Goal: Information Seeking & Learning: Learn about a topic

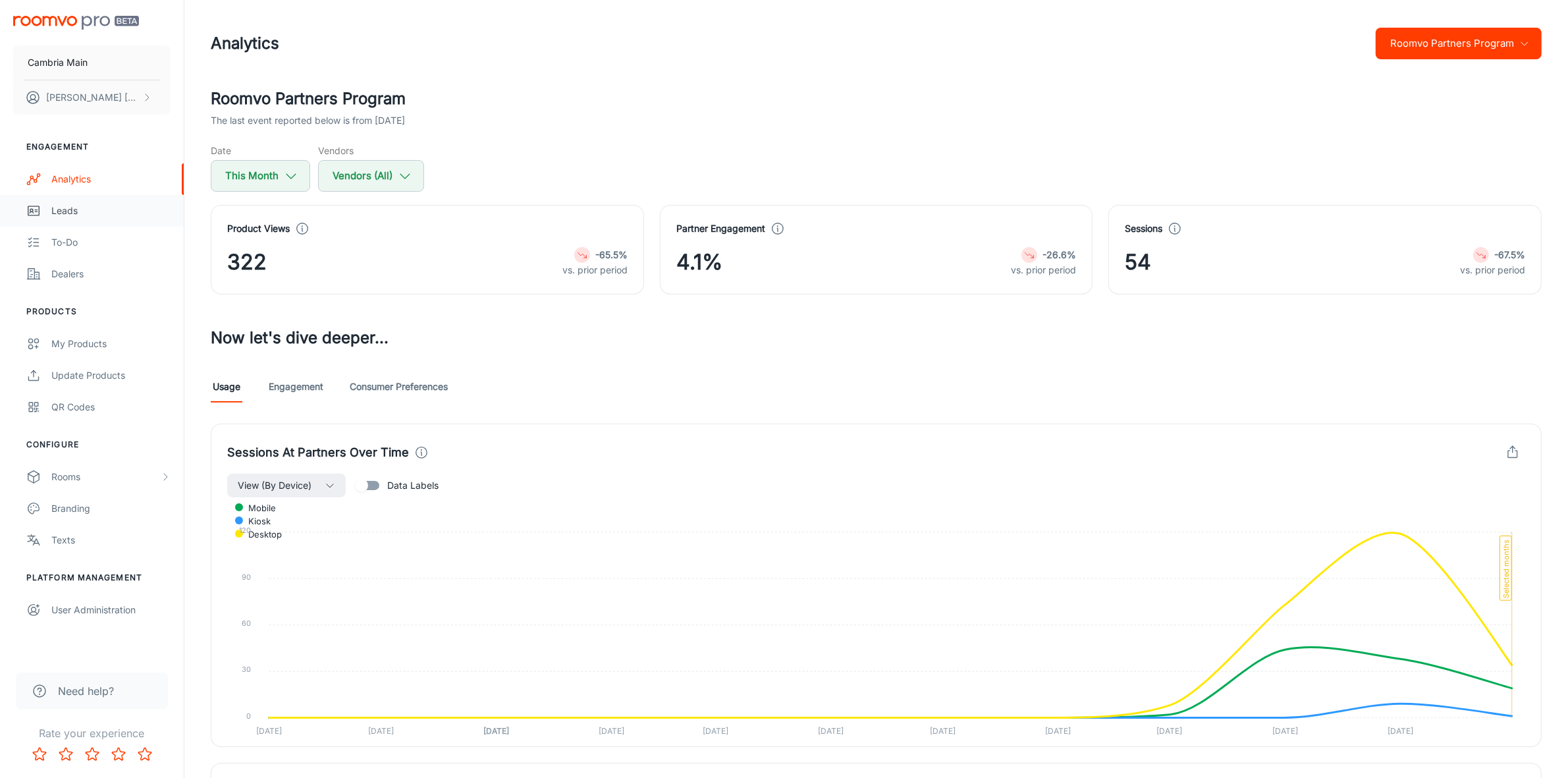
click at [74, 207] on div "Leads" at bounding box center [111, 211] width 119 height 14
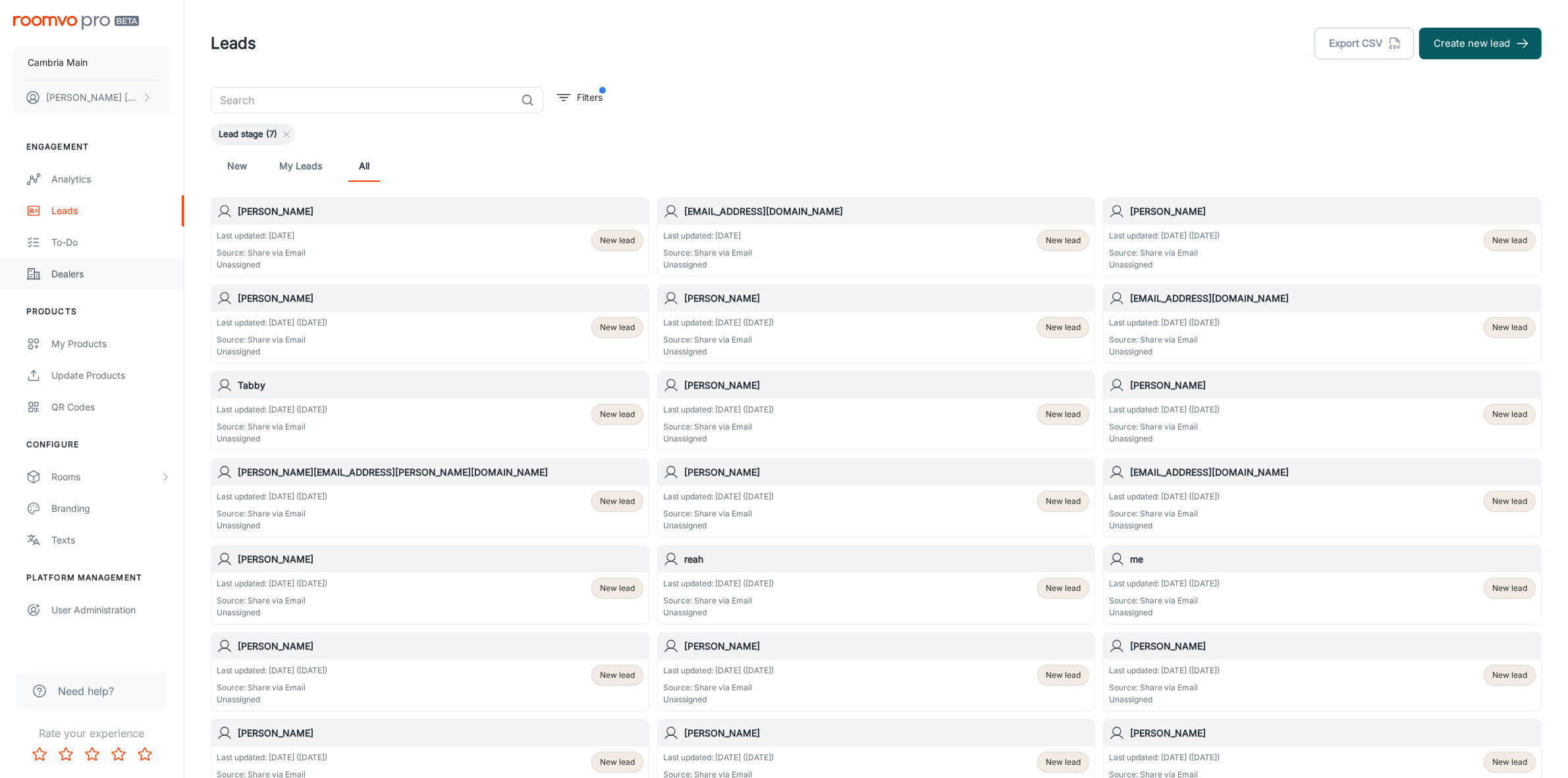
click at [77, 277] on div "Dealers" at bounding box center [111, 274] width 119 height 14
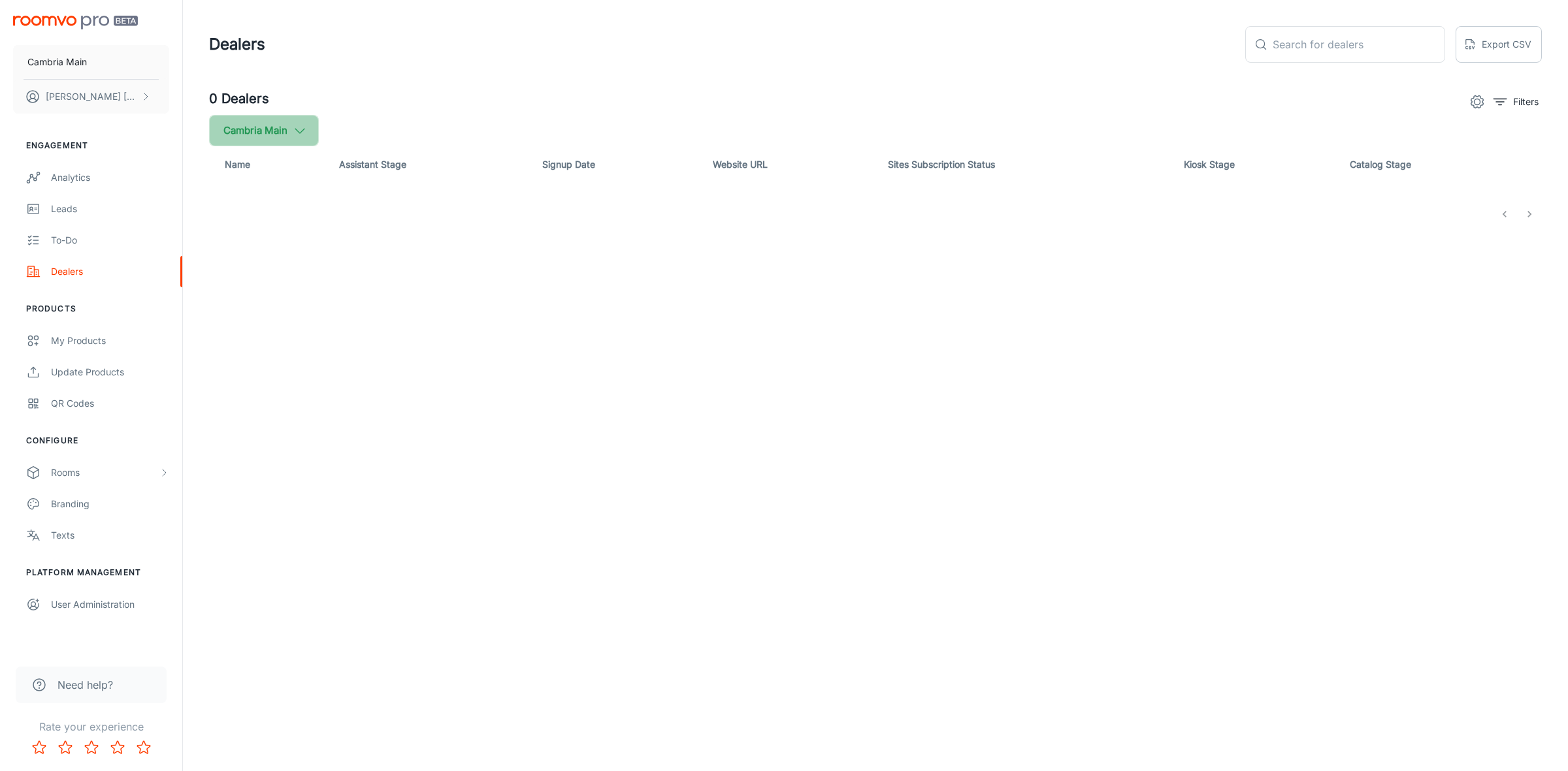
click at [282, 119] on button "Cambria Main" at bounding box center [264, 130] width 109 height 32
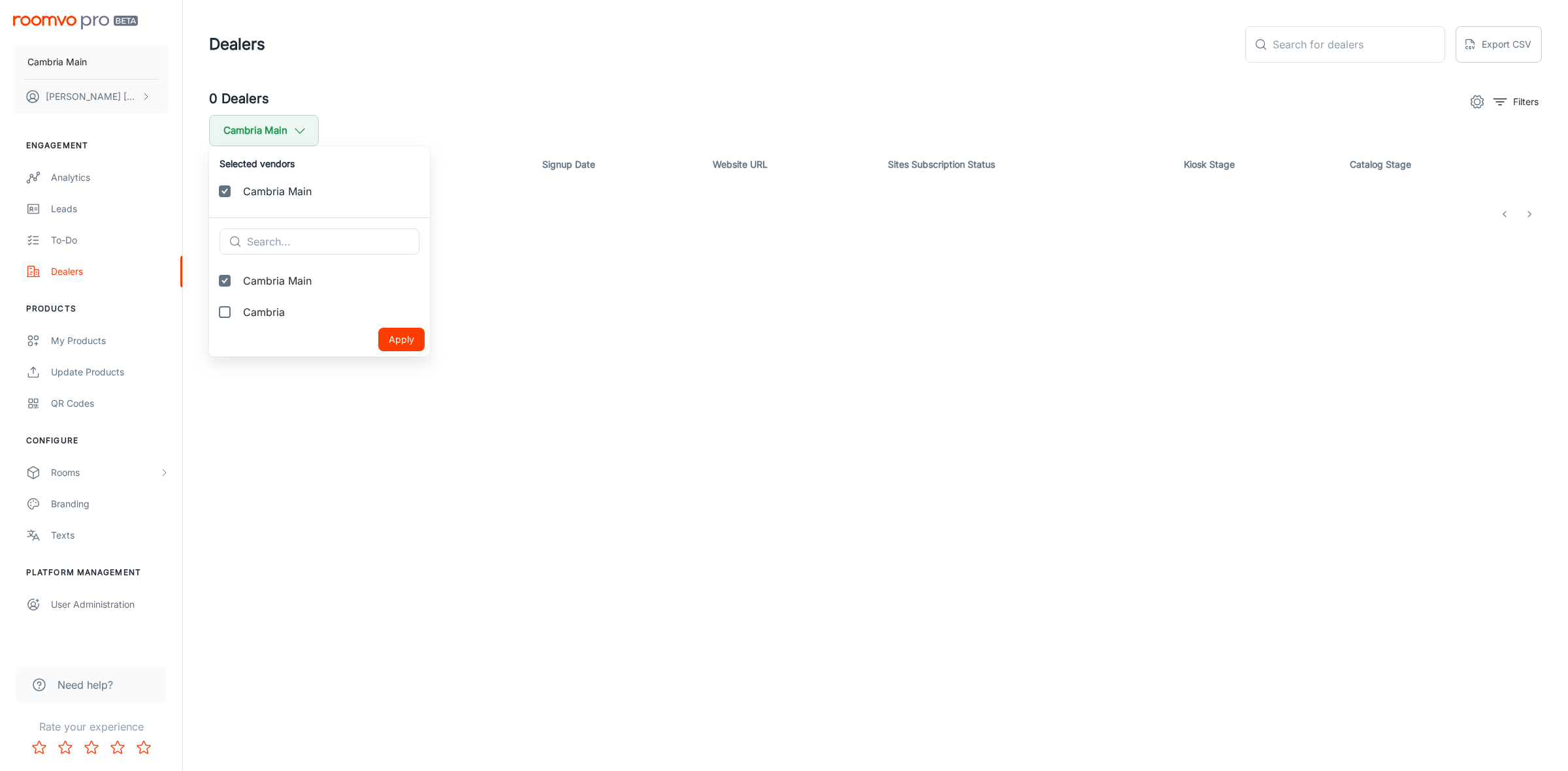
click at [288, 307] on span "Cambria" at bounding box center [331, 312] width 176 height 15
click at [238, 307] on input "Cambria" at bounding box center [225, 311] width 26 height 26
checkbox input "true"
click at [378, 370] on button "Apply" at bounding box center [401, 371] width 46 height 24
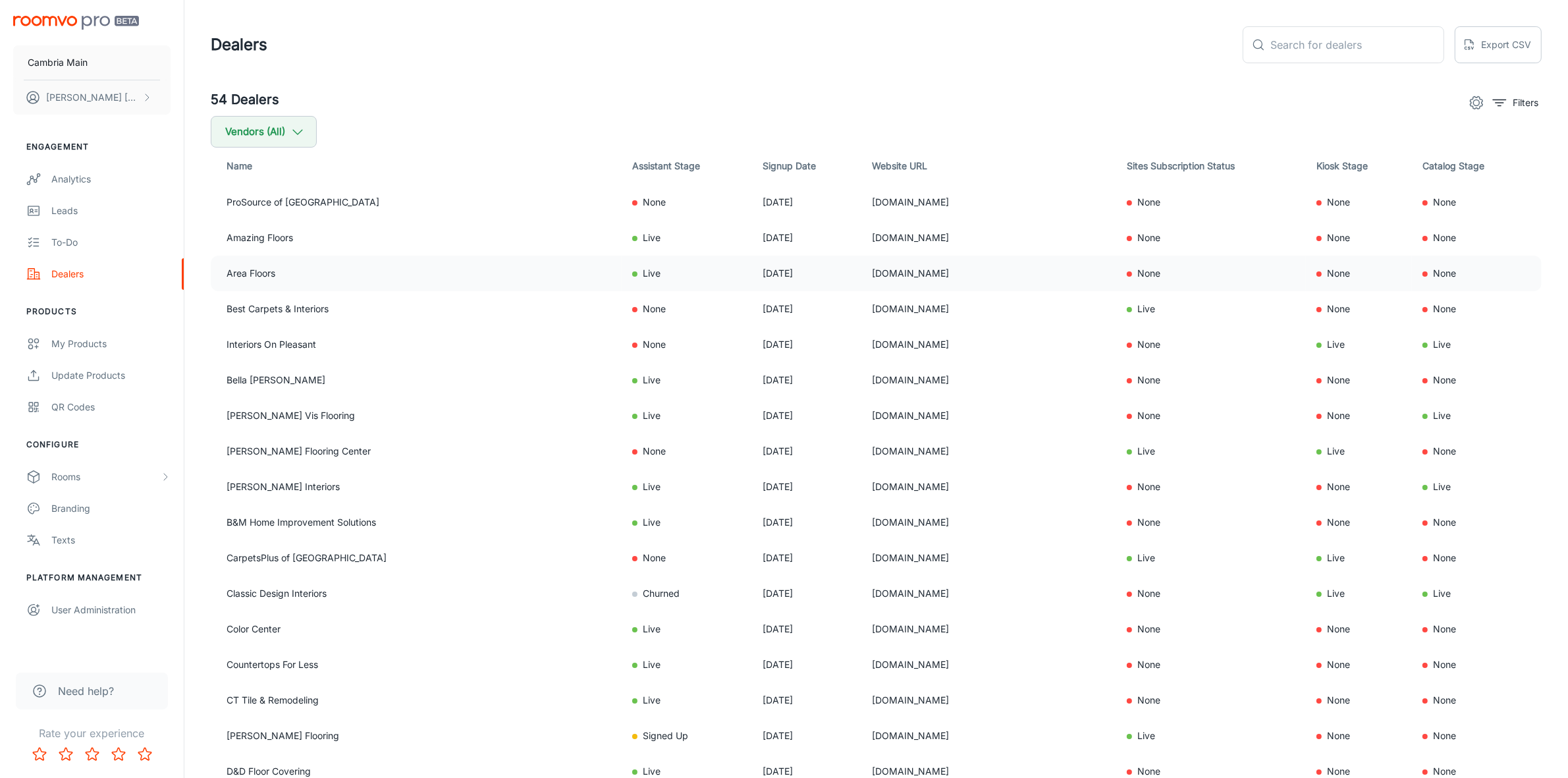
drag, startPoint x: 955, startPoint y: 275, endPoint x: 841, endPoint y: 283, distance: 114.3
click at [861, 283] on td "[DOMAIN_NAME]" at bounding box center [988, 273] width 255 height 35
copy td "[DOMAIN_NAME]"
click at [1500, 93] on button "Filters" at bounding box center [1516, 103] width 52 height 21
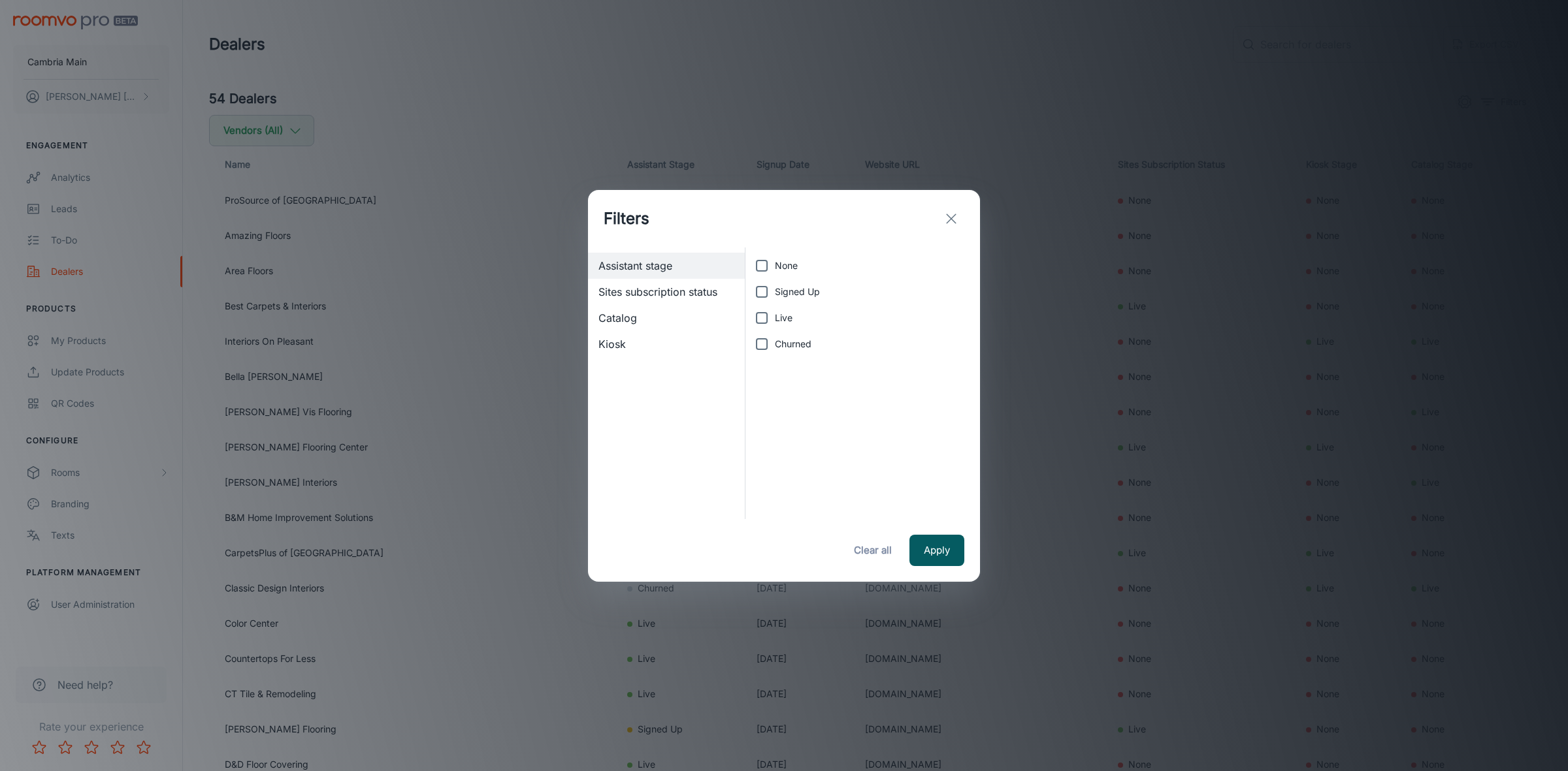
click at [778, 315] on span "Live" at bounding box center [783, 318] width 18 height 14
click at [775, 315] on input "Live" at bounding box center [762, 318] width 26 height 26
checkbox input "true"
click at [941, 547] on button "Apply" at bounding box center [937, 550] width 55 height 32
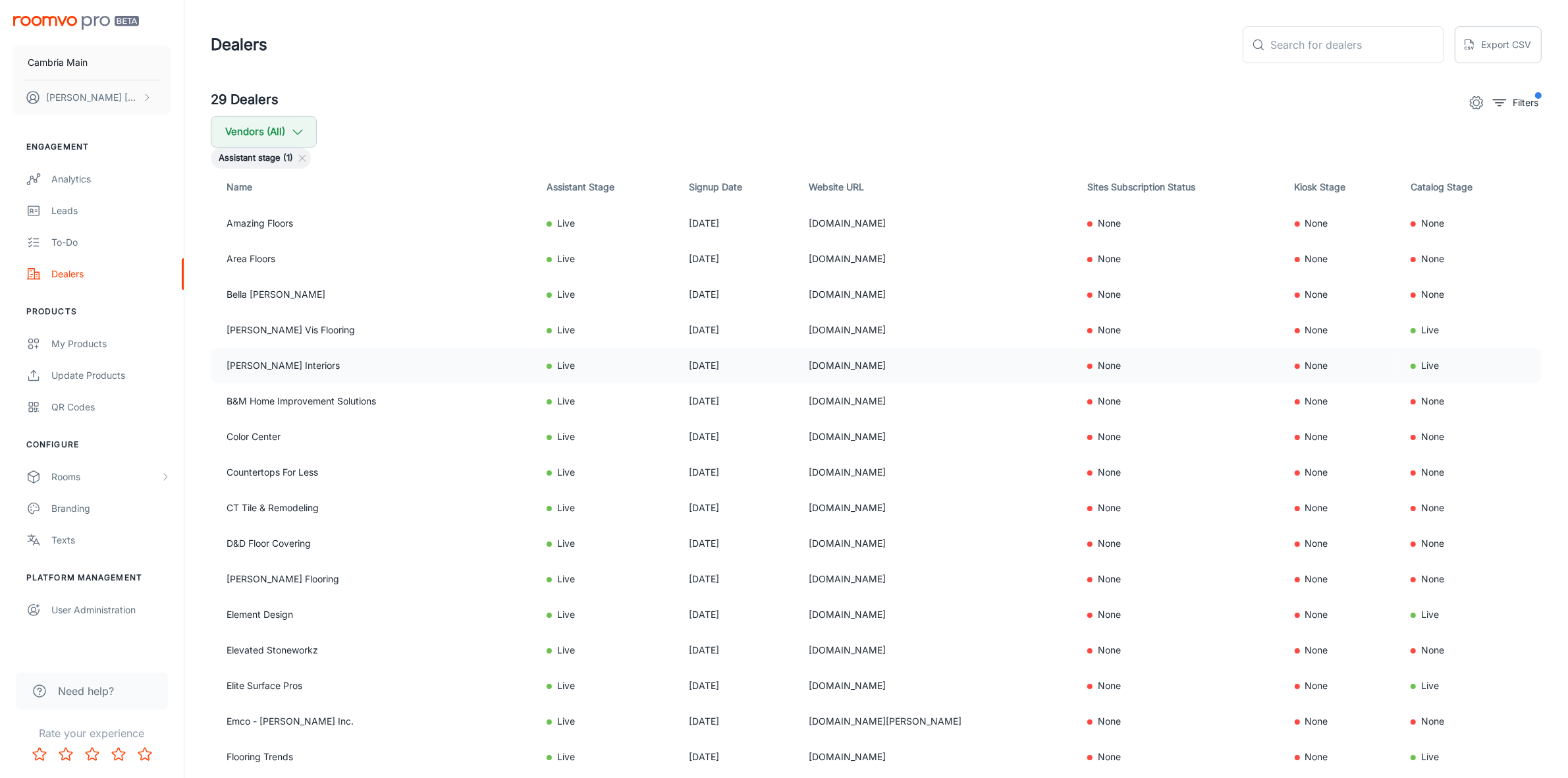
drag, startPoint x: 928, startPoint y: 363, endPoint x: 800, endPoint y: 367, distance: 128.1
click at [800, 367] on td "[DOMAIN_NAME]" at bounding box center [938, 365] width 279 height 35
copy td "[DOMAIN_NAME]"
drag, startPoint x: 976, startPoint y: 403, endPoint x: 802, endPoint y: 404, distance: 174.0
click at [802, 404] on td "[DOMAIN_NAME]" at bounding box center [938, 401] width 279 height 35
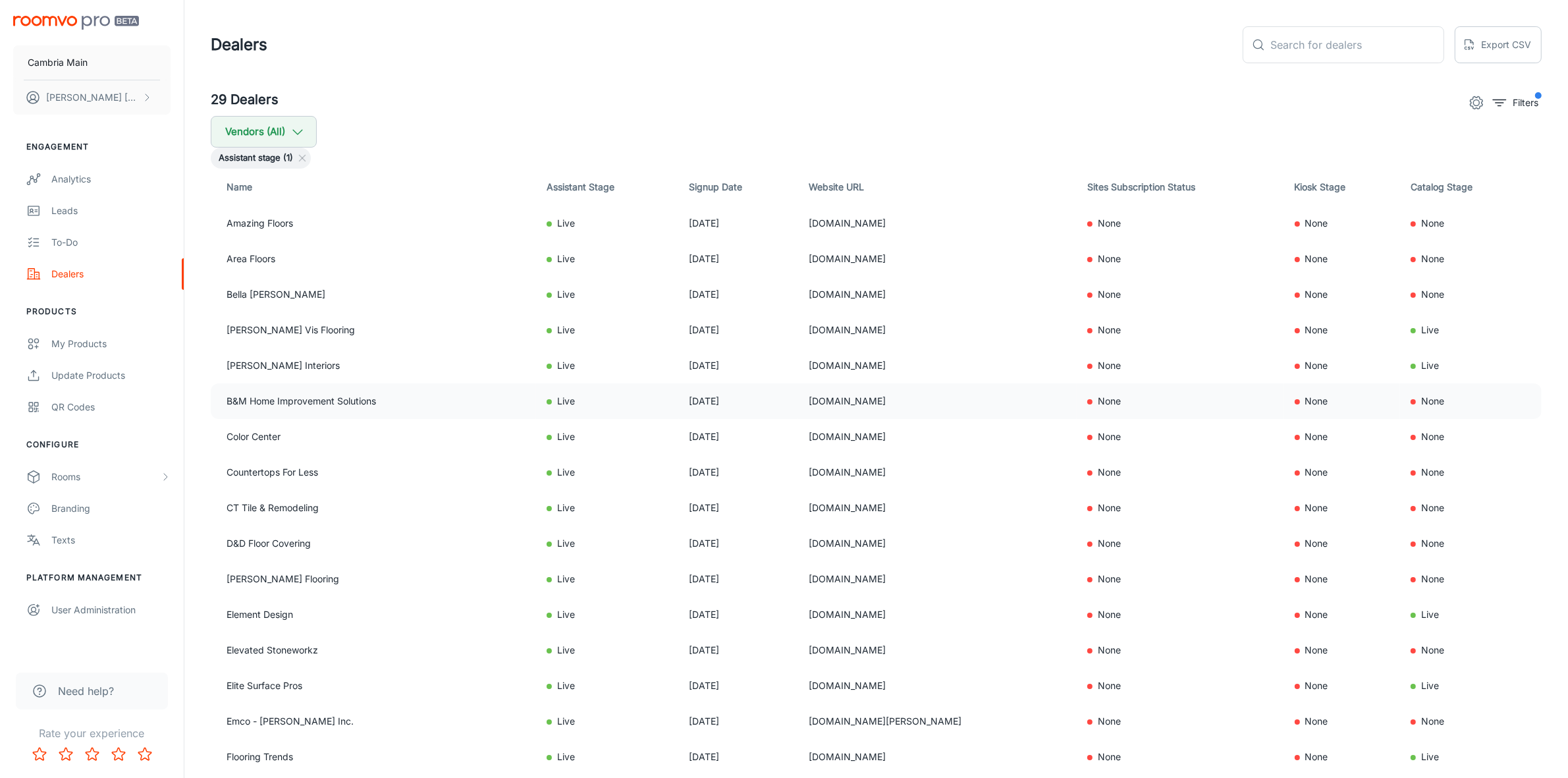
copy td "[DOMAIN_NAME]"
drag, startPoint x: 914, startPoint y: 542, endPoint x: 783, endPoint y: 546, distance: 131.1
click at [783, 546] on tr "D&D Floor Covering Live [DATE] [DOMAIN_NAME] None None None" at bounding box center [876, 544] width 1331 height 35
copy tr "[DOMAIN_NAME]"
drag, startPoint x: 934, startPoint y: 616, endPoint x: 803, endPoint y: 623, distance: 131.2
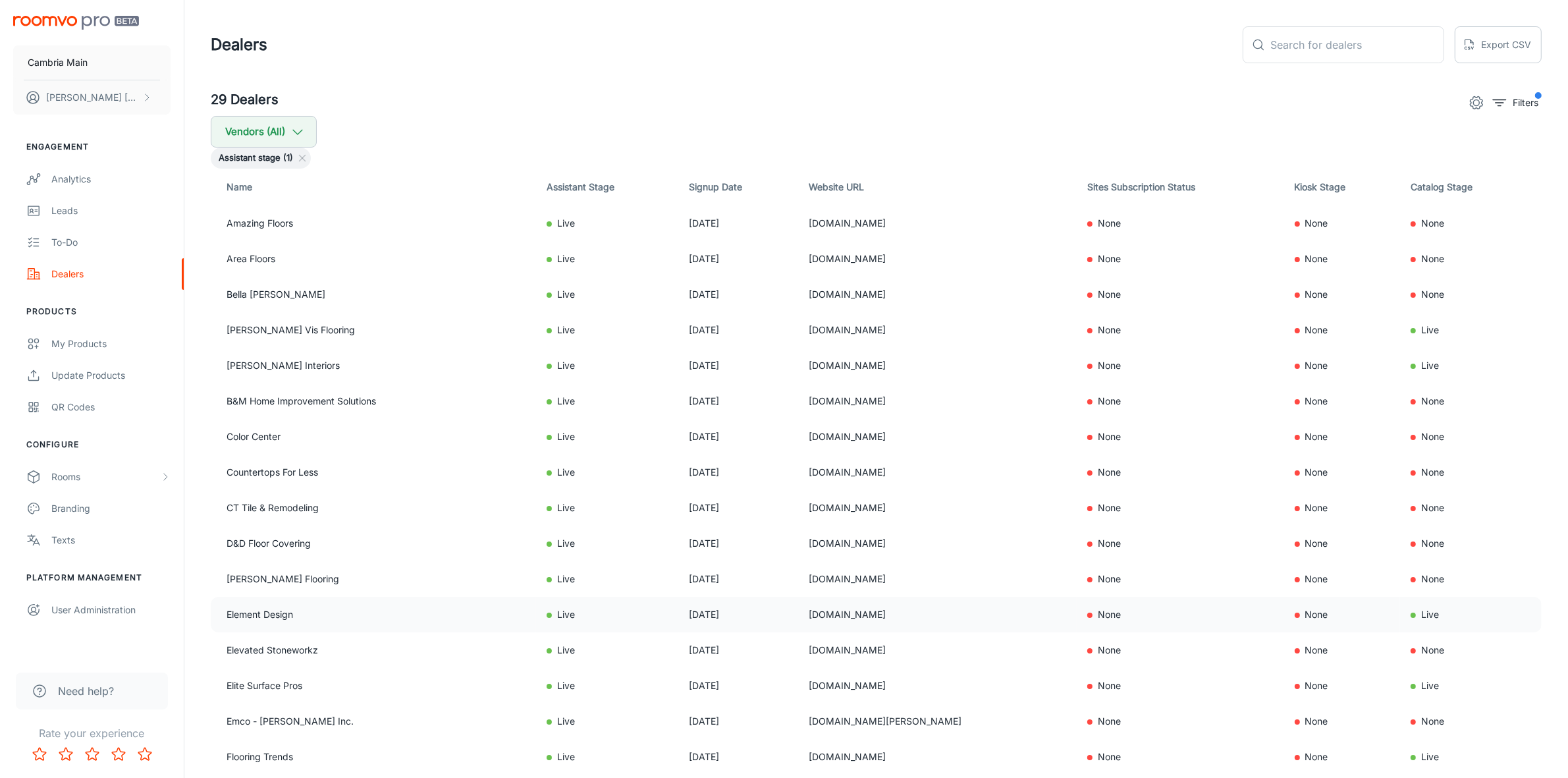
click at [803, 623] on td "[DOMAIN_NAME]" at bounding box center [938, 614] width 279 height 35
copy td "[DOMAIN_NAME]"
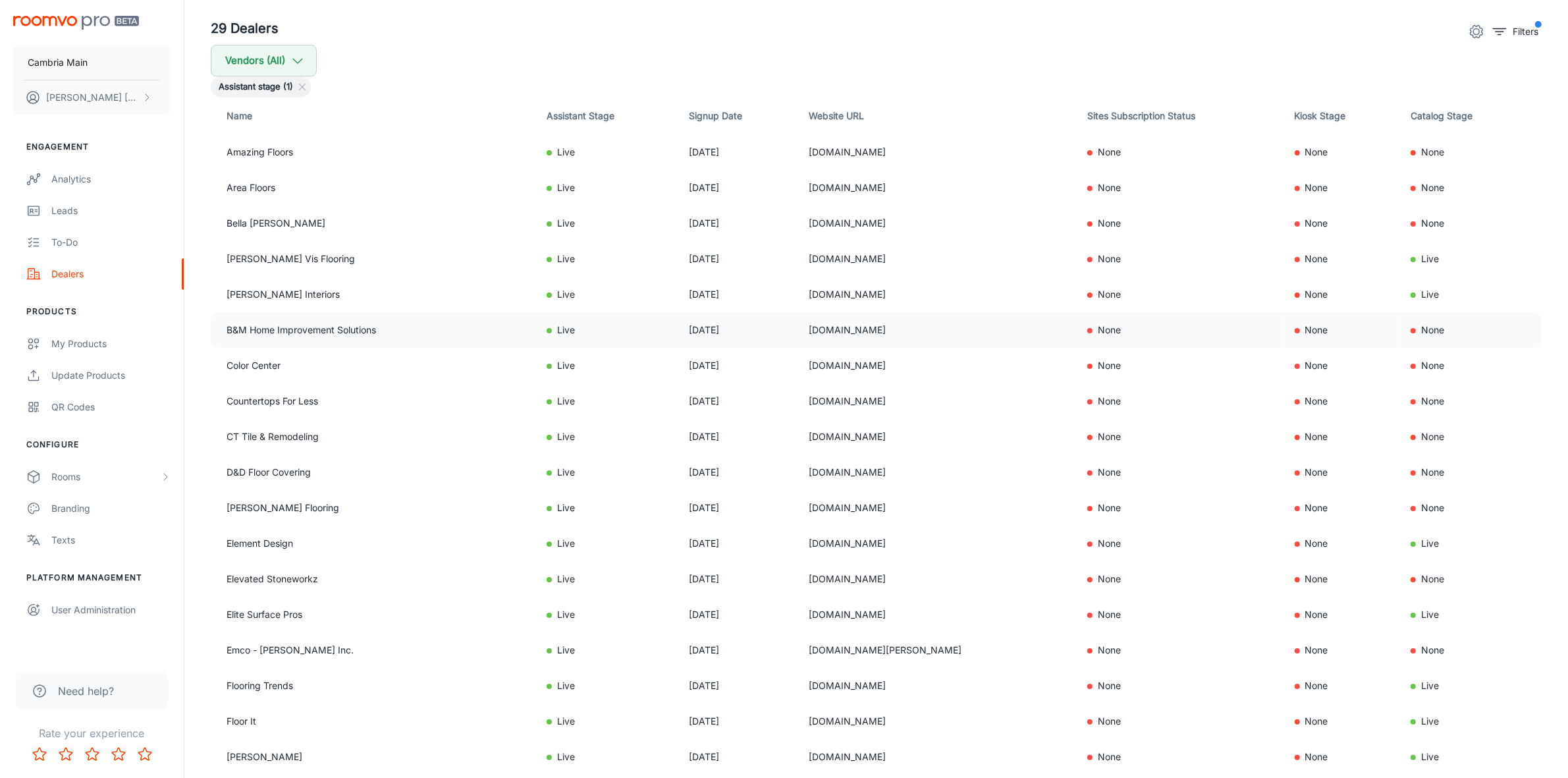
scroll to position [165, 0]
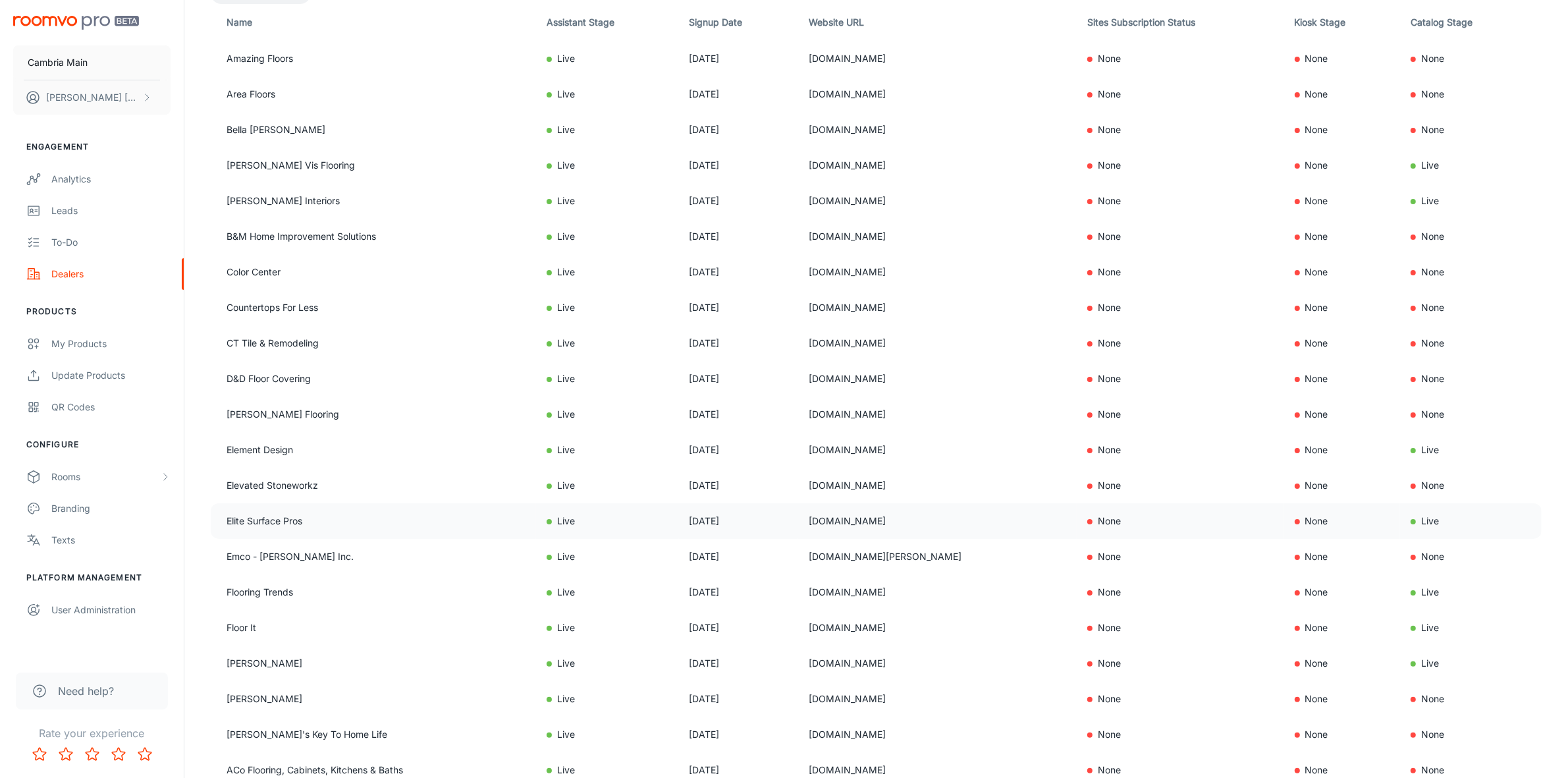
drag, startPoint x: 903, startPoint y: 518, endPoint x: 792, endPoint y: 518, distance: 111.0
click at [792, 518] on tr "Elite Surface Pros Live [DATE] [DOMAIN_NAME] None None Live" at bounding box center [876, 521] width 1331 height 35
copy tr "[DOMAIN_NAME]"
drag, startPoint x: 897, startPoint y: 556, endPoint x: 791, endPoint y: 557, distance: 106.0
click at [791, 557] on tr "Emco - [PERSON_NAME] Inc. Live [DATE] [DOMAIN_NAME][PERSON_NAME] None None None" at bounding box center [876, 556] width 1331 height 35
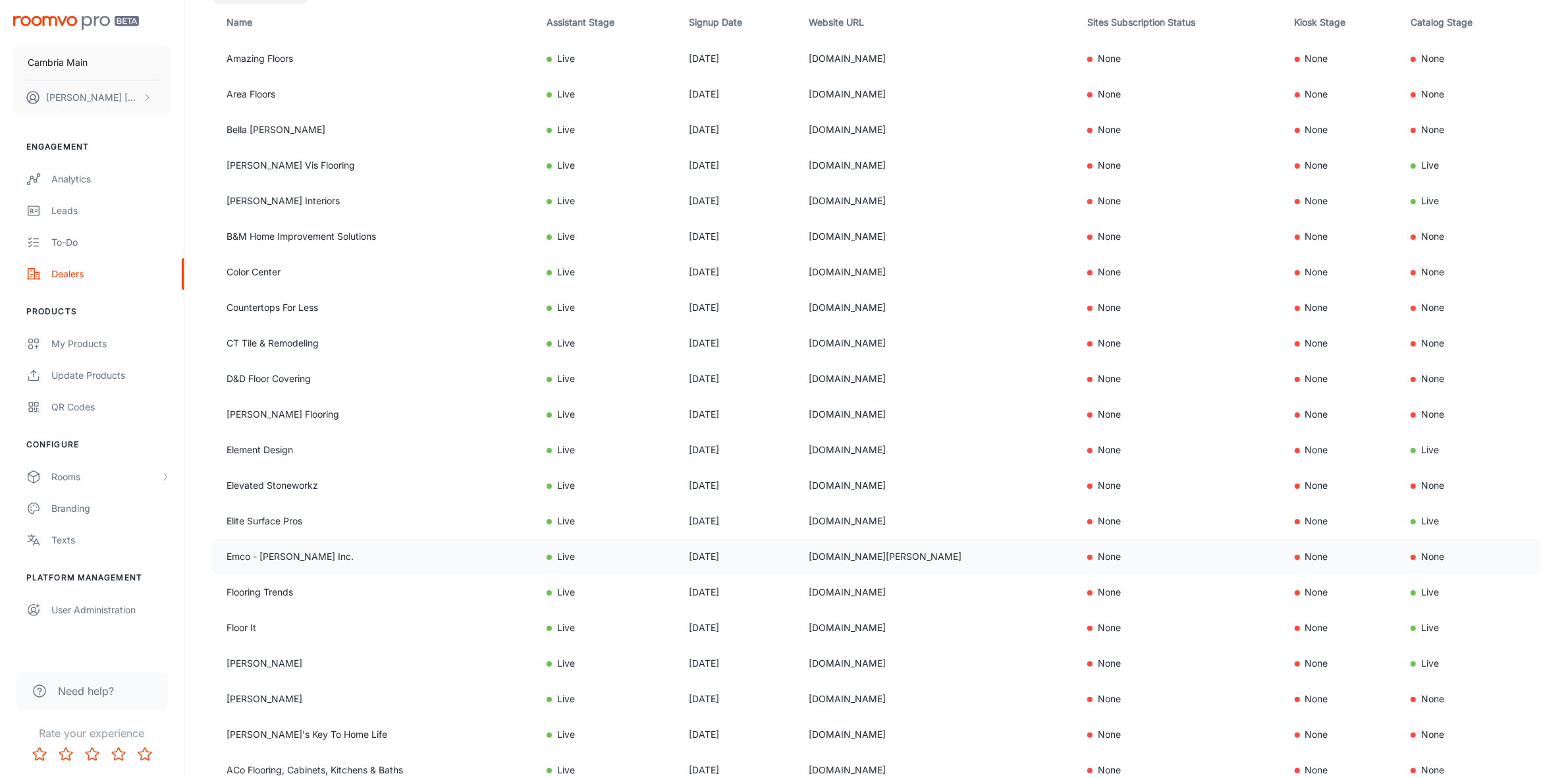
copy tr "[DOMAIN_NAME][PERSON_NAME]"
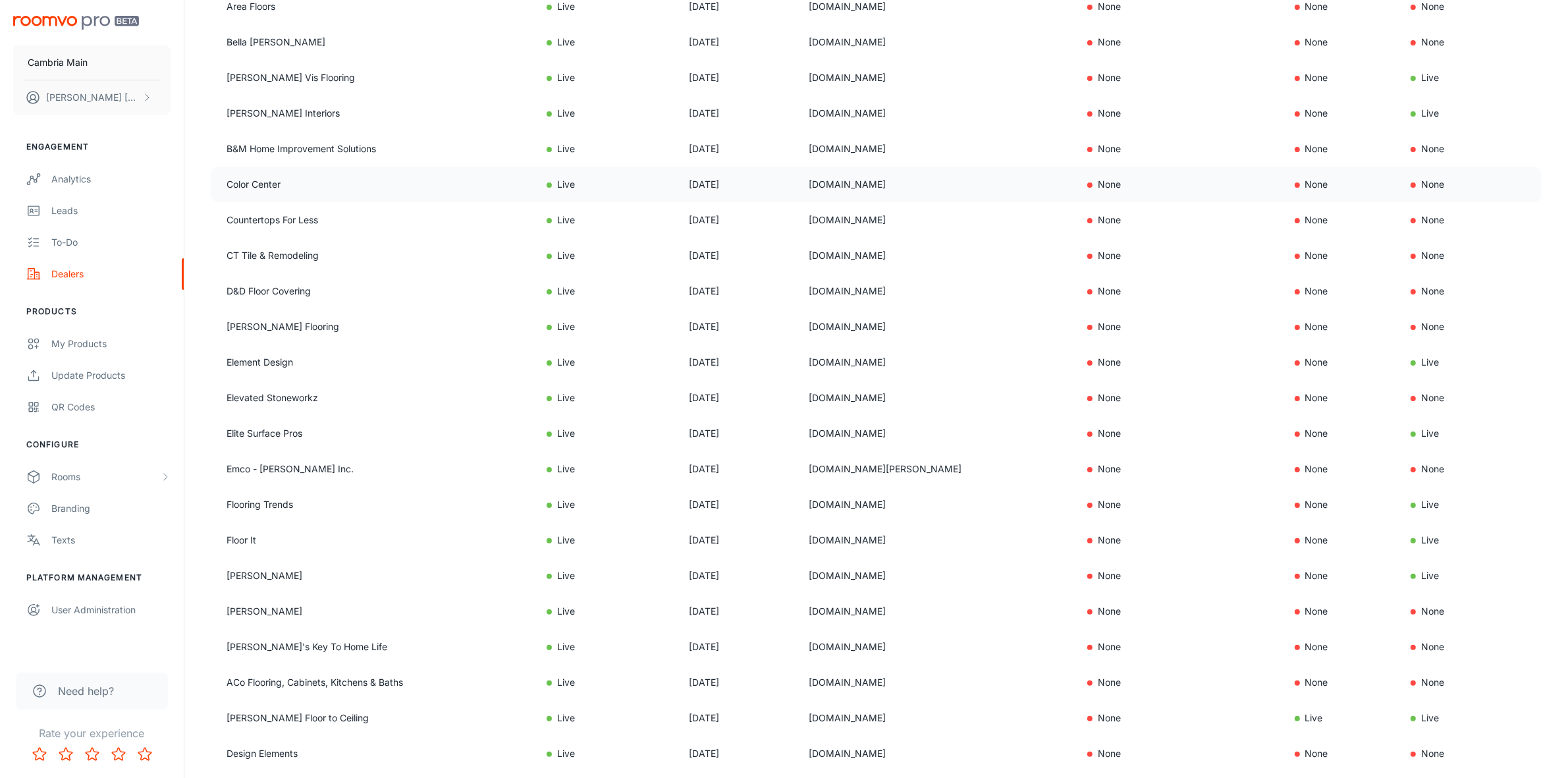
scroll to position [329, 0]
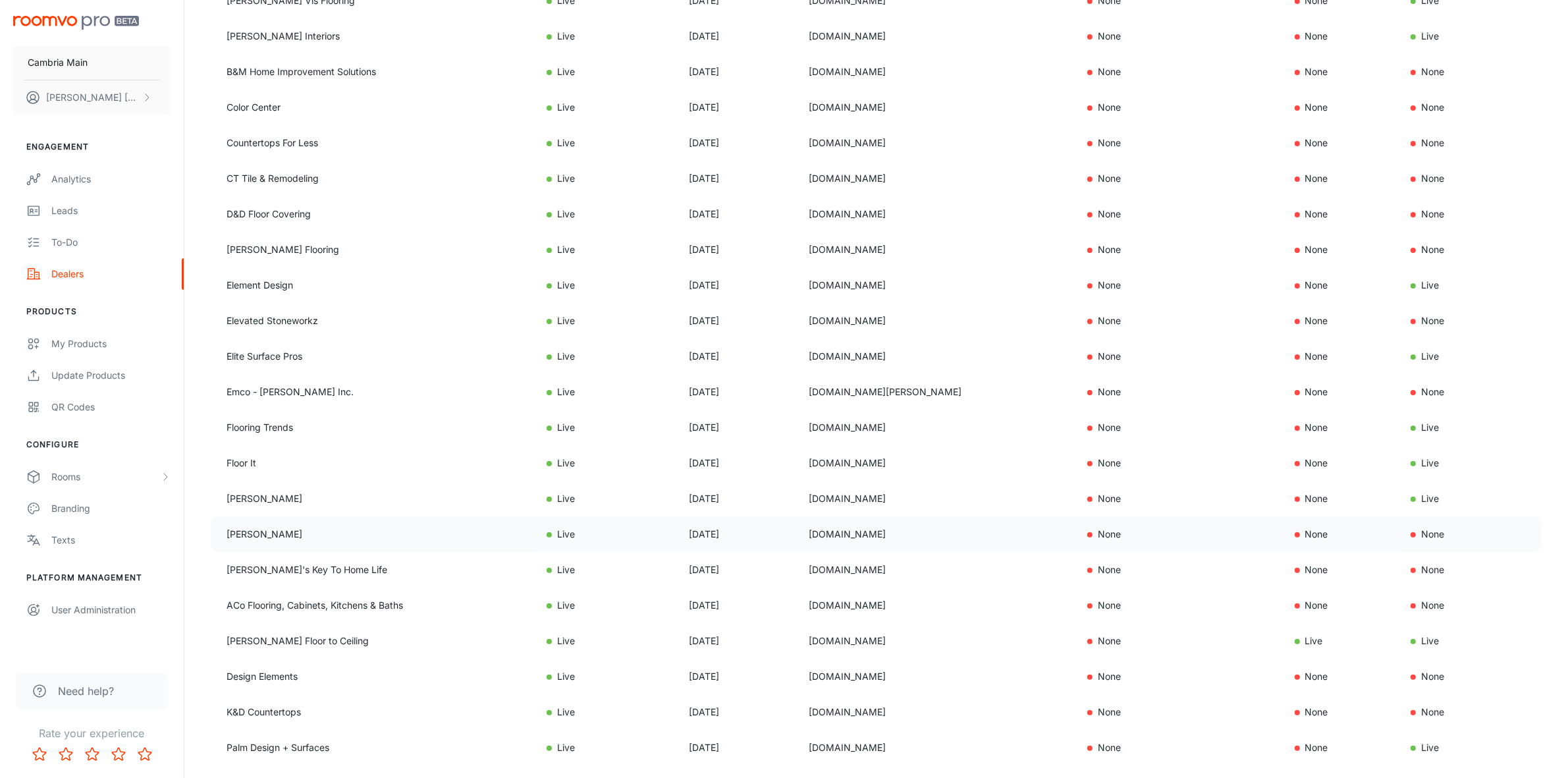
drag, startPoint x: 870, startPoint y: 531, endPoint x: 784, endPoint y: 534, distance: 86.1
click at [784, 534] on tr "[PERSON_NAME] Live [DATE] [DOMAIN_NAME] None None None" at bounding box center [876, 534] width 1331 height 35
copy tr "[DOMAIN_NAME]"
drag, startPoint x: 893, startPoint y: 494, endPoint x: 793, endPoint y: 504, distance: 100.5
click at [793, 504] on tr "[PERSON_NAME] Live [DATE] [DOMAIN_NAME] None None Live" at bounding box center [876, 498] width 1331 height 35
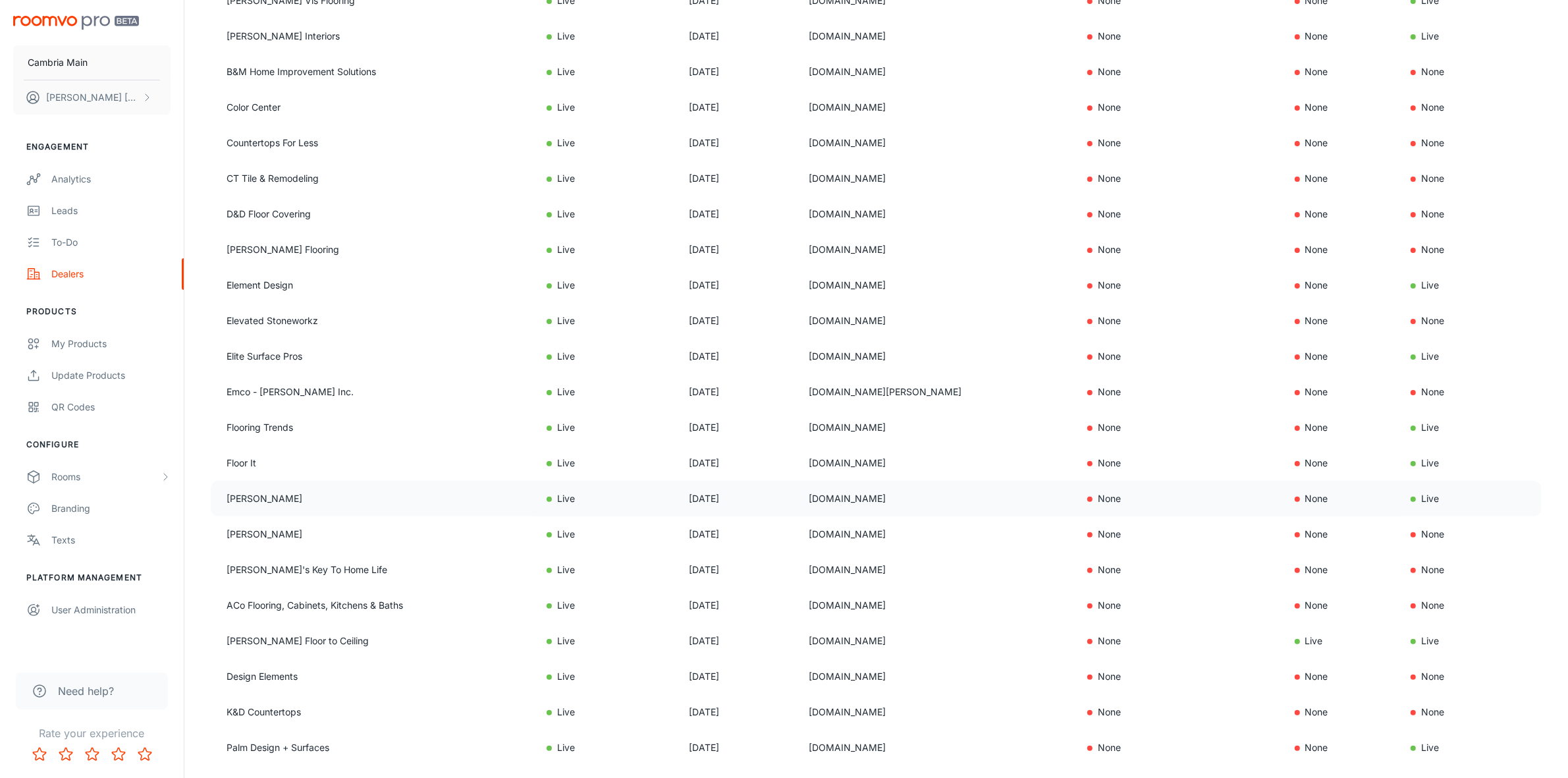
copy tr "[DOMAIN_NAME]"
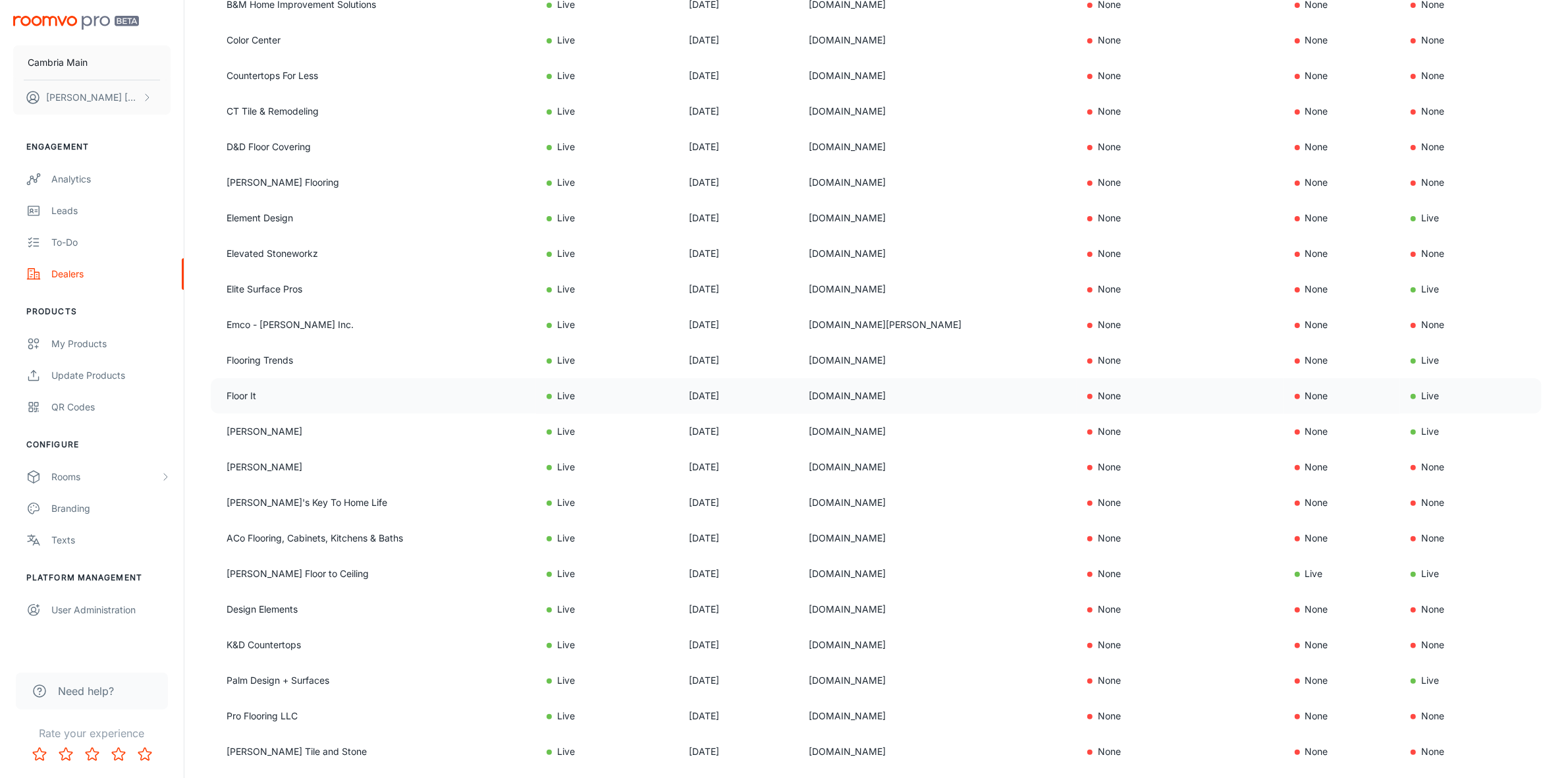
scroll to position [494, 0]
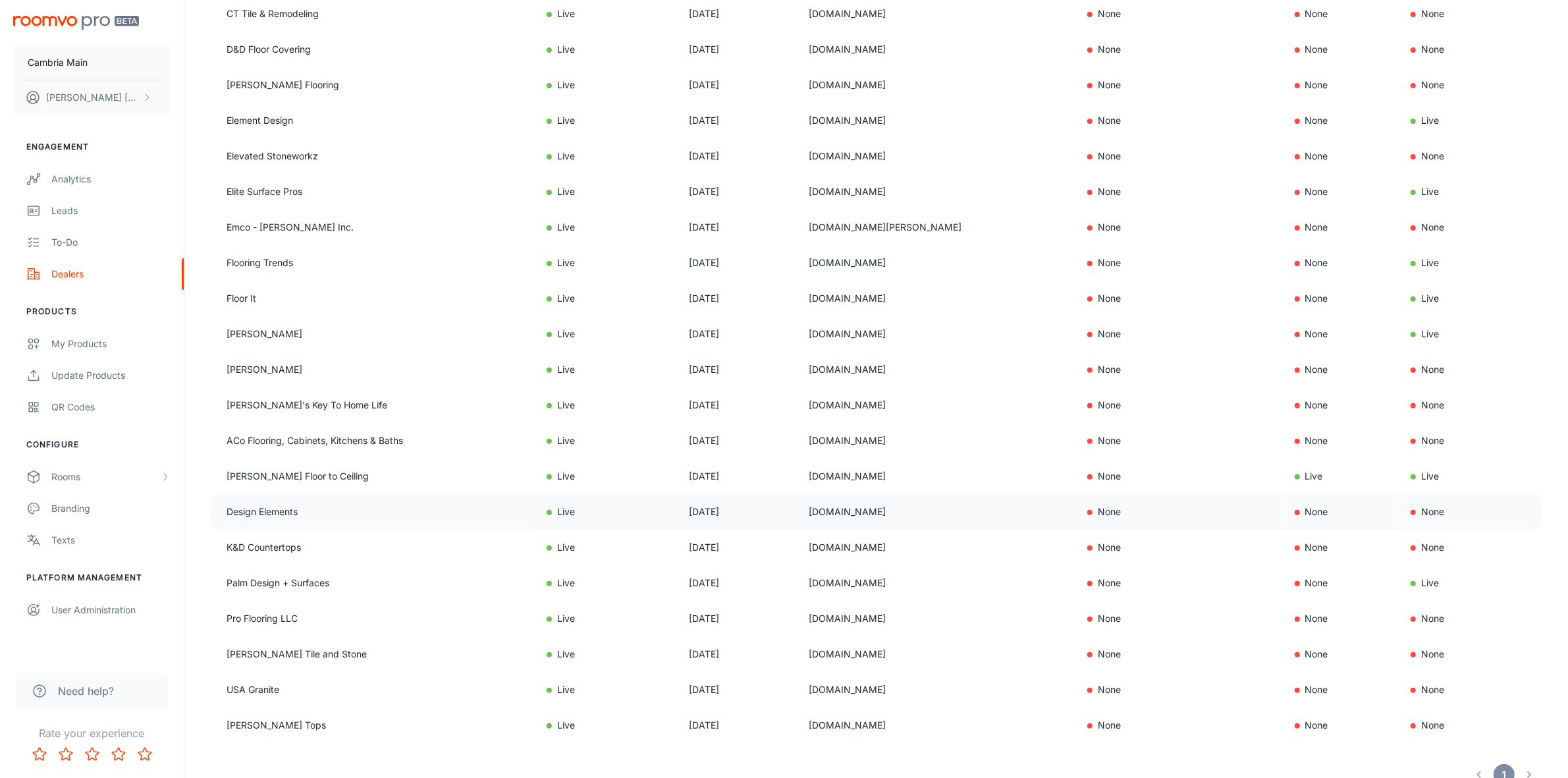
drag, startPoint x: 926, startPoint y: 511, endPoint x: 802, endPoint y: 511, distance: 124.0
click at [802, 511] on td "[DOMAIN_NAME]" at bounding box center [938, 512] width 279 height 35
copy td "[DOMAIN_NAME]"
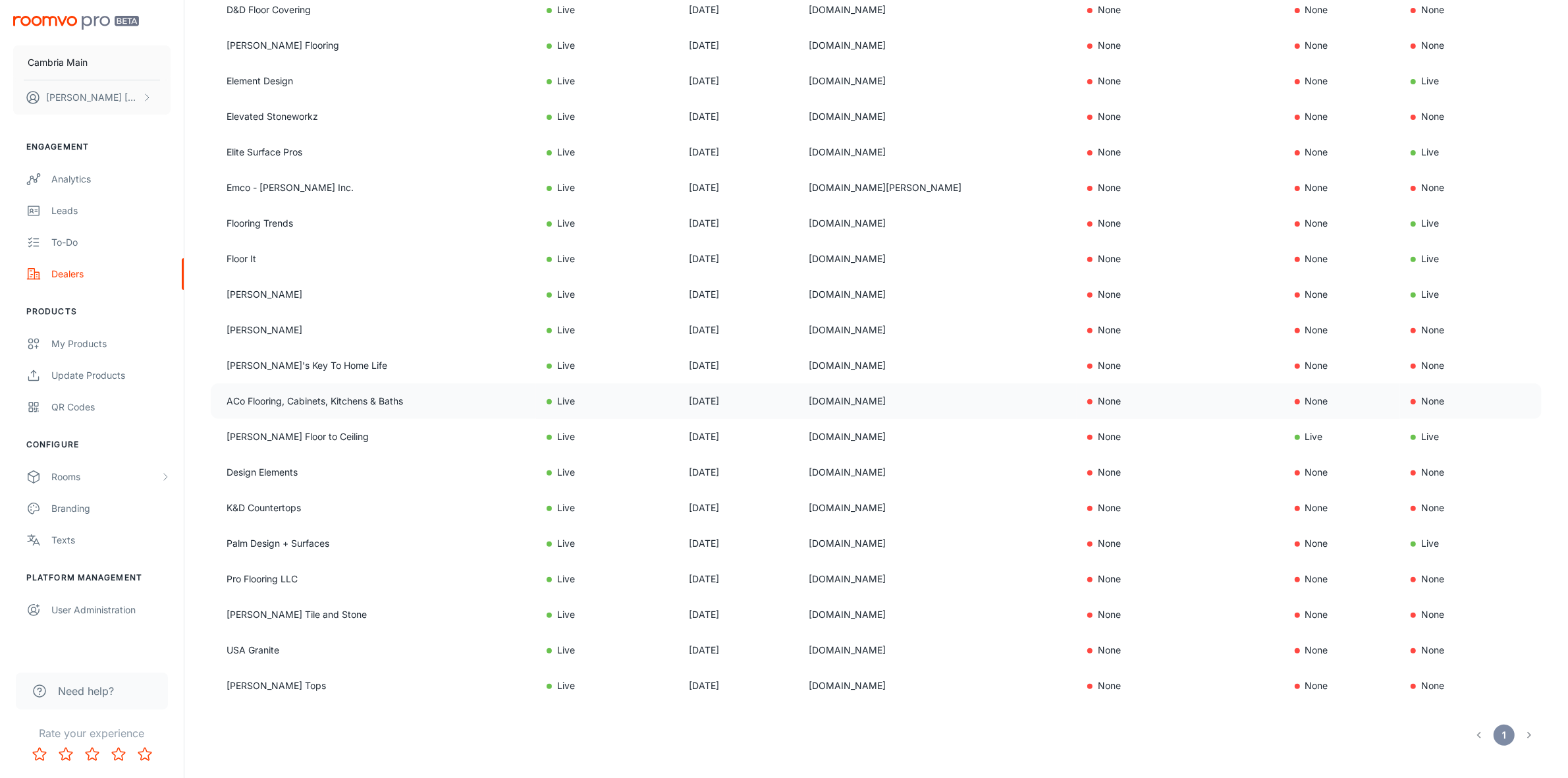
scroll to position [554, 0]
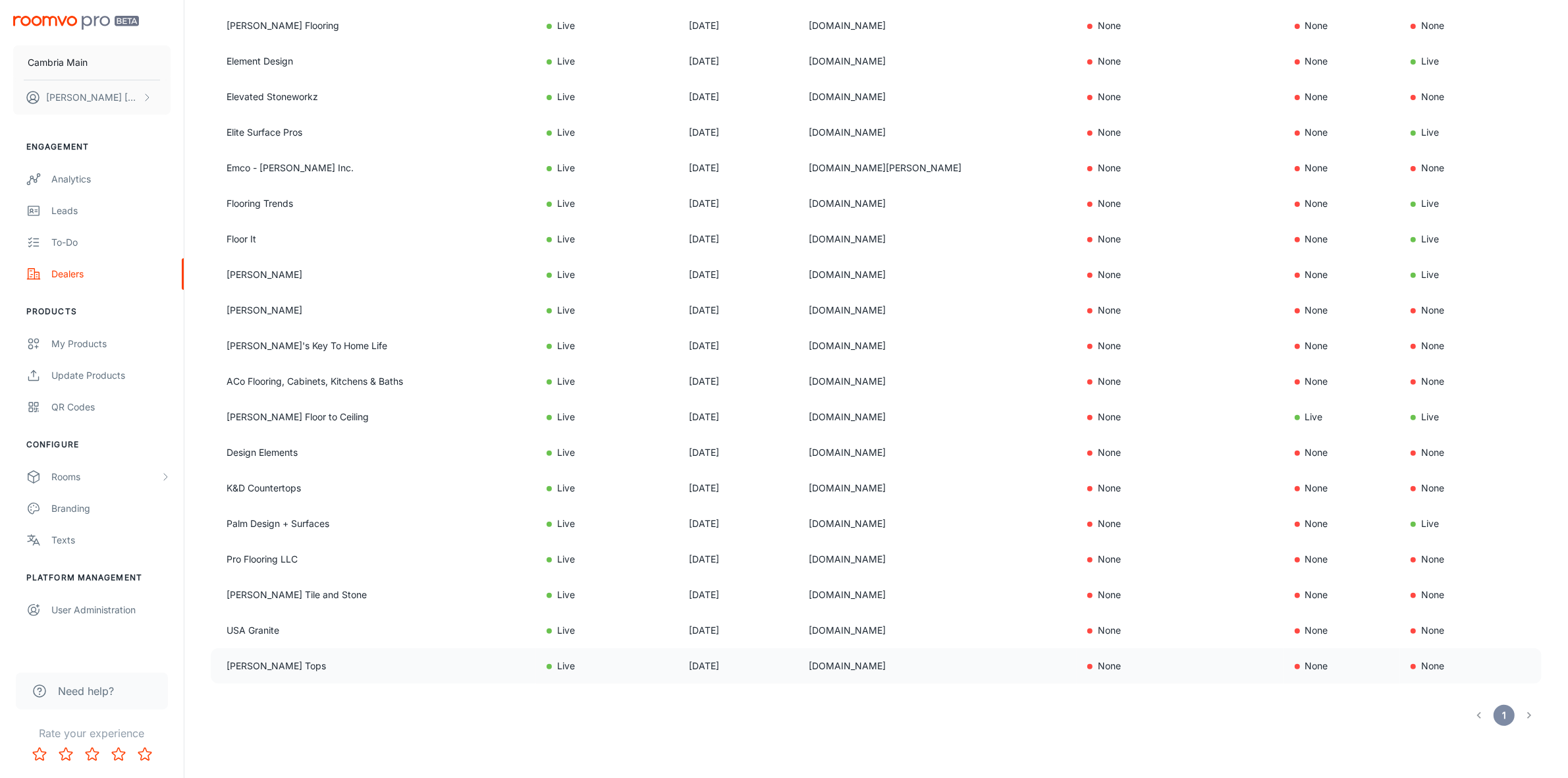
drag, startPoint x: 896, startPoint y: 660, endPoint x: 790, endPoint y: 665, distance: 106.1
click at [790, 665] on tr "[PERSON_NAME] Tops Live [DATE] [DOMAIN_NAME] None None None" at bounding box center [876, 666] width 1331 height 35
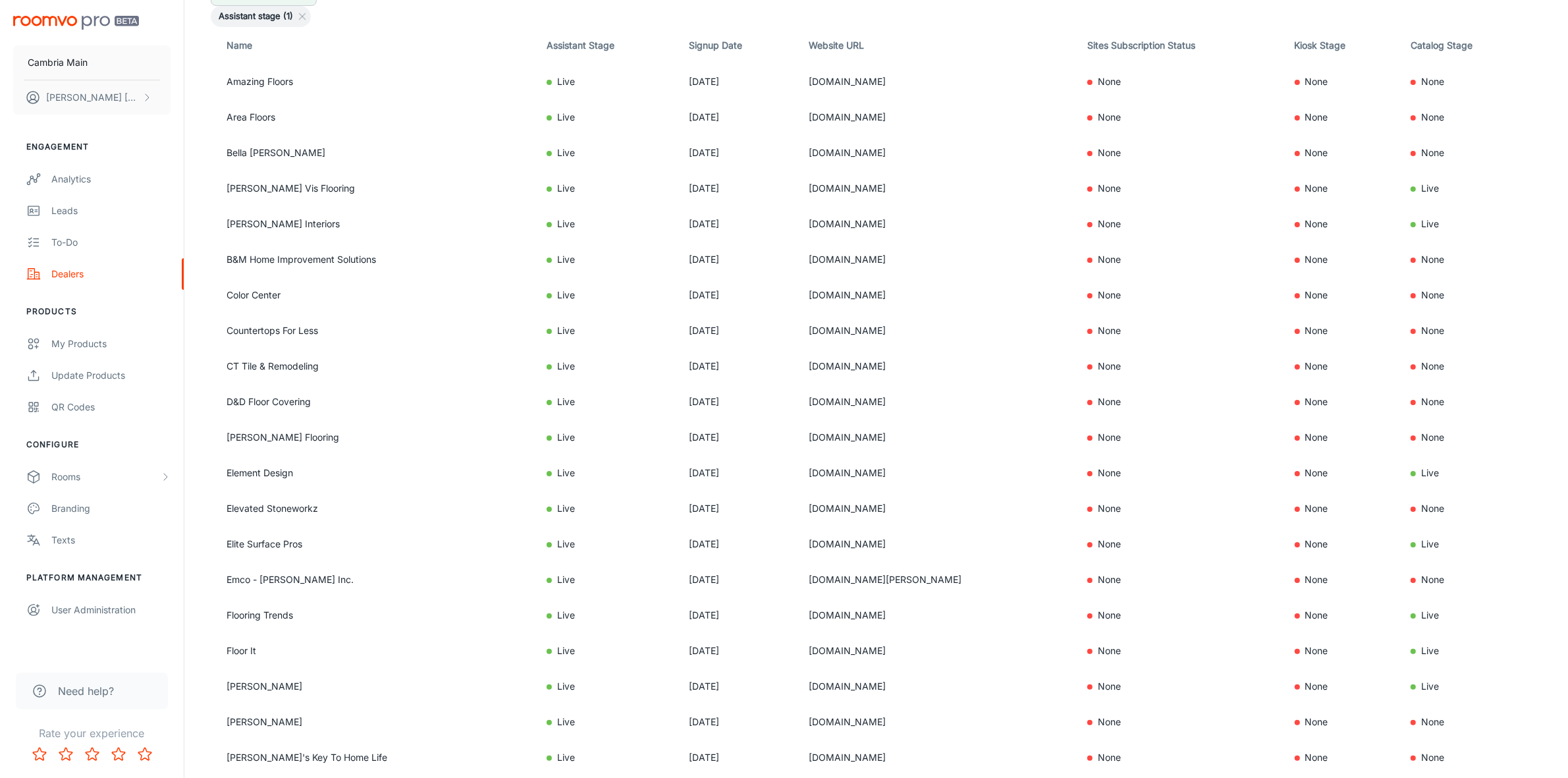
scroll to position [0, 0]
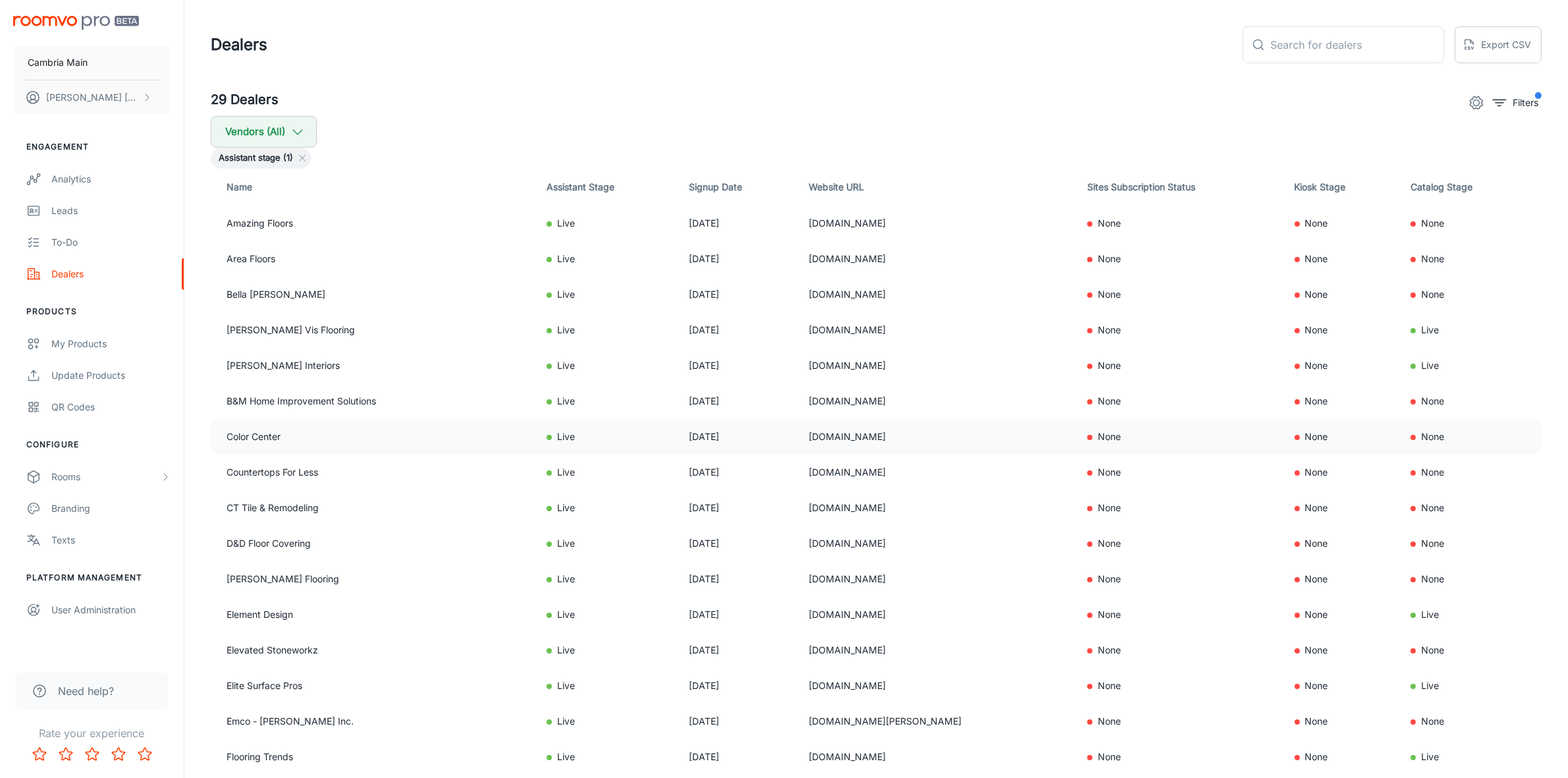
drag, startPoint x: 899, startPoint y: 435, endPoint x: 778, endPoint y: 435, distance: 121.0
click at [778, 435] on tr "Color Center Live [DATE] [DOMAIN_NAME] None None None" at bounding box center [876, 437] width 1331 height 35
click at [62, 275] on div "Dealers" at bounding box center [111, 274] width 119 height 14
click at [83, 168] on link "Analytics" at bounding box center [92, 179] width 184 height 32
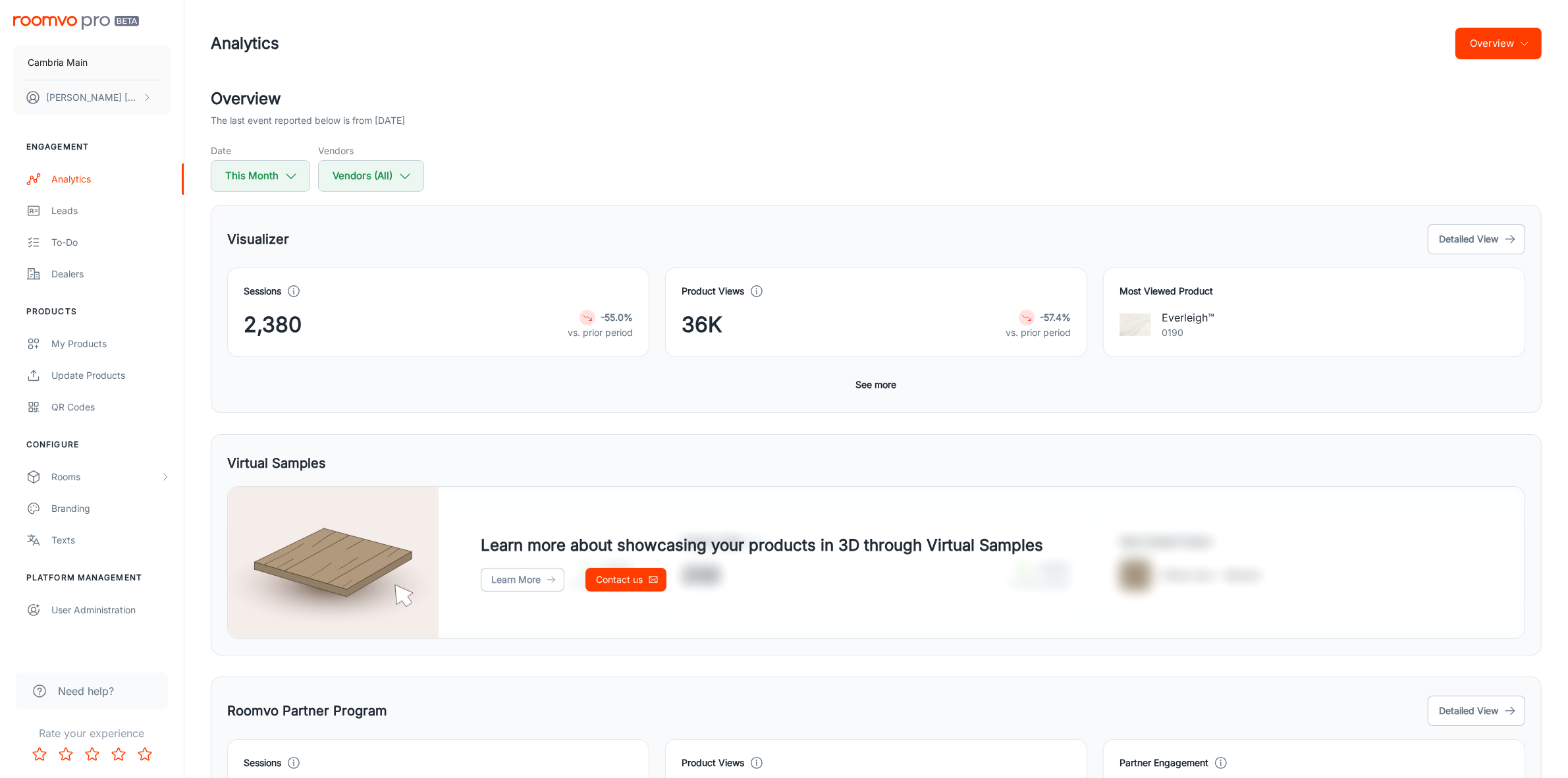
click at [1478, 42] on button "Overview" at bounding box center [1499, 43] width 86 height 32
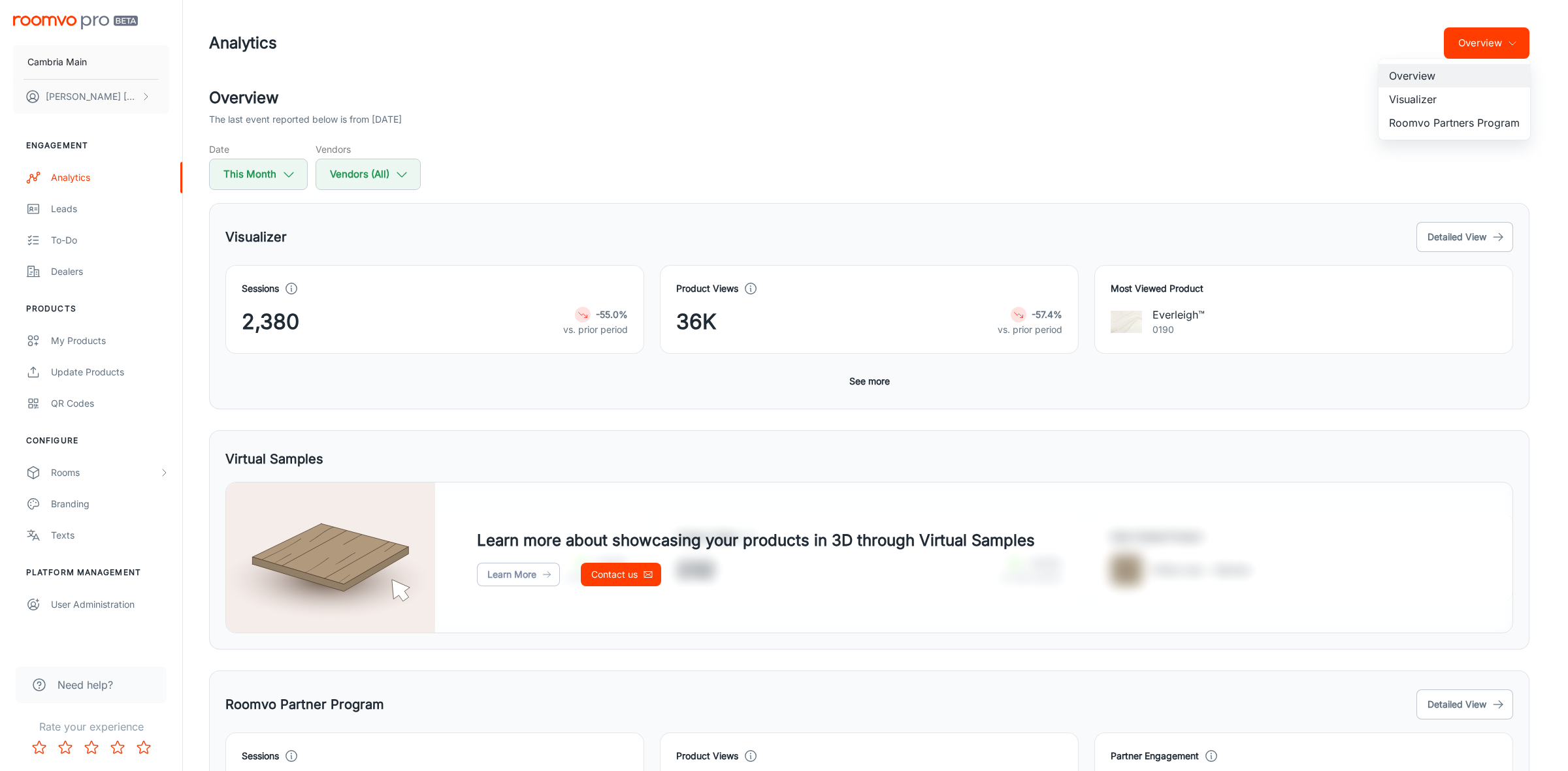
click at [1451, 125] on li "Roomvo Partners Program" at bounding box center [1454, 123] width 152 height 24
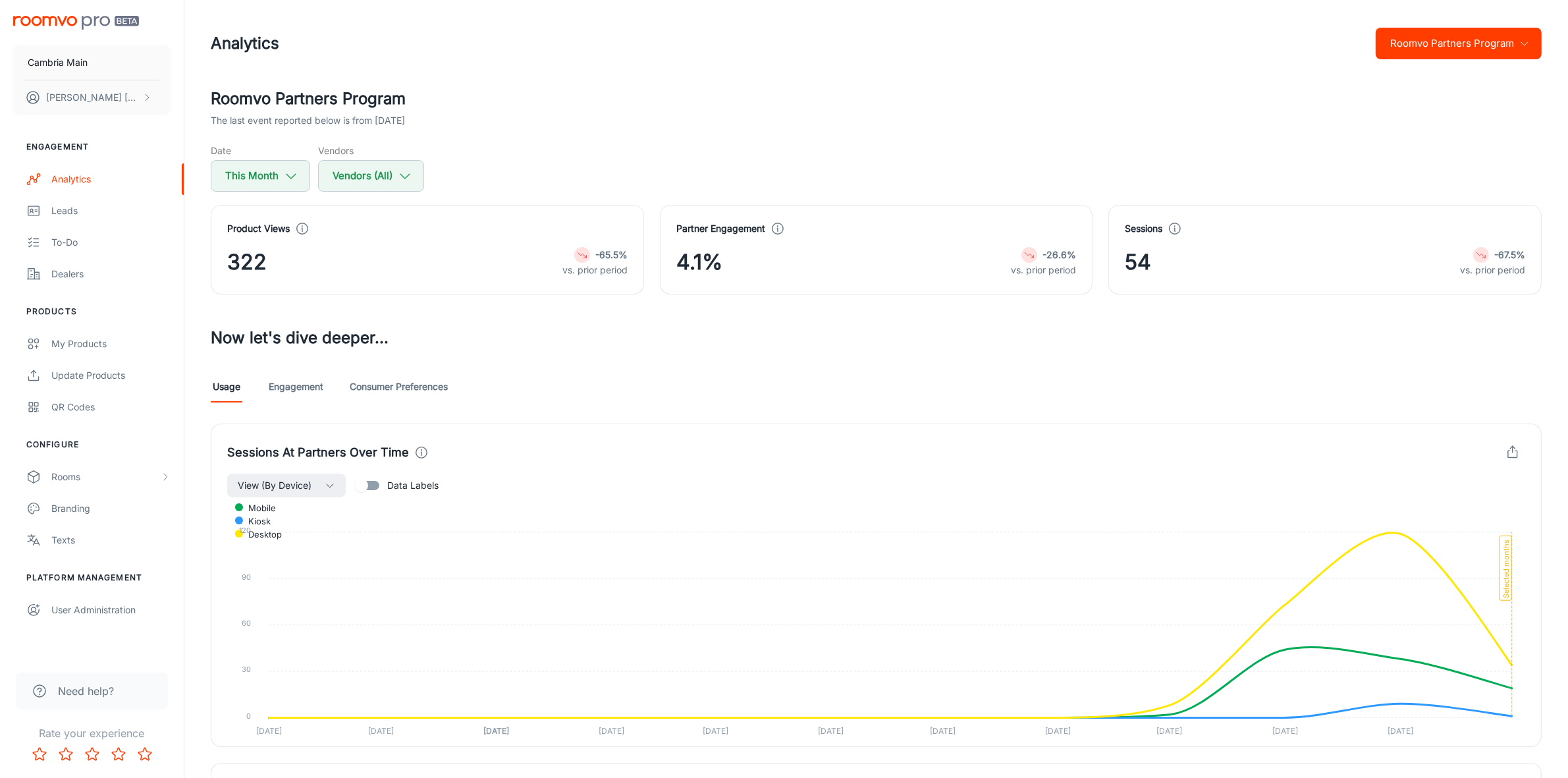
click at [384, 389] on link "Consumer Preferences" at bounding box center [398, 387] width 98 height 32
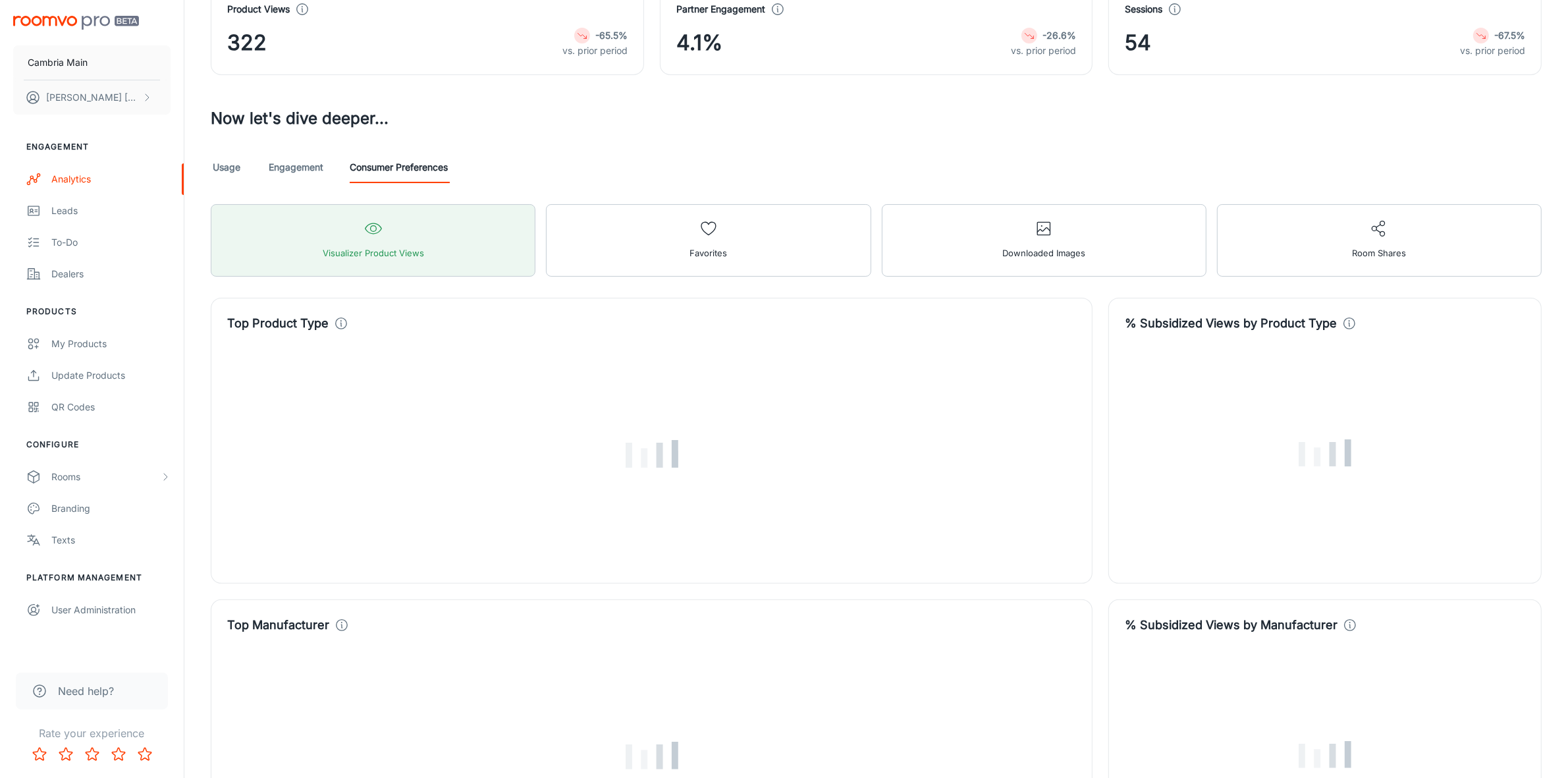
scroll to position [247, 0]
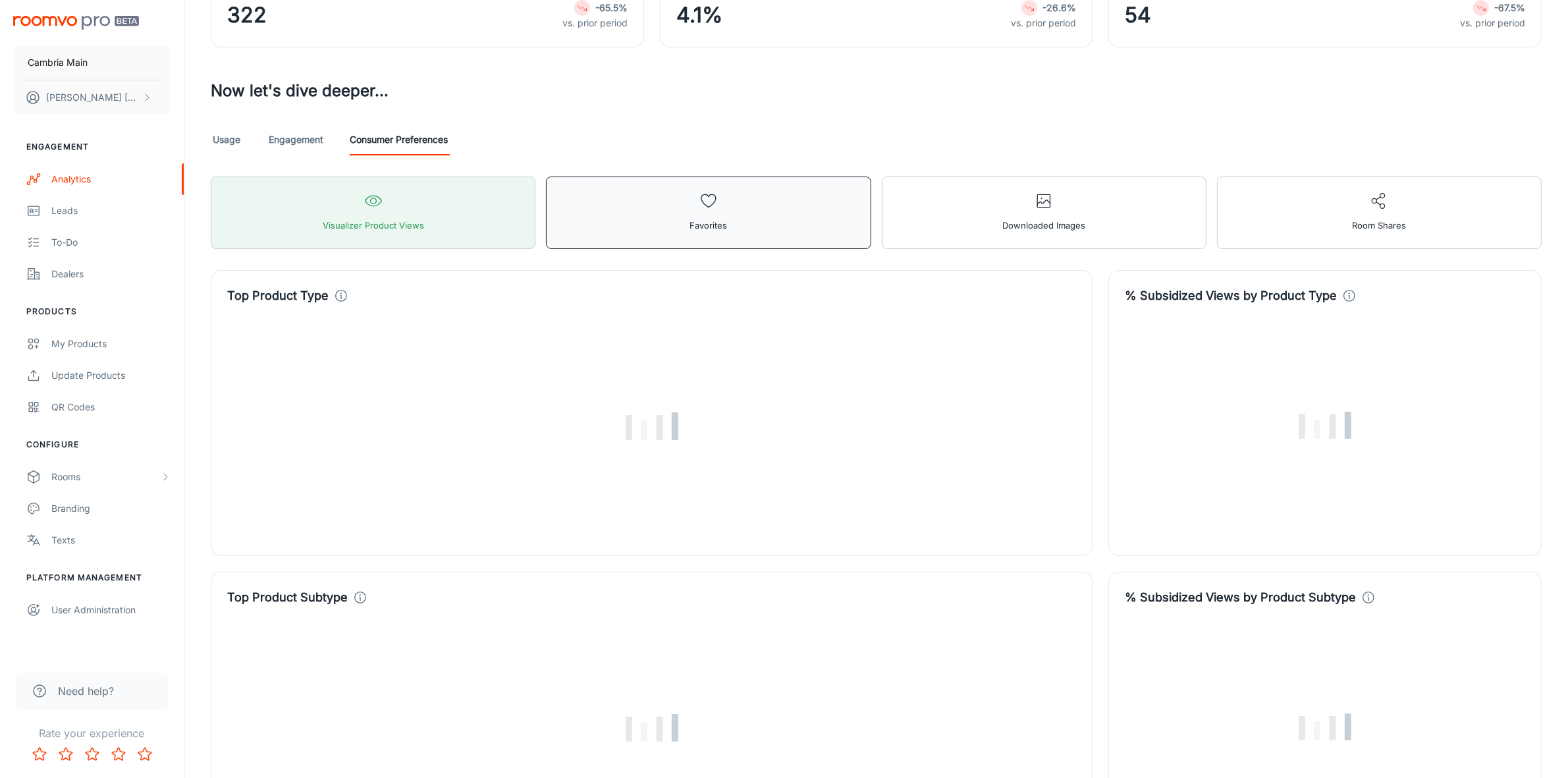
click at [696, 212] on button "Favorites" at bounding box center [708, 212] width 325 height 72
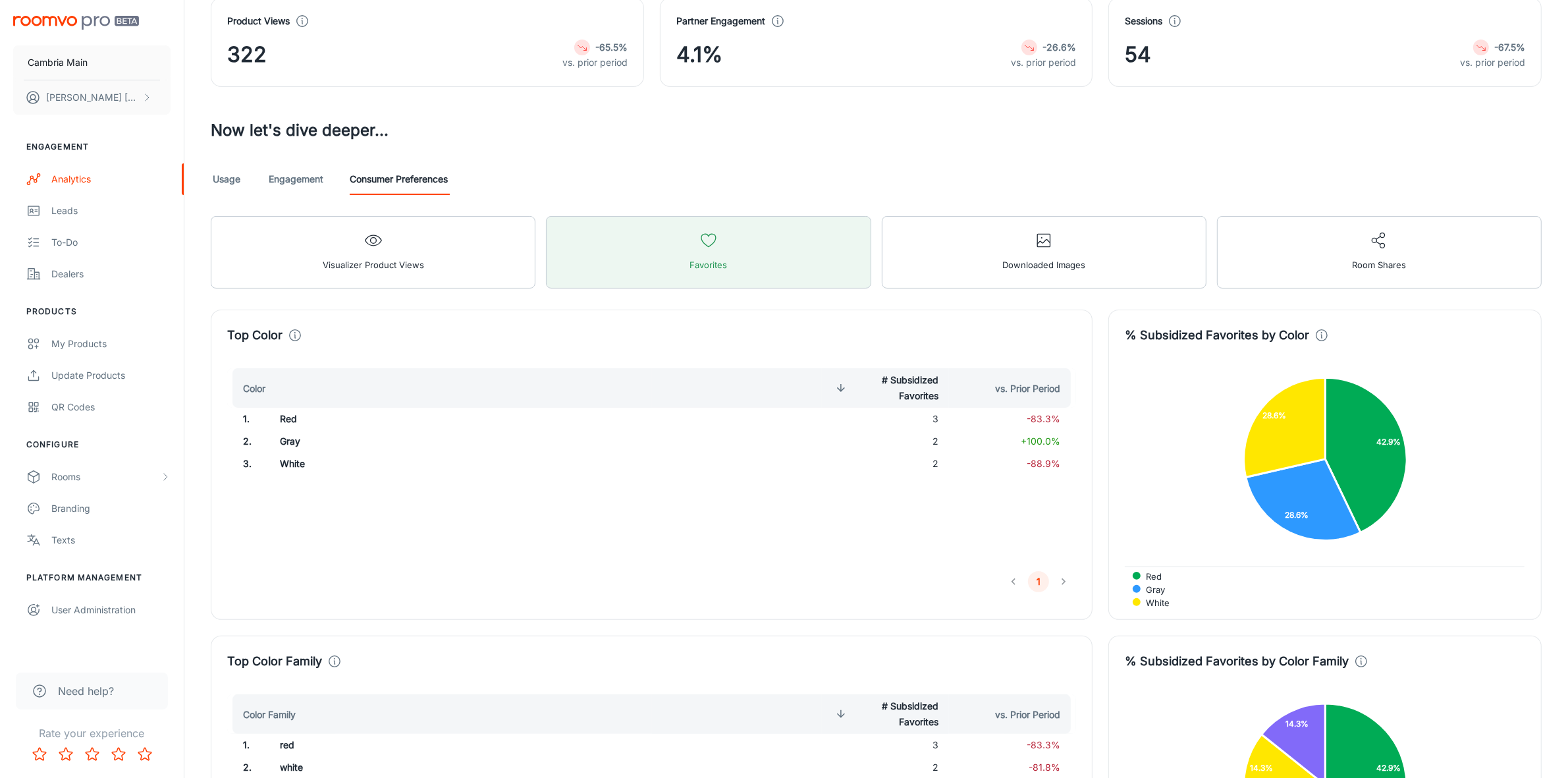
scroll to position [0, 0]
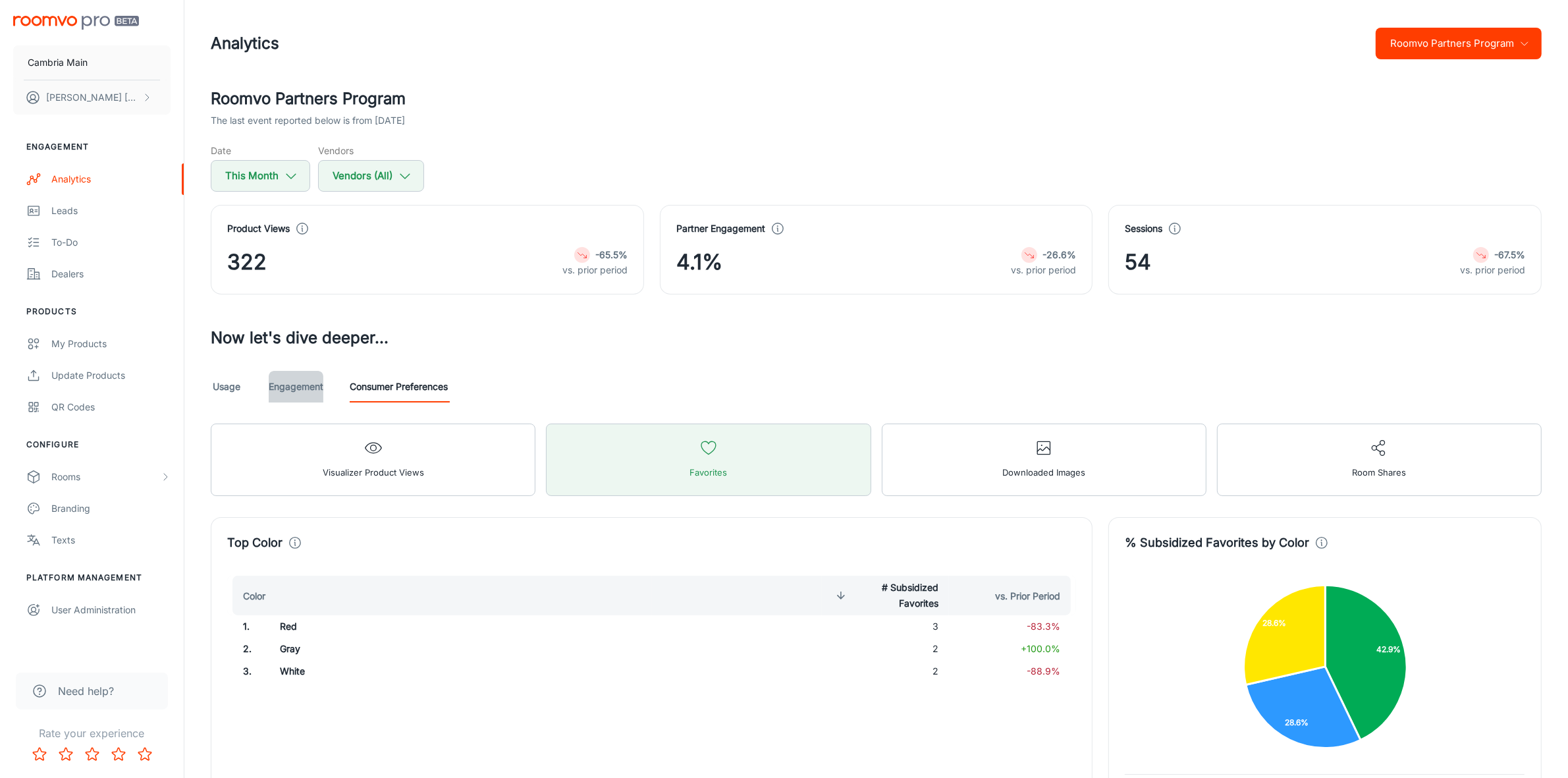
click at [321, 387] on link "Engagement" at bounding box center [296, 387] width 54 height 32
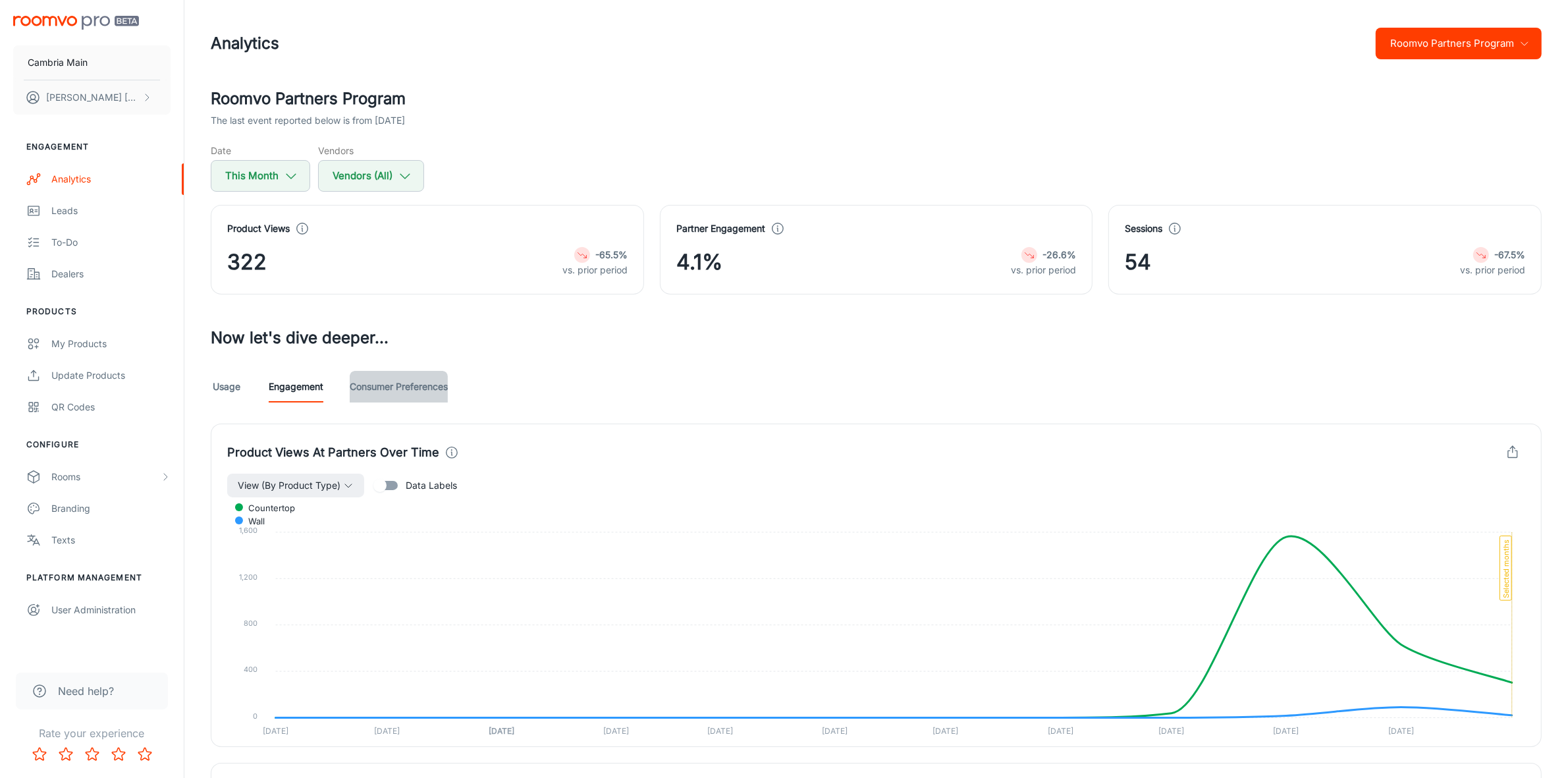
click at [396, 391] on link "Consumer Preferences" at bounding box center [398, 387] width 98 height 32
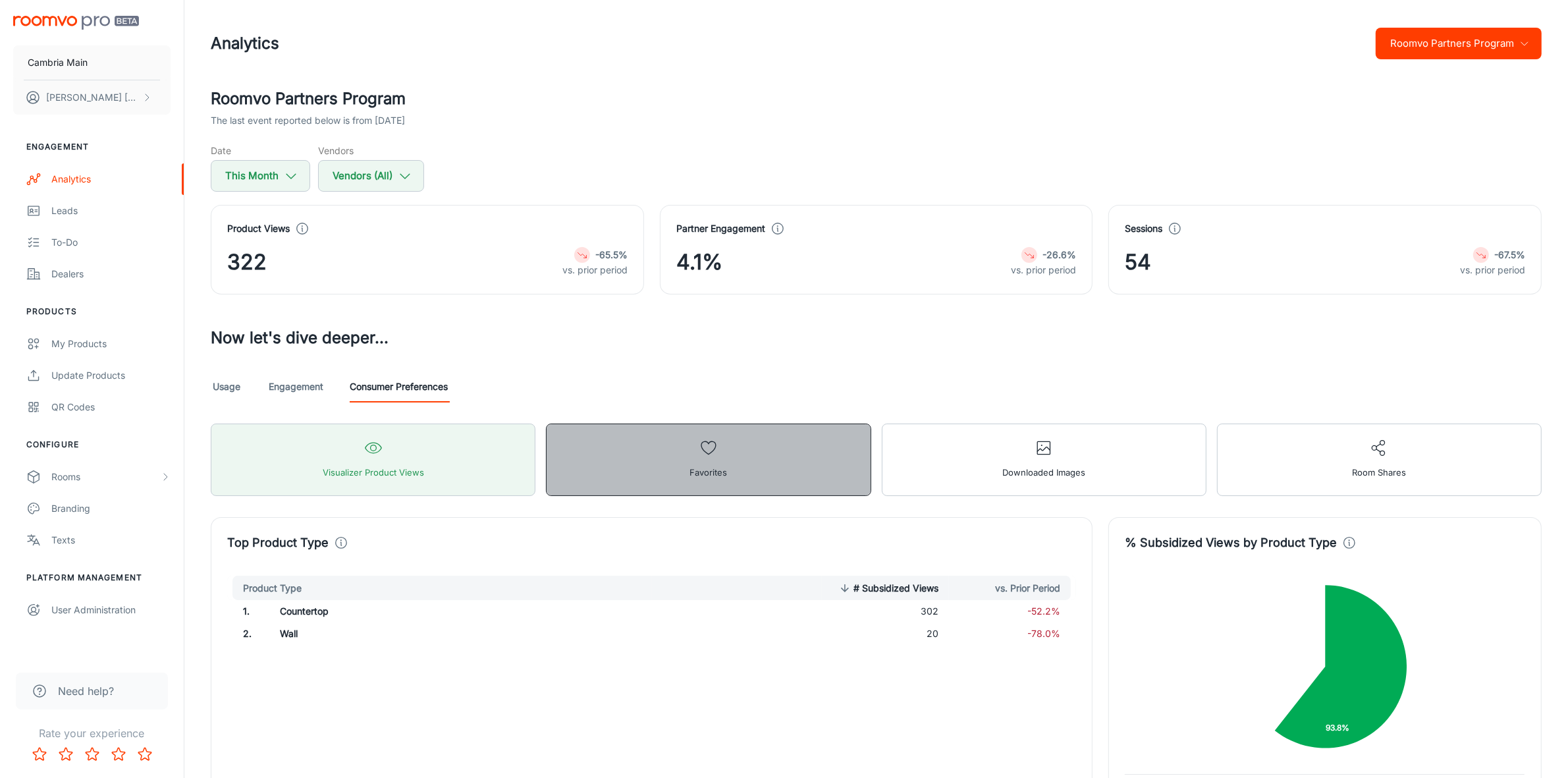
click at [733, 440] on button "Favorites" at bounding box center [708, 459] width 325 height 72
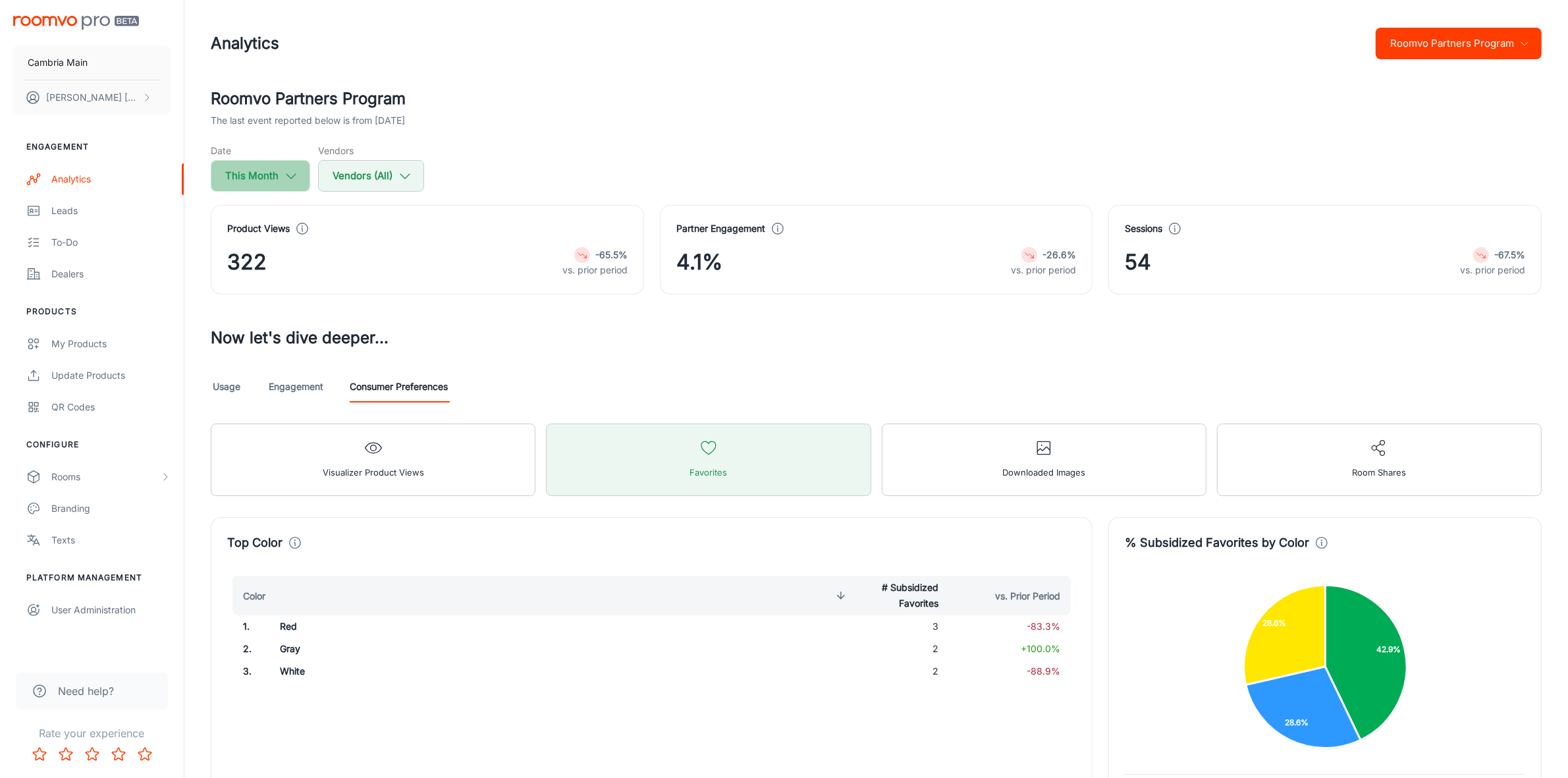
click at [280, 173] on button "This Month" at bounding box center [260, 176] width 100 height 32
select select "9"
select select "2025"
select select "9"
select select "2025"
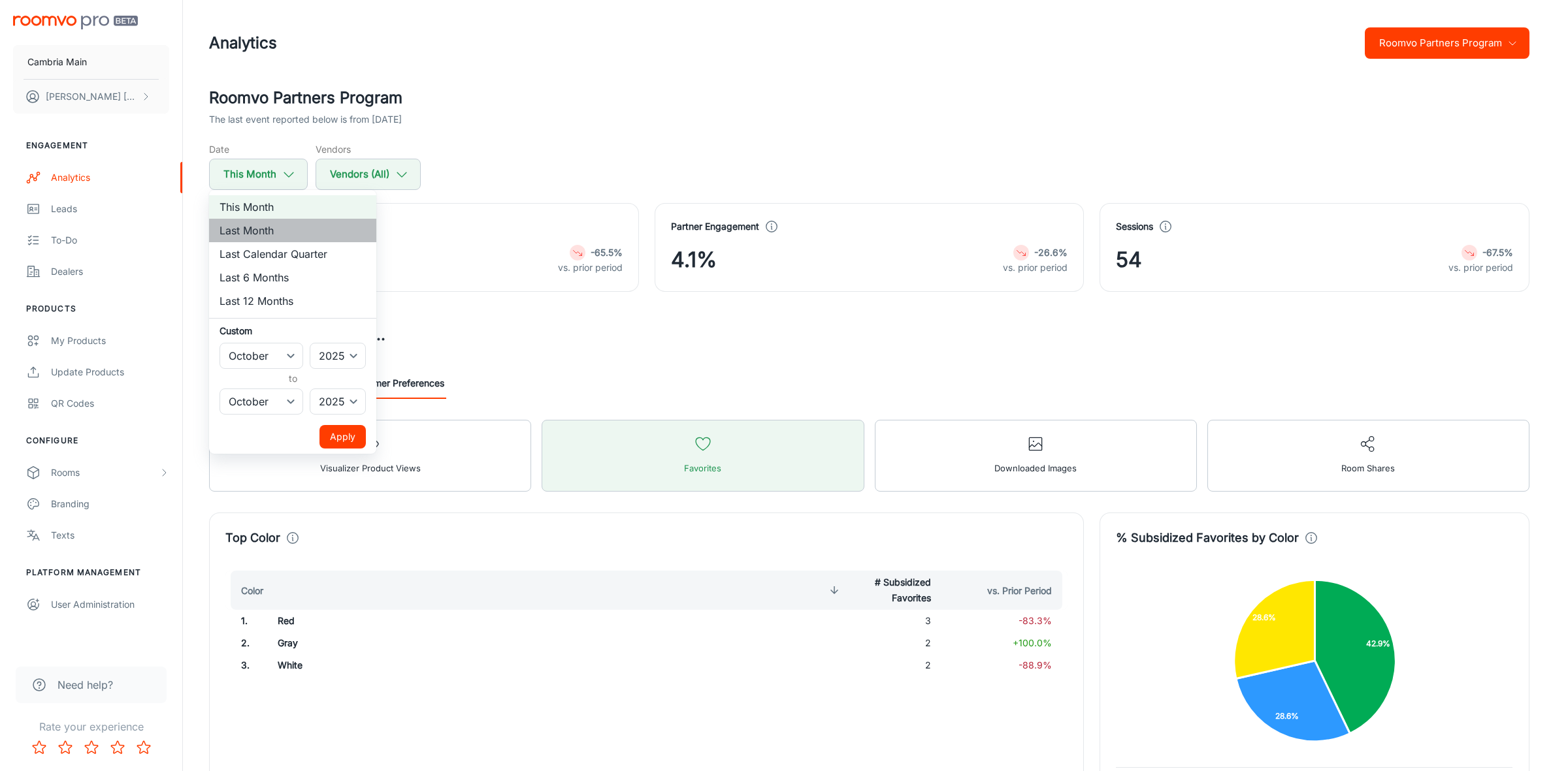
click at [269, 229] on li "Last Month" at bounding box center [293, 231] width 167 height 24
select select "8"
click at [344, 431] on button "Apply" at bounding box center [343, 437] width 46 height 24
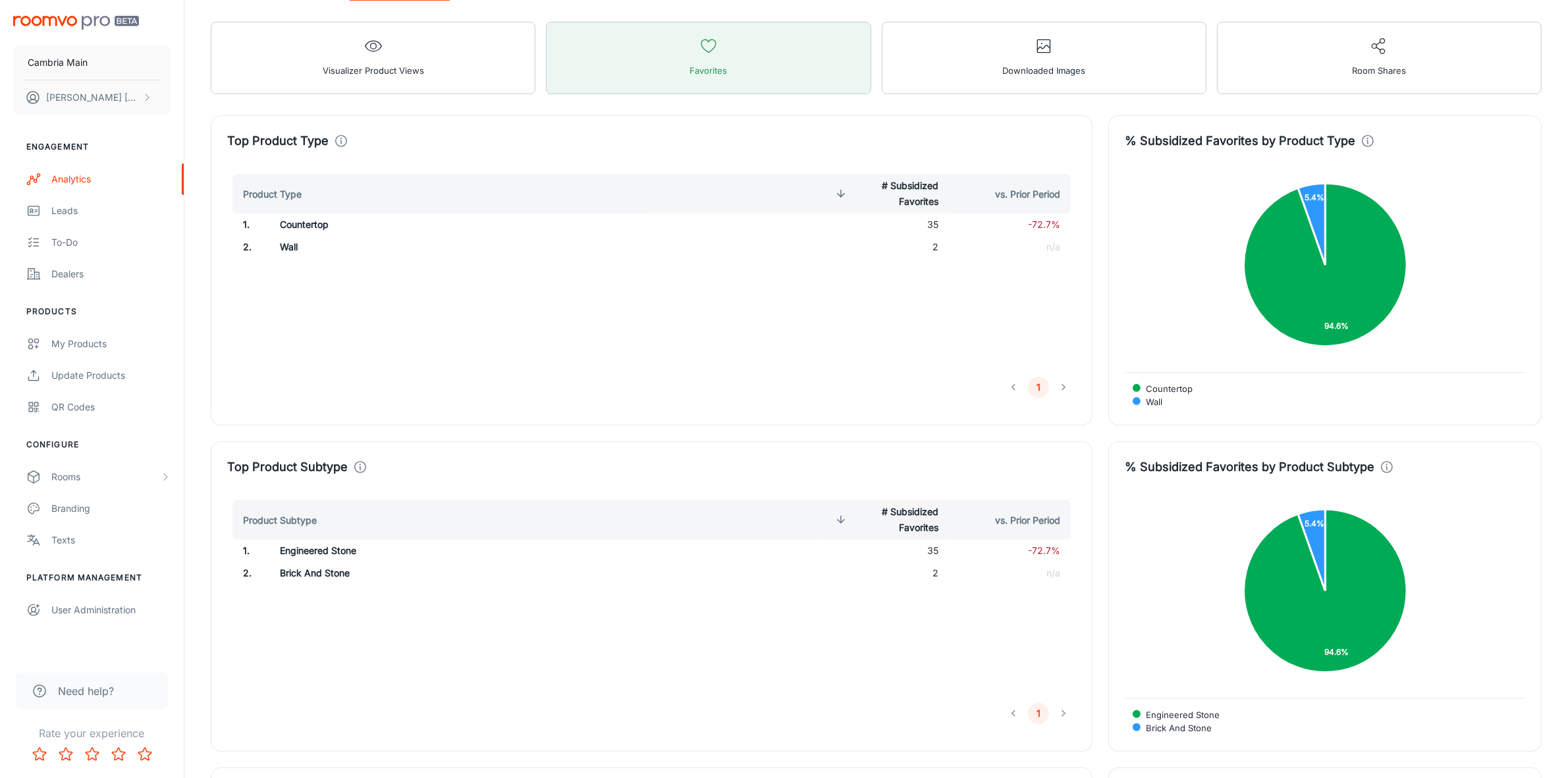
scroll to position [329, 0]
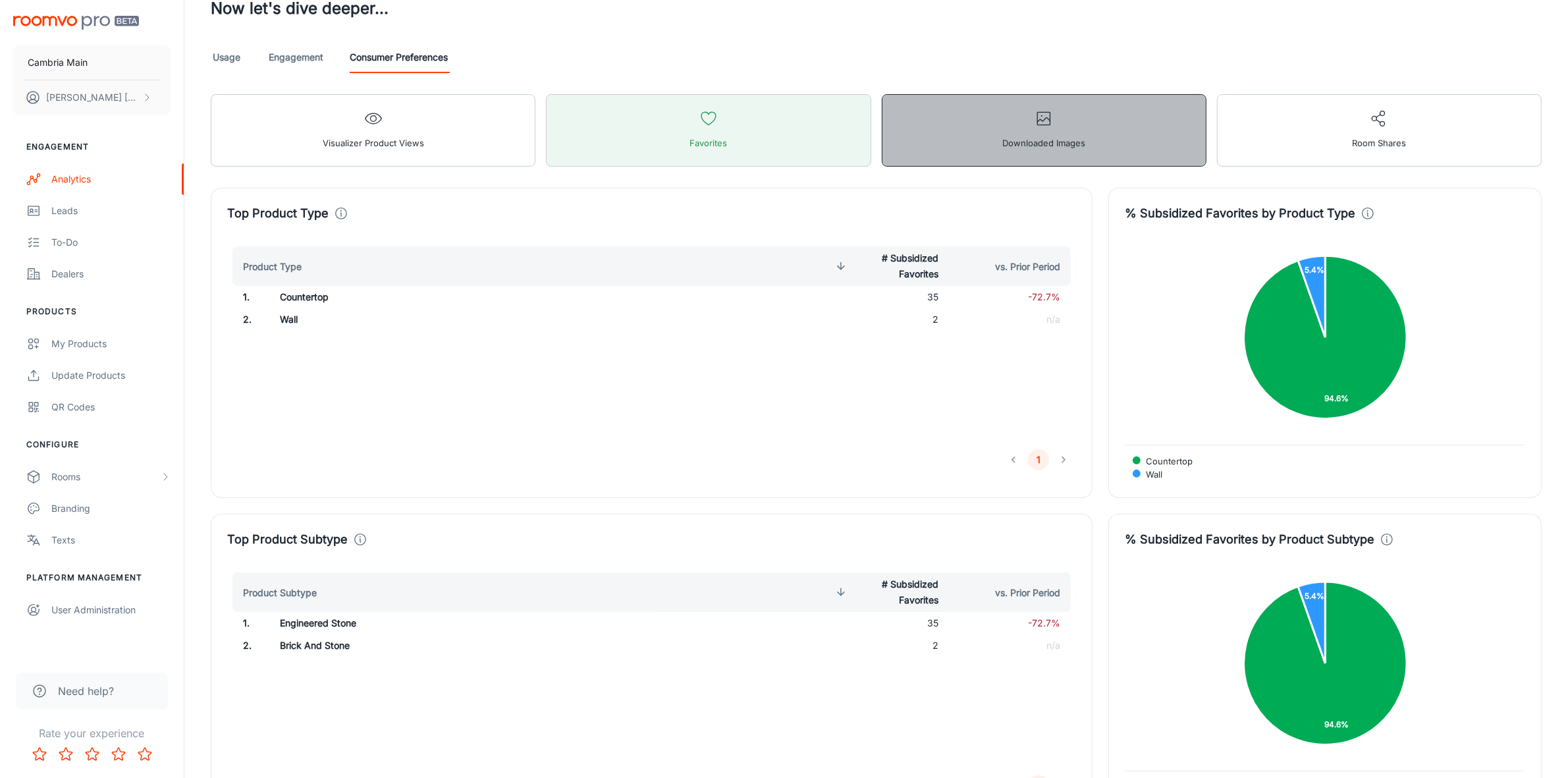
click at [983, 138] on button "Downloaded Images" at bounding box center [1044, 130] width 325 height 72
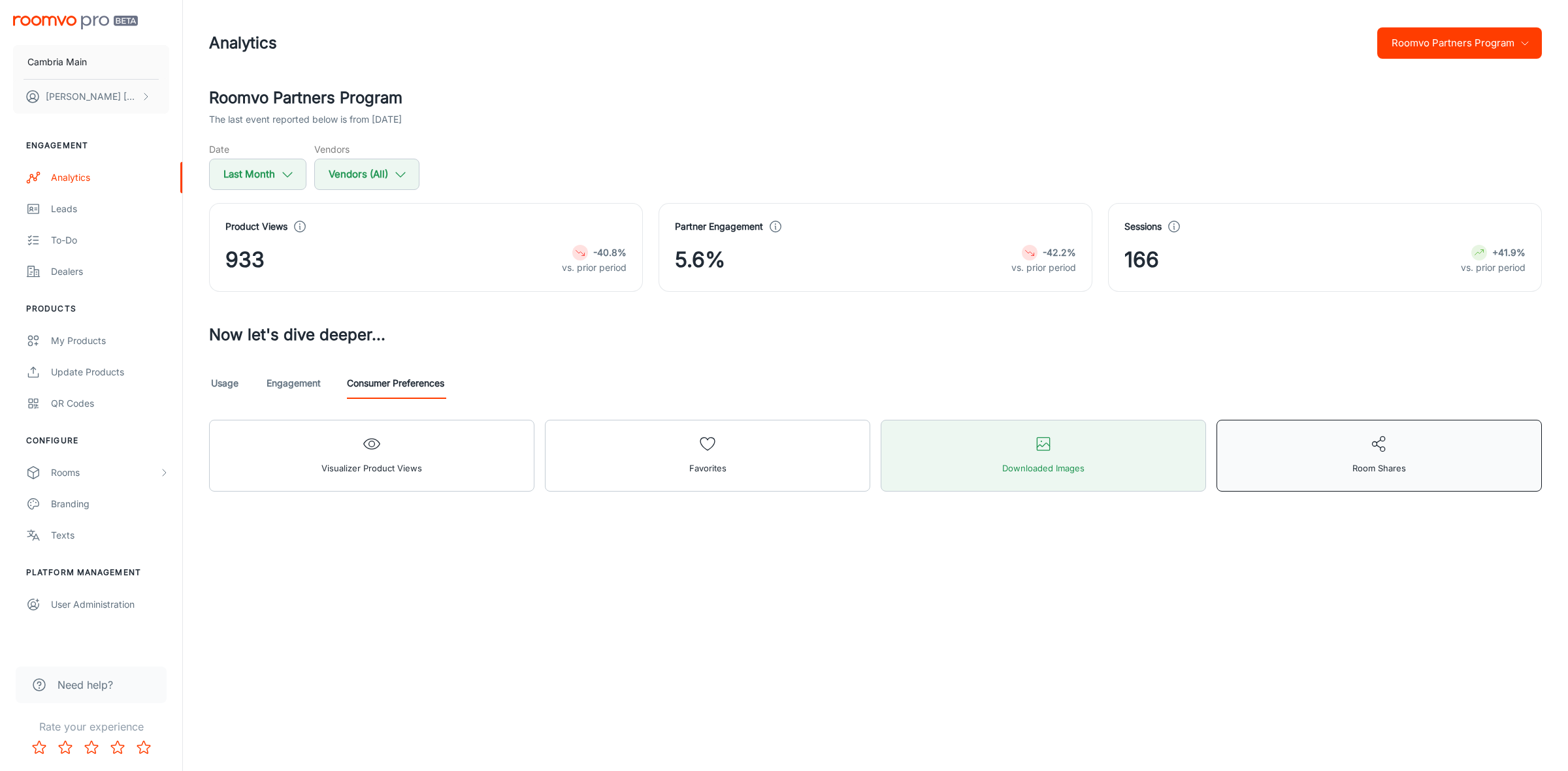
click at [1375, 452] on icon "button" at bounding box center [1379, 444] width 18 height 18
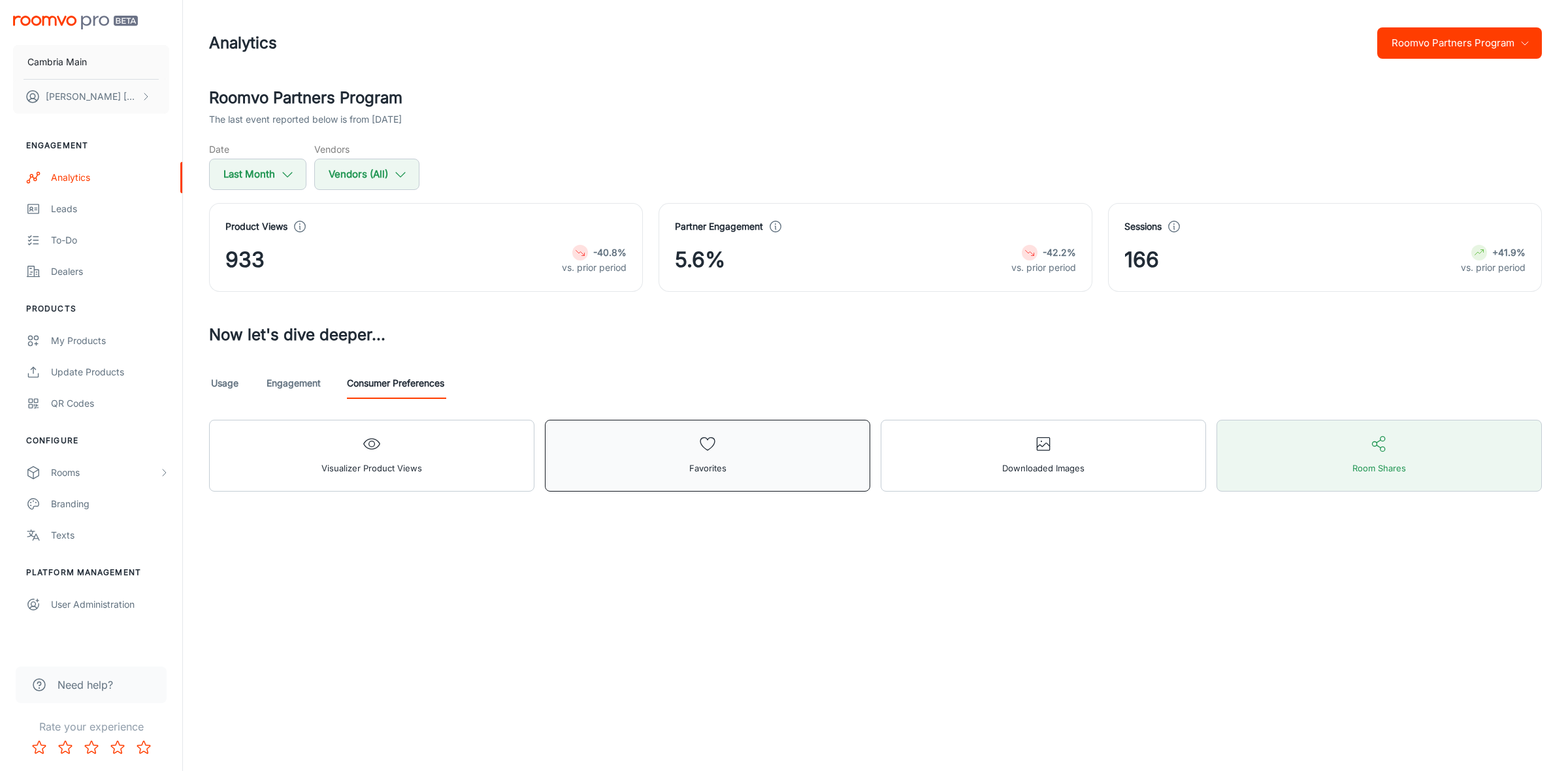
click at [653, 459] on button "Favorites" at bounding box center [707, 455] width 325 height 72
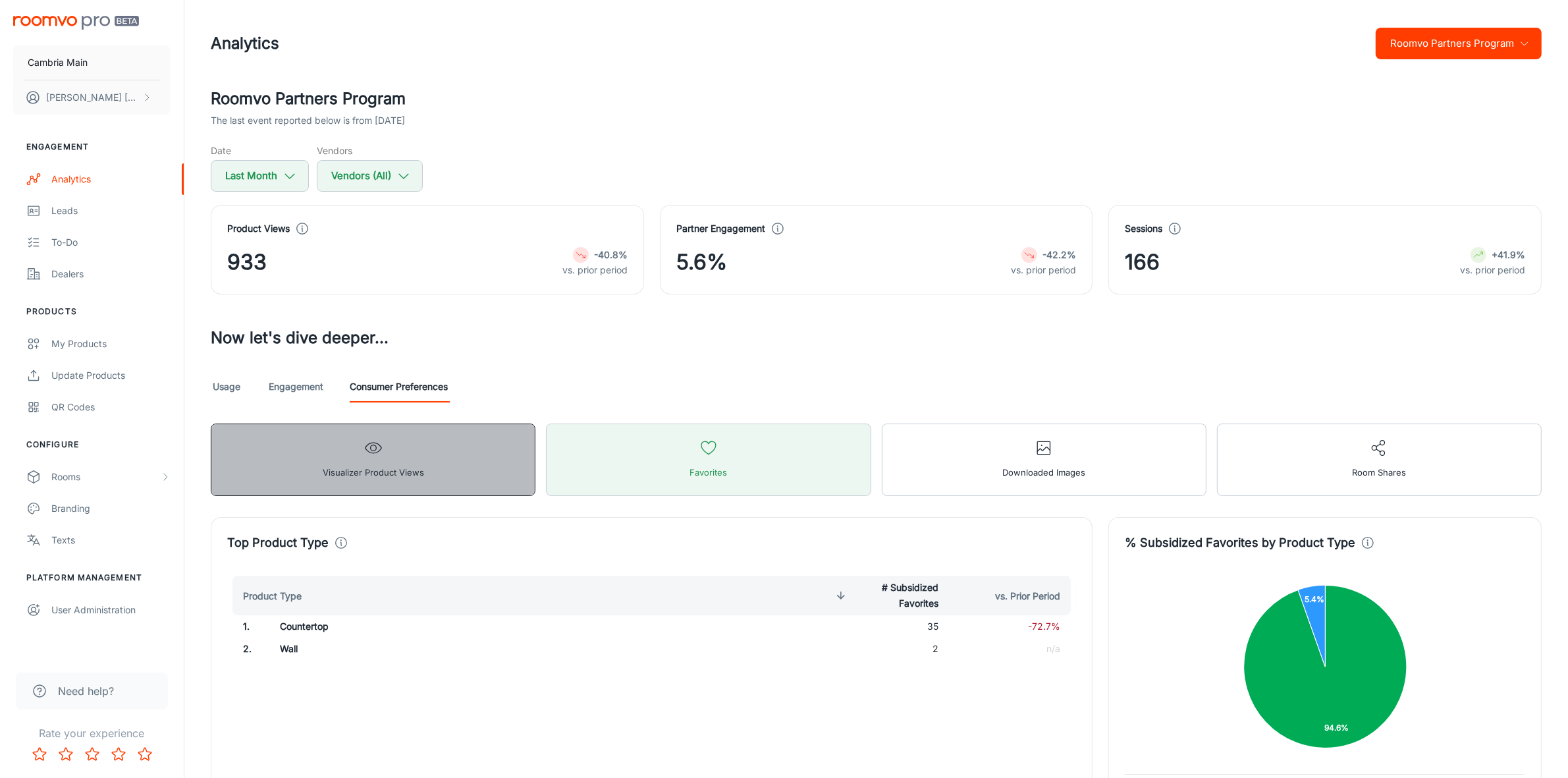
click at [434, 452] on button "Visualizer Product Views" at bounding box center [373, 459] width 325 height 72
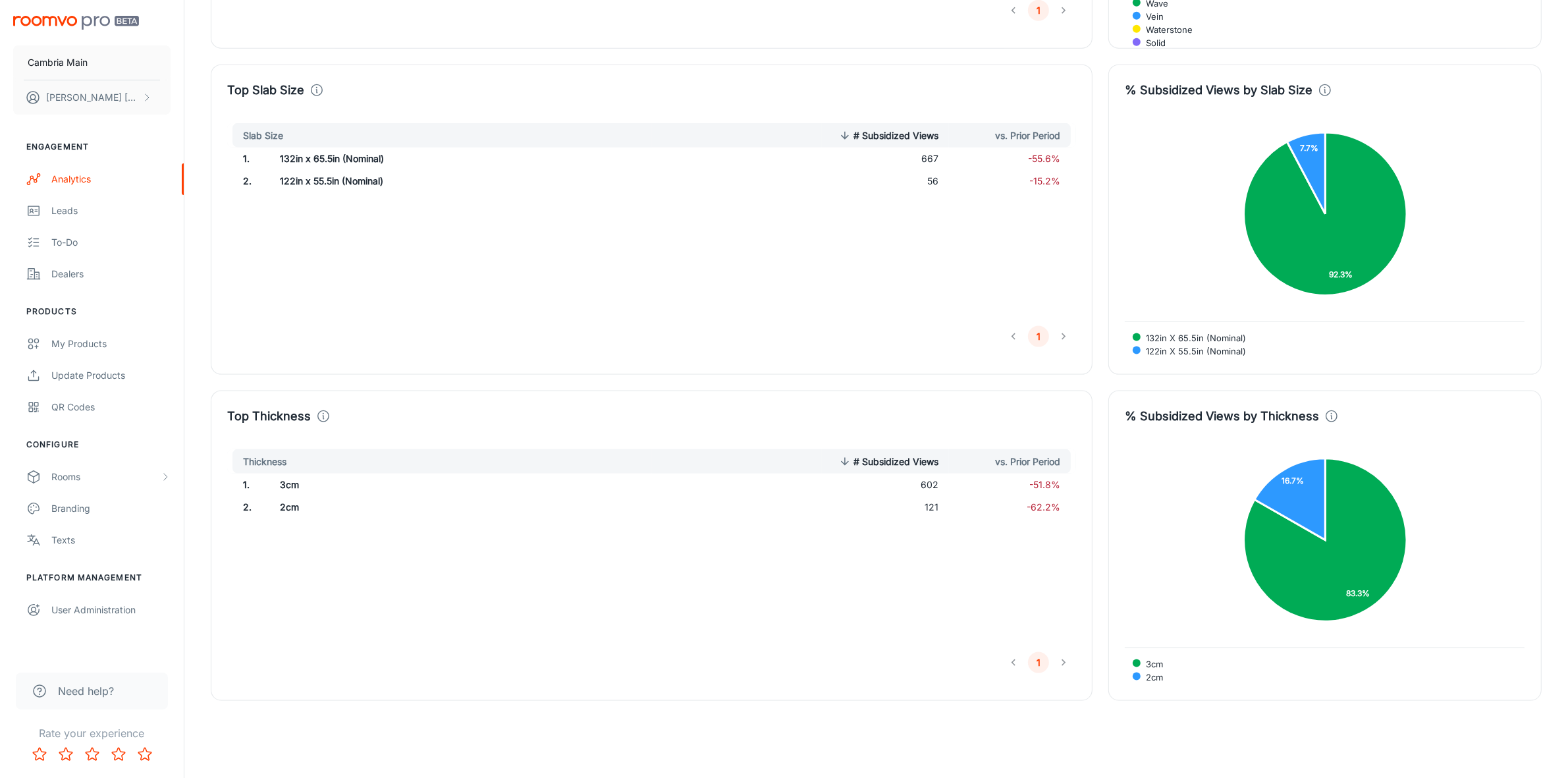
scroll to position [2093, 0]
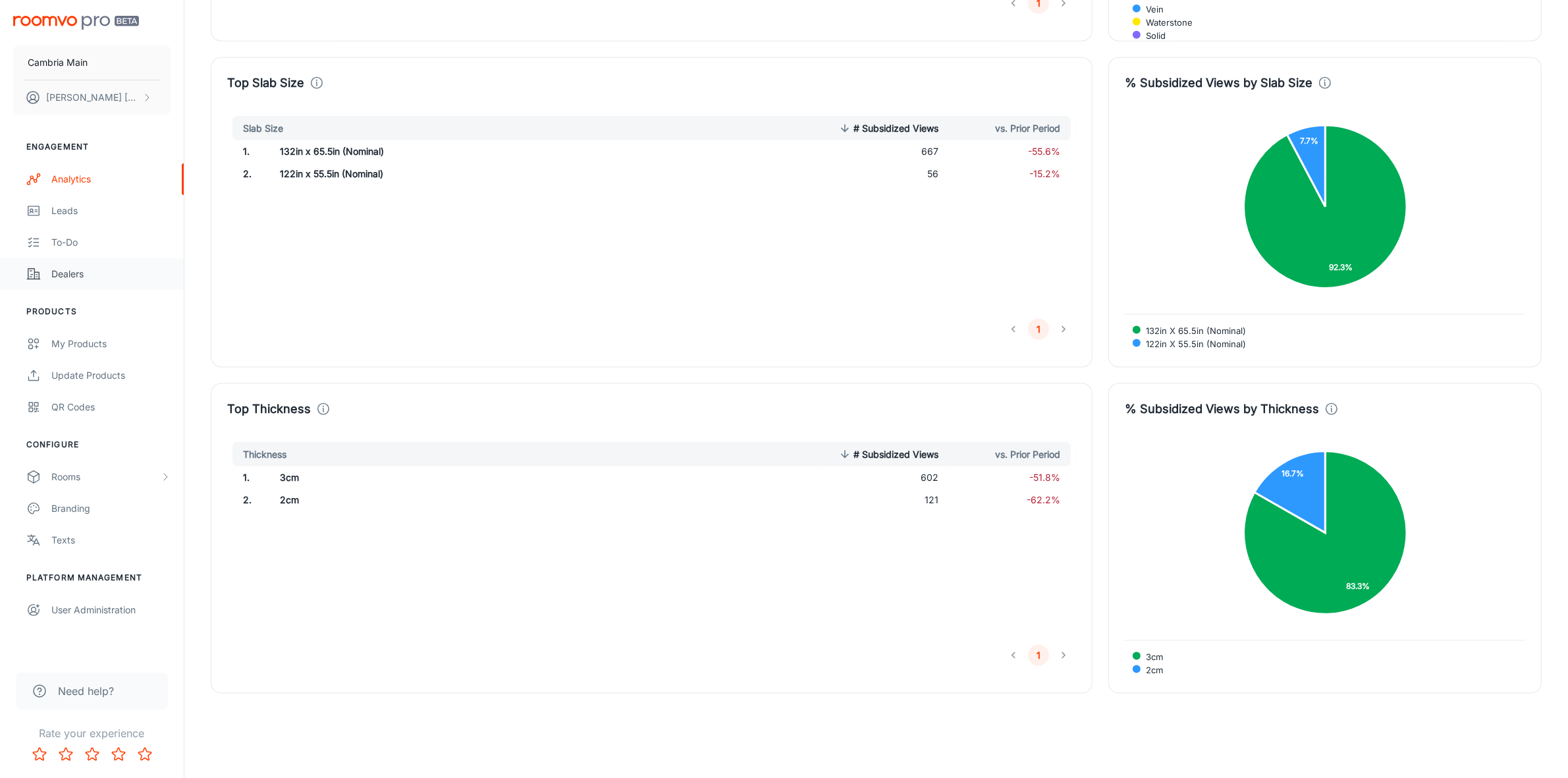
click at [76, 275] on div "Dealers" at bounding box center [111, 274] width 119 height 14
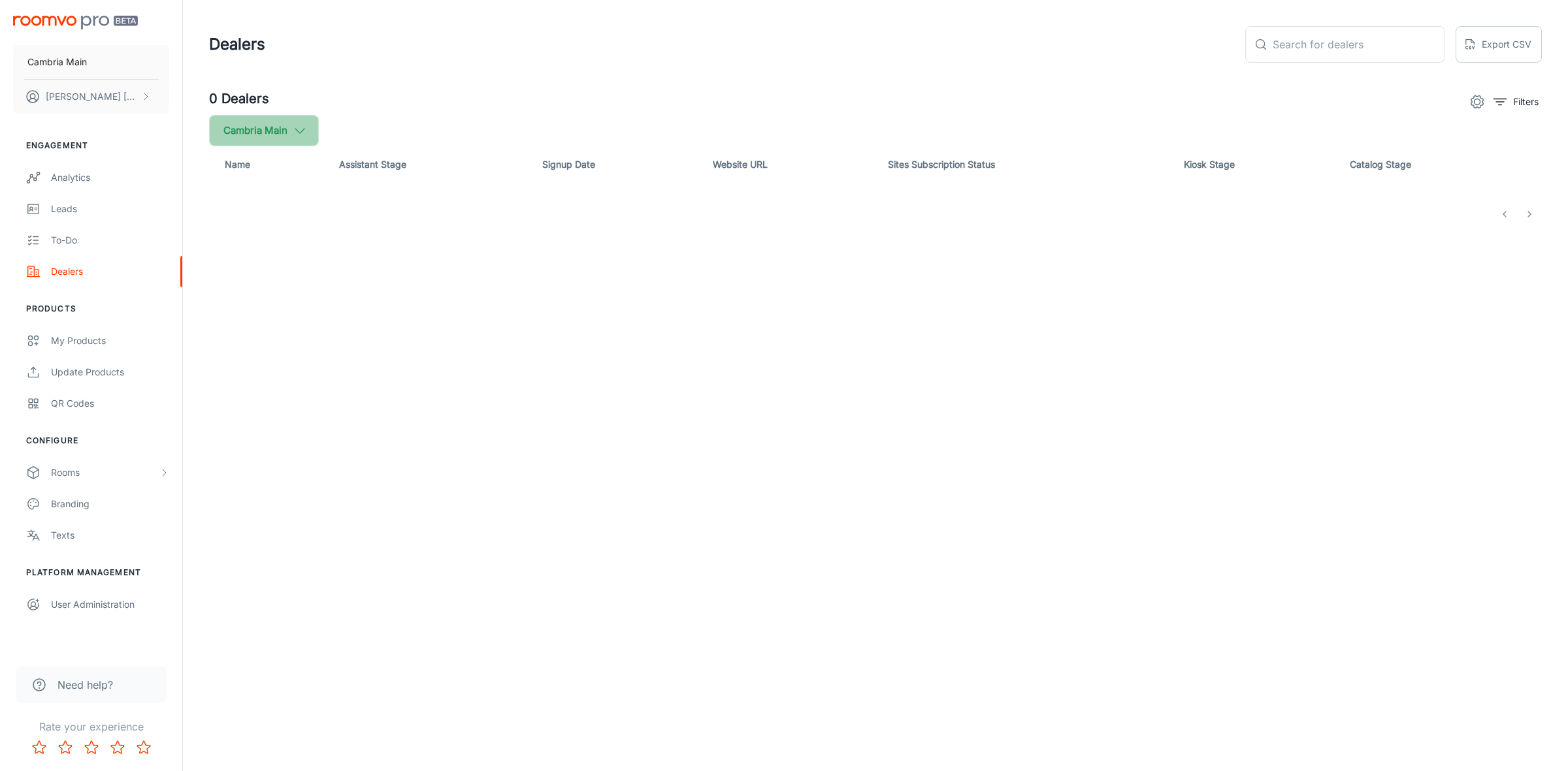
click at [289, 128] on button "Cambria Main" at bounding box center [264, 130] width 109 height 32
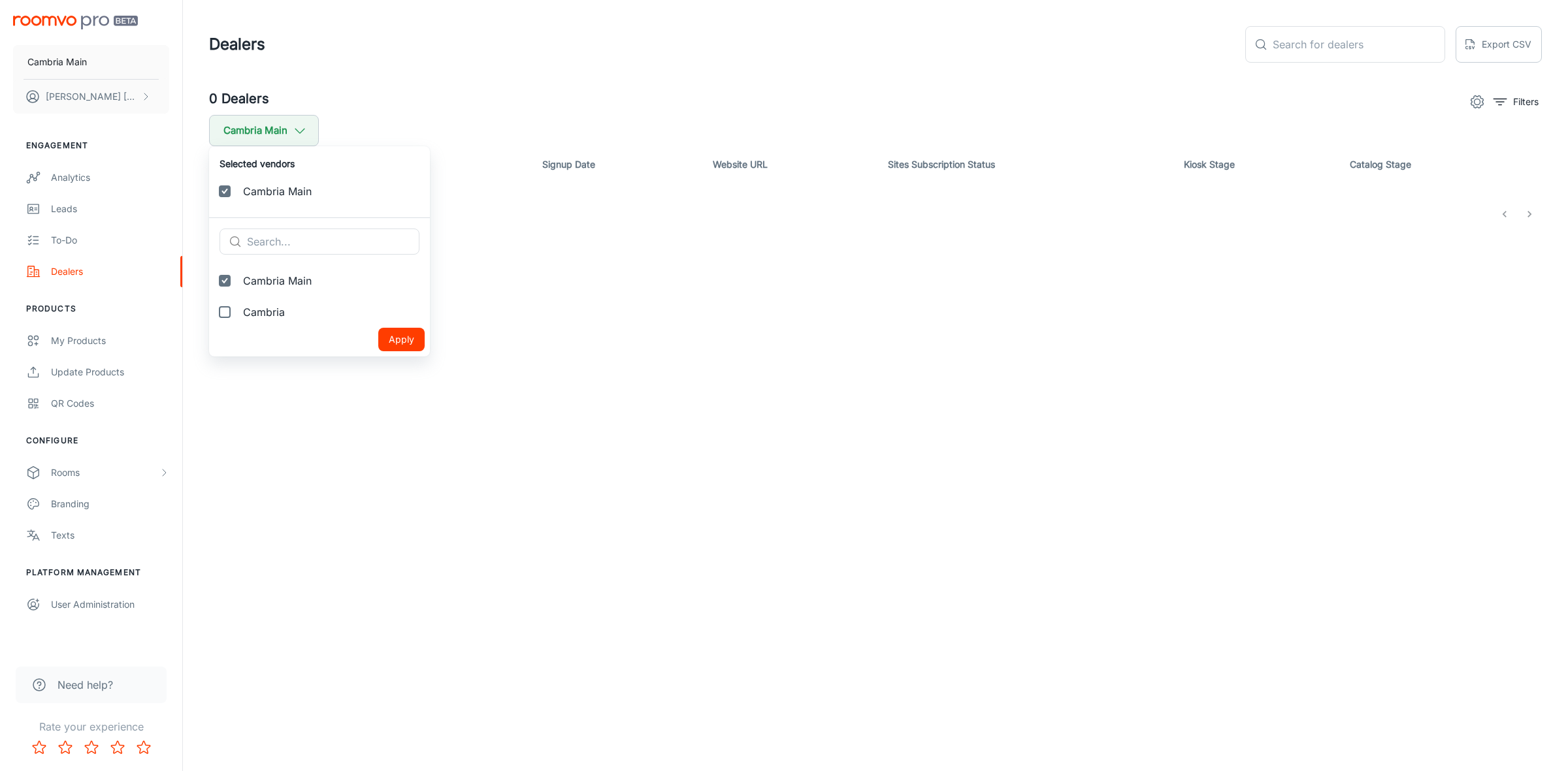
click at [273, 305] on span "Cambria" at bounding box center [331, 312] width 176 height 15
click at [238, 305] on input "Cambria" at bounding box center [225, 311] width 26 height 26
checkbox input "true"
click at [378, 368] on button "Apply" at bounding box center [401, 371] width 46 height 24
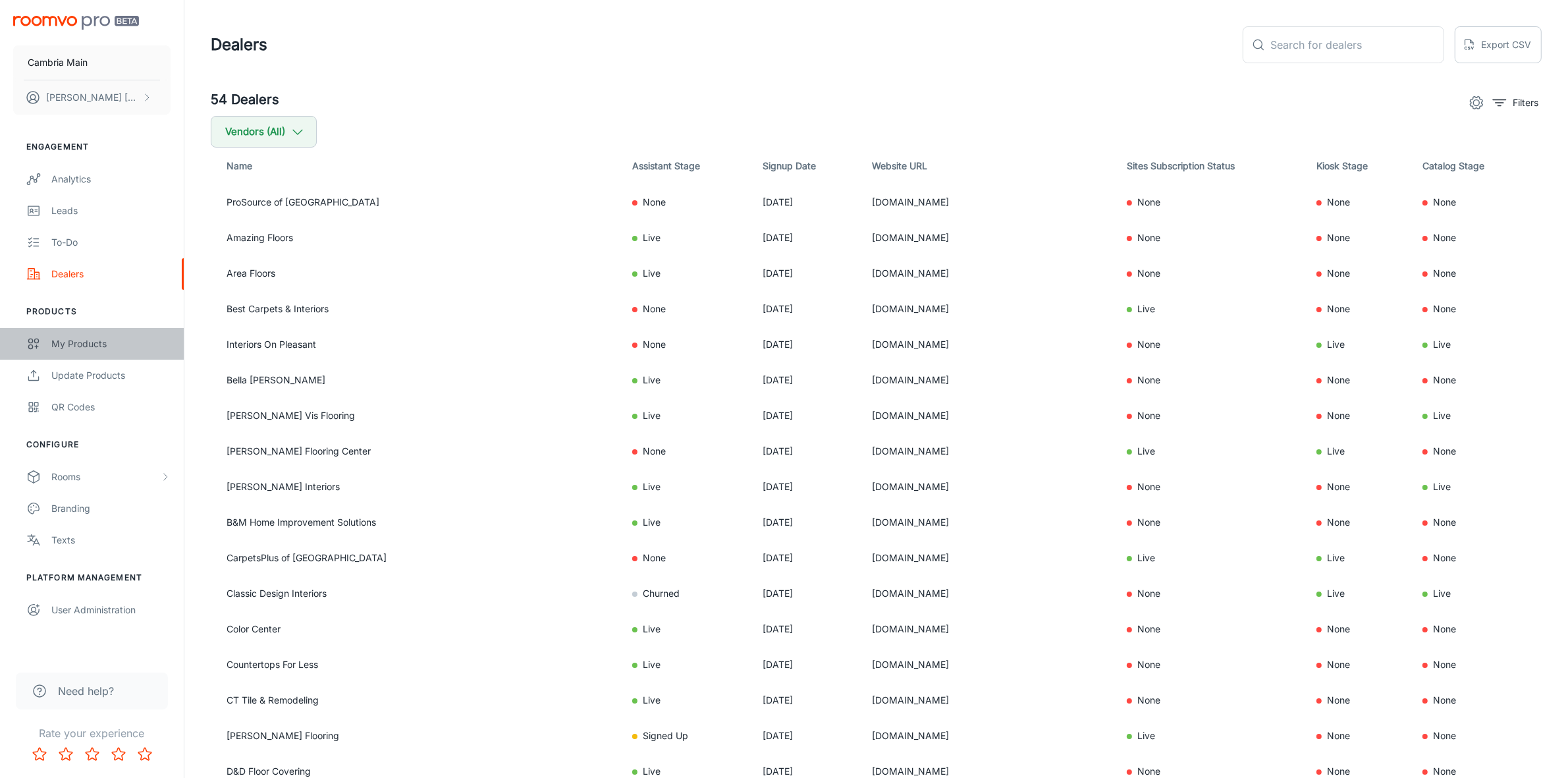
click at [91, 339] on div "My Products" at bounding box center [111, 344] width 119 height 14
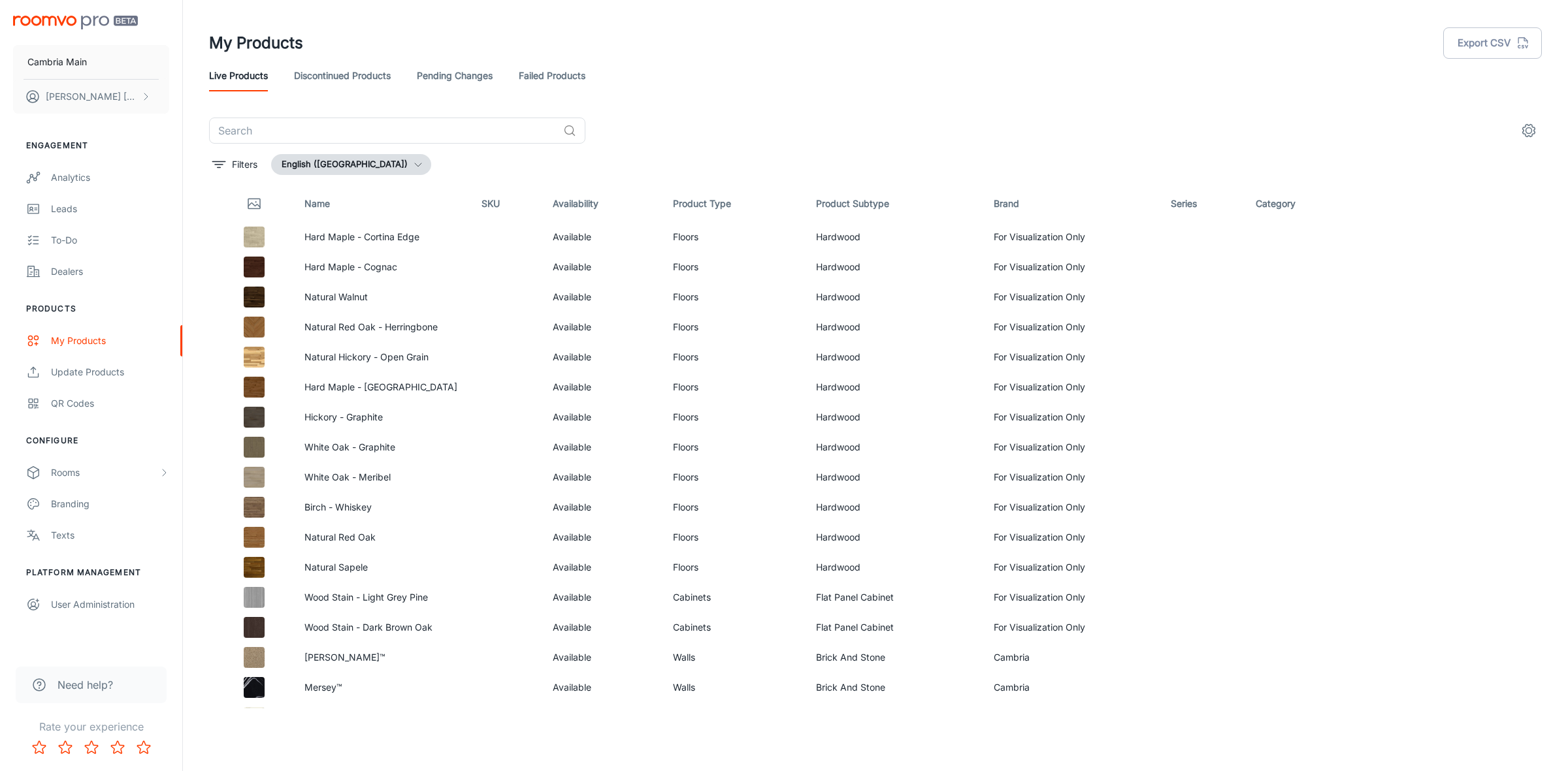
click at [998, 203] on th "Brand" at bounding box center [1072, 203] width 177 height 36
click at [209, 161] on button "Filters" at bounding box center [235, 165] width 52 height 21
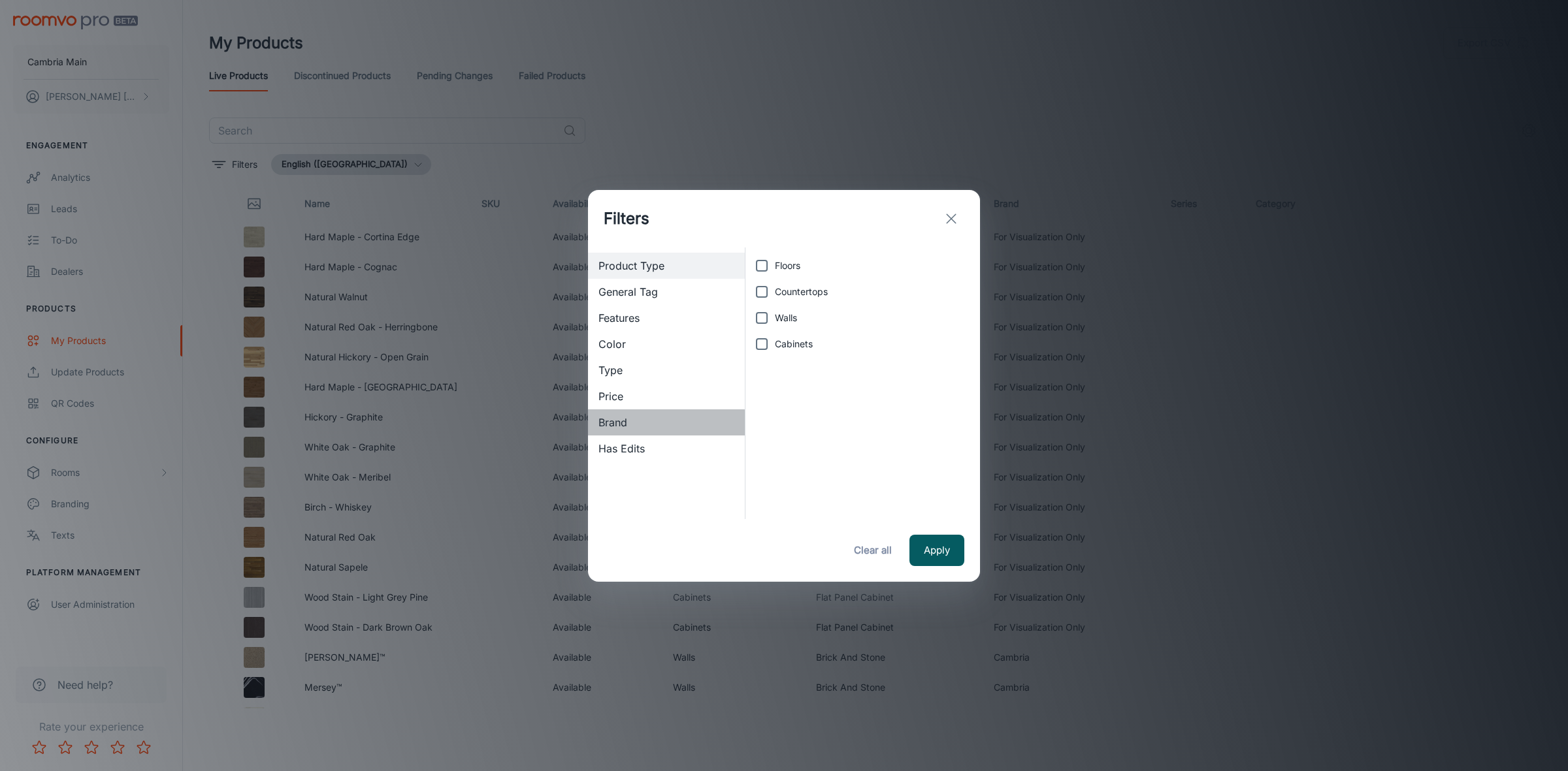
click at [632, 422] on span "Brand" at bounding box center [667, 422] width 136 height 15
click at [773, 290] on input "Cambria" at bounding box center [762, 291] width 26 height 26
checkbox input "true"
click at [956, 551] on button "Apply" at bounding box center [937, 550] width 55 height 32
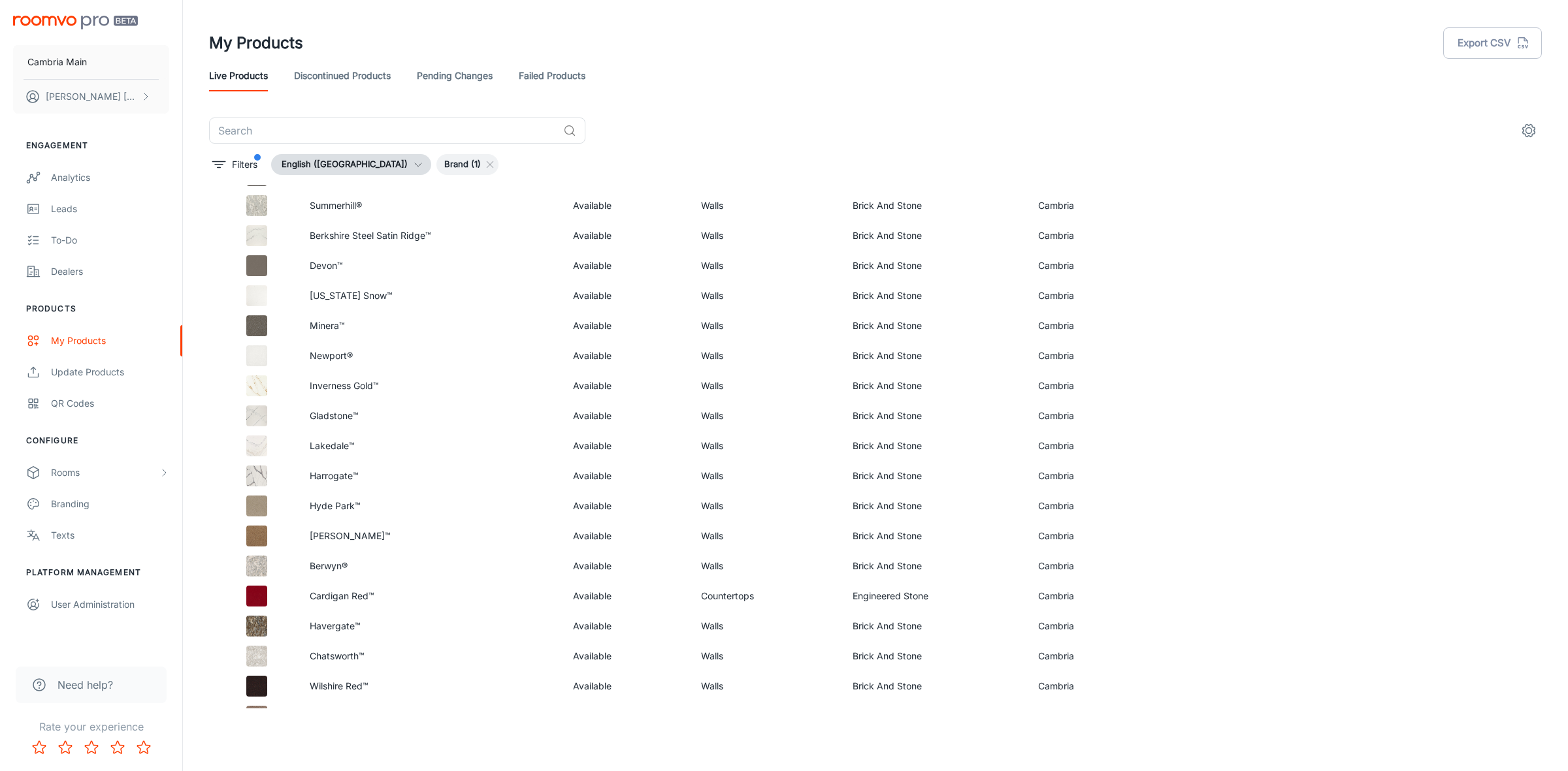
scroll to position [1435, 0]
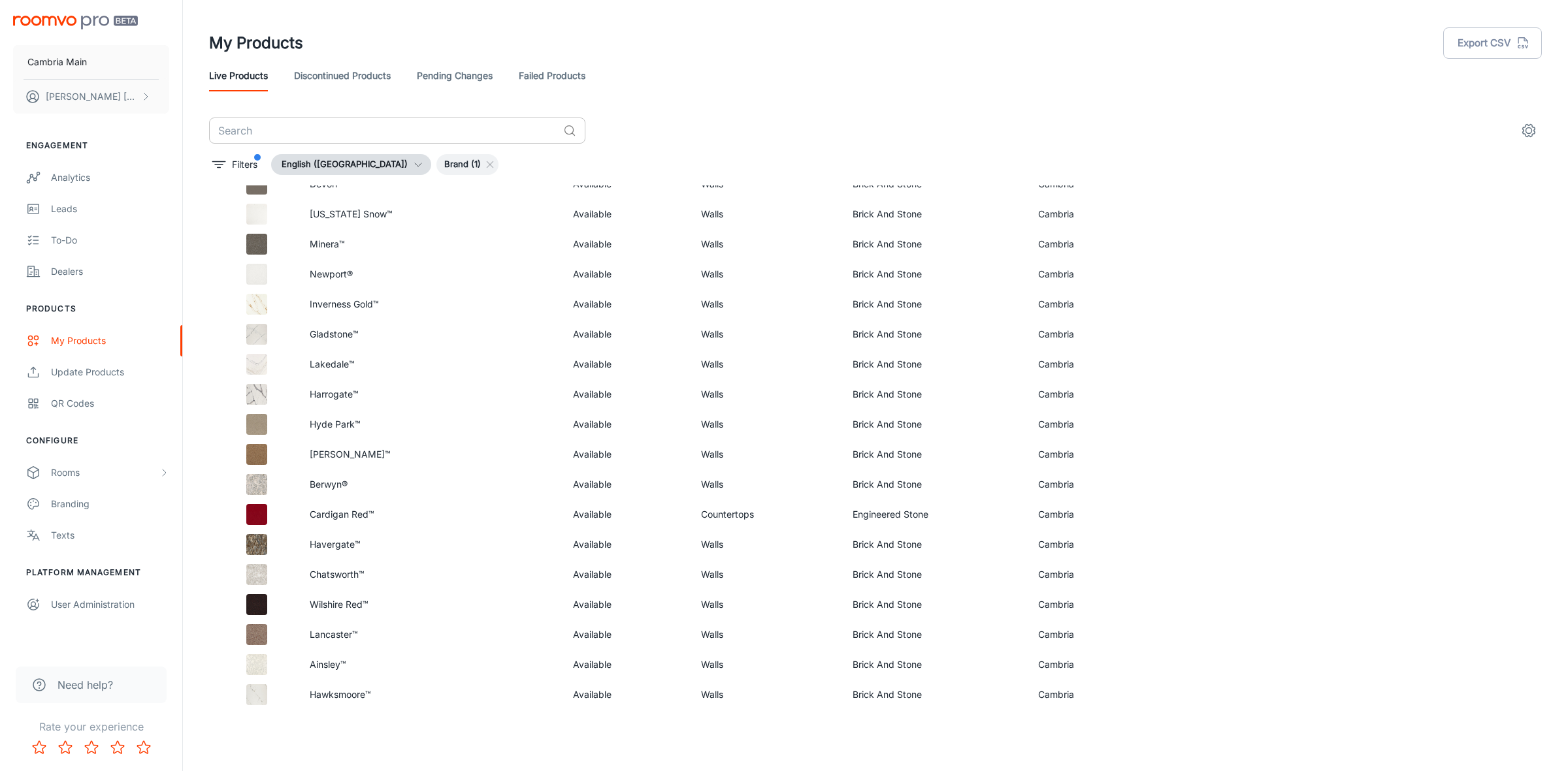
click at [453, 136] on input "text" at bounding box center [383, 130] width 349 height 26
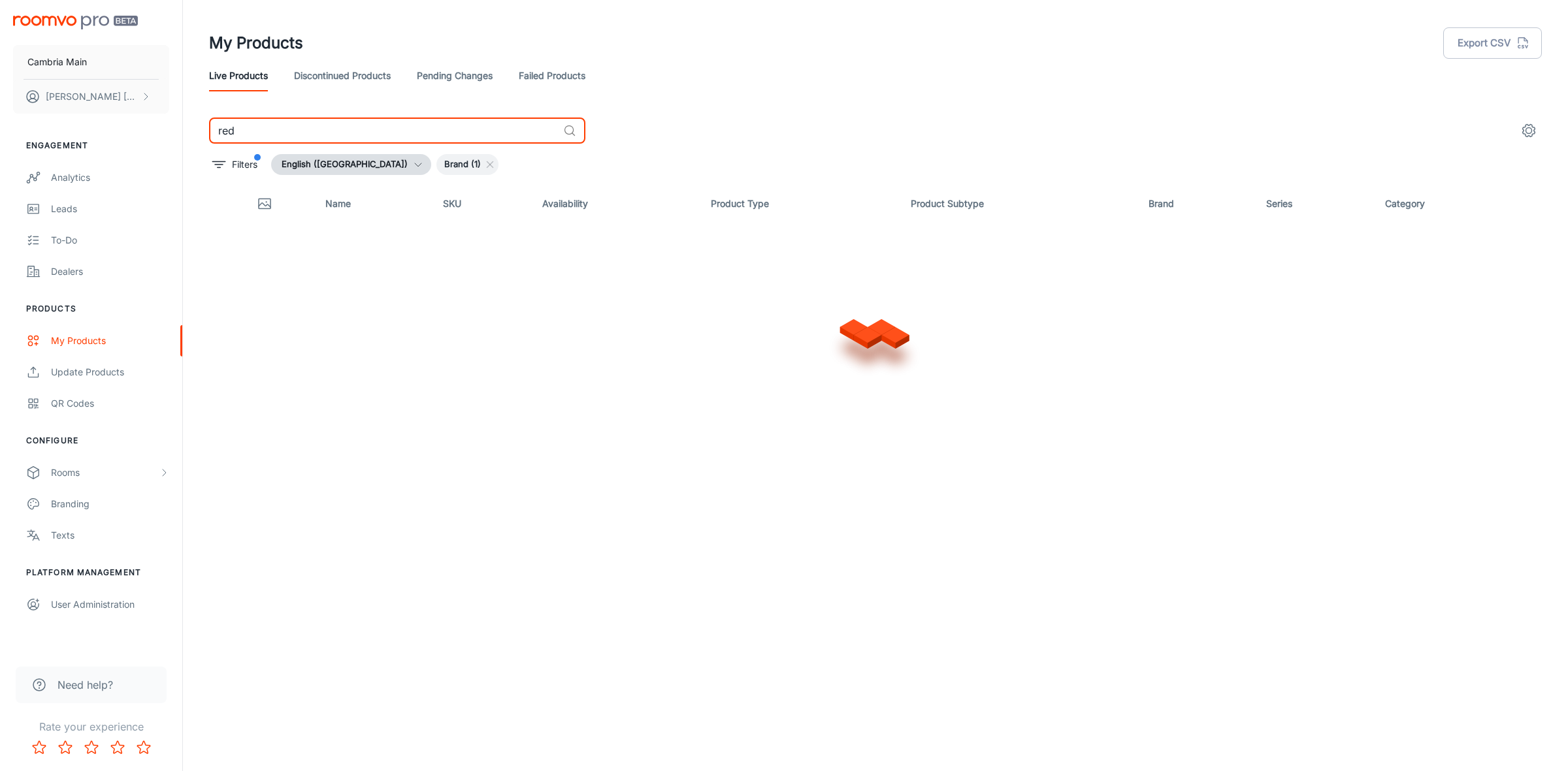
type input "red"
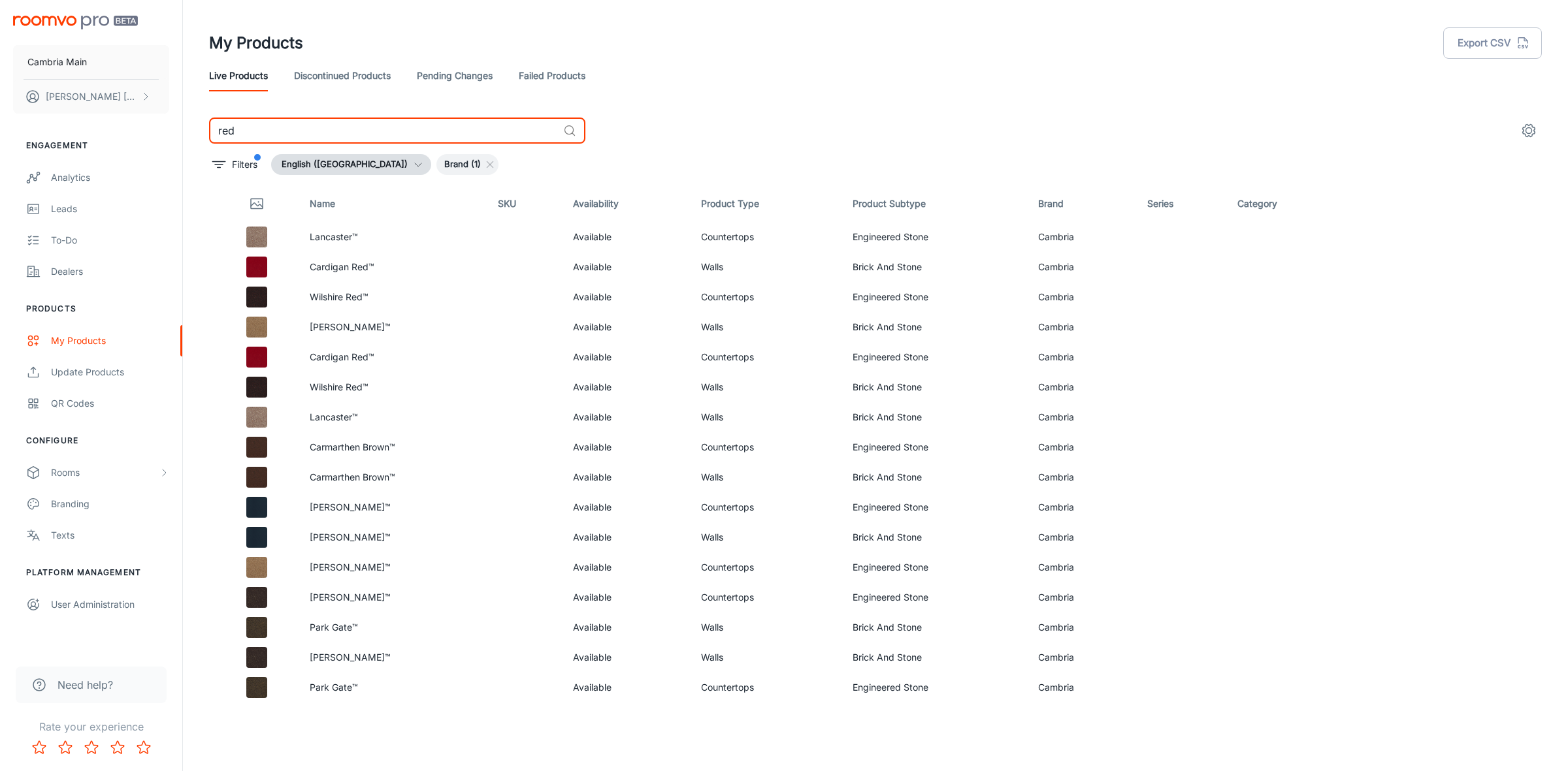
click at [536, 74] on link "Failed Products" at bounding box center [552, 76] width 67 height 32
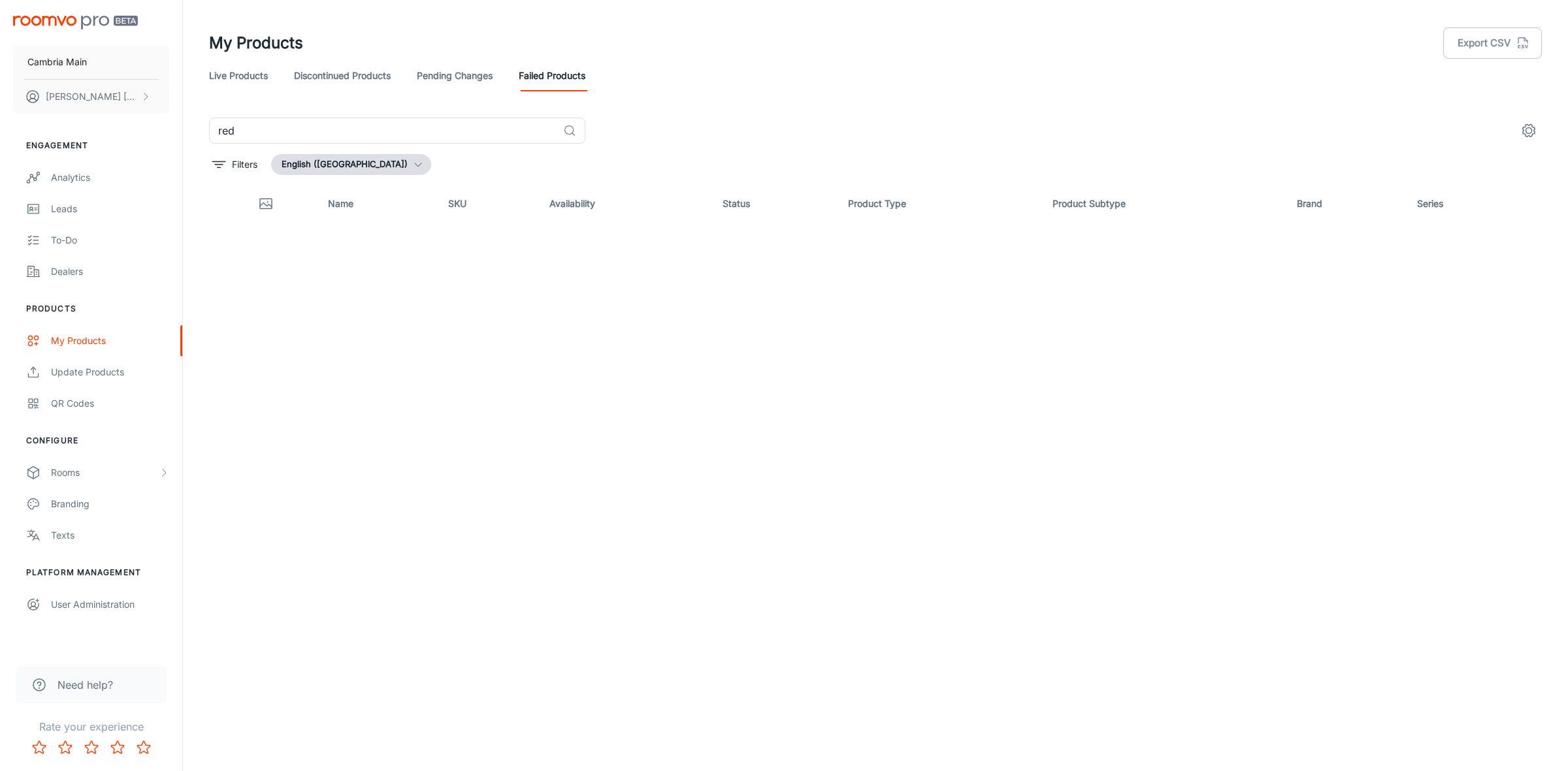
click at [453, 81] on link "Pending Changes" at bounding box center [455, 76] width 76 height 32
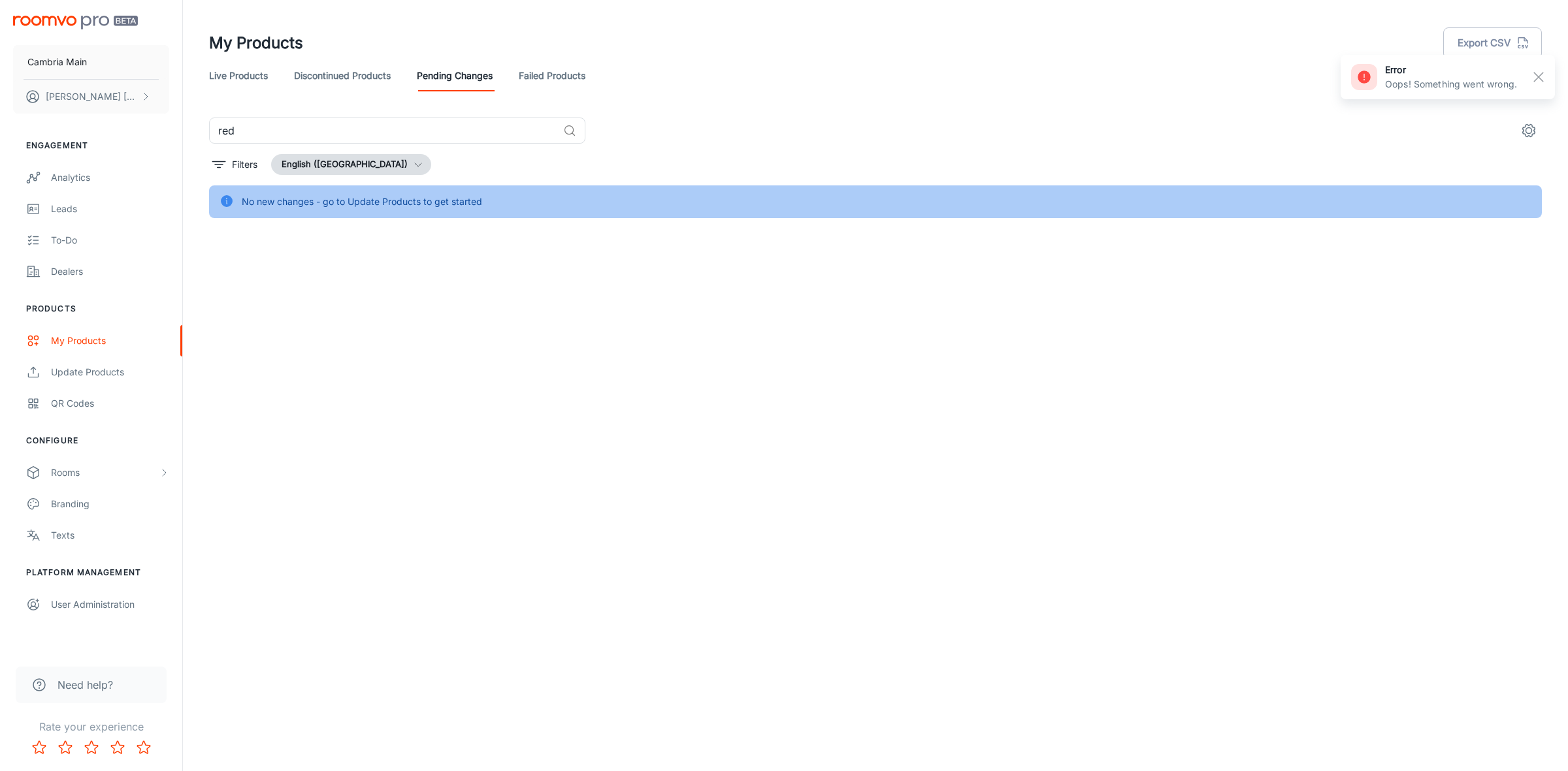
click at [341, 81] on link "Discontinued Products" at bounding box center [343, 76] width 97 height 32
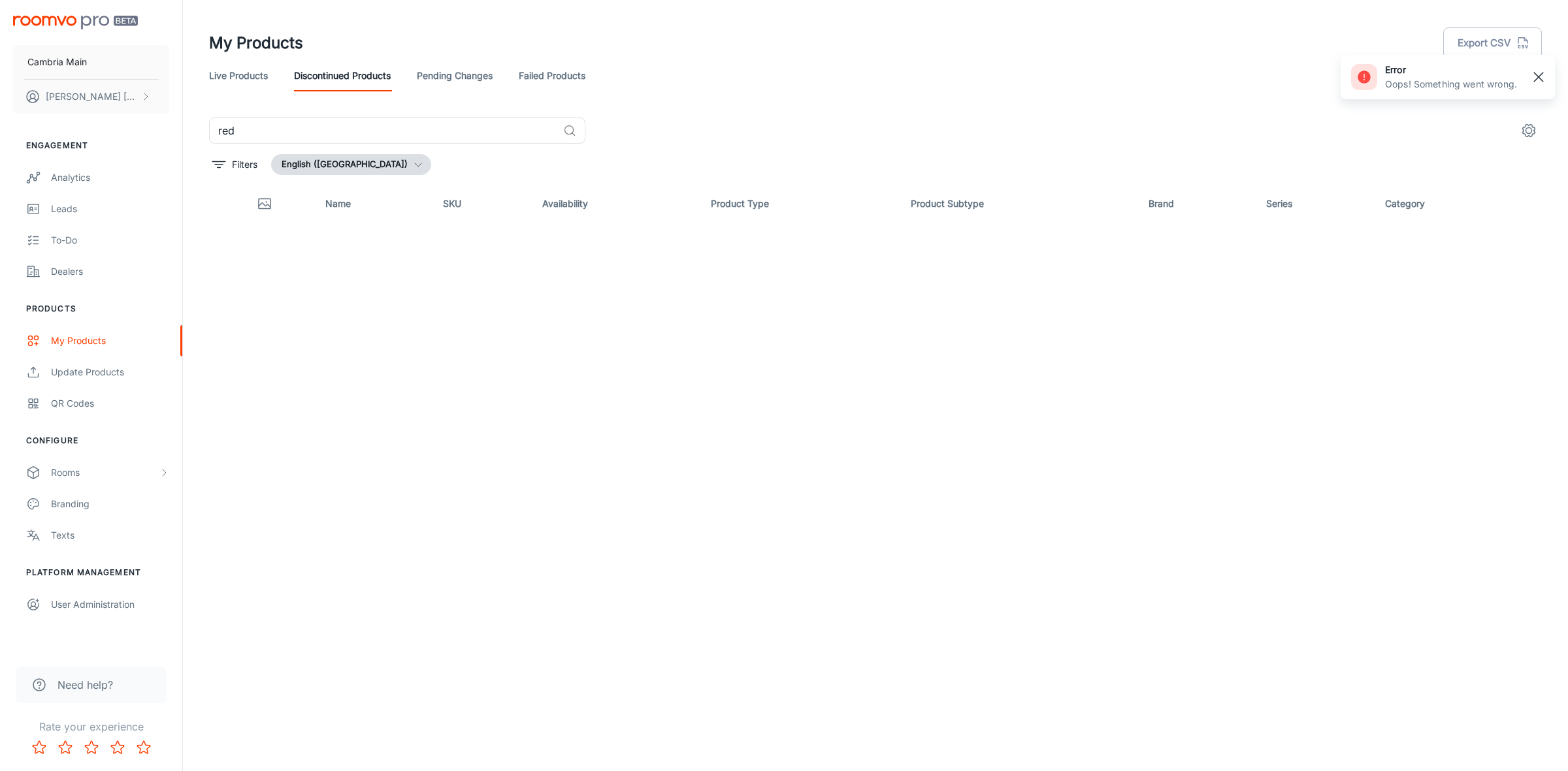
click at [1549, 76] on button "button" at bounding box center [1539, 77] width 22 height 22
click at [95, 174] on div "Analytics" at bounding box center [110, 177] width 118 height 14
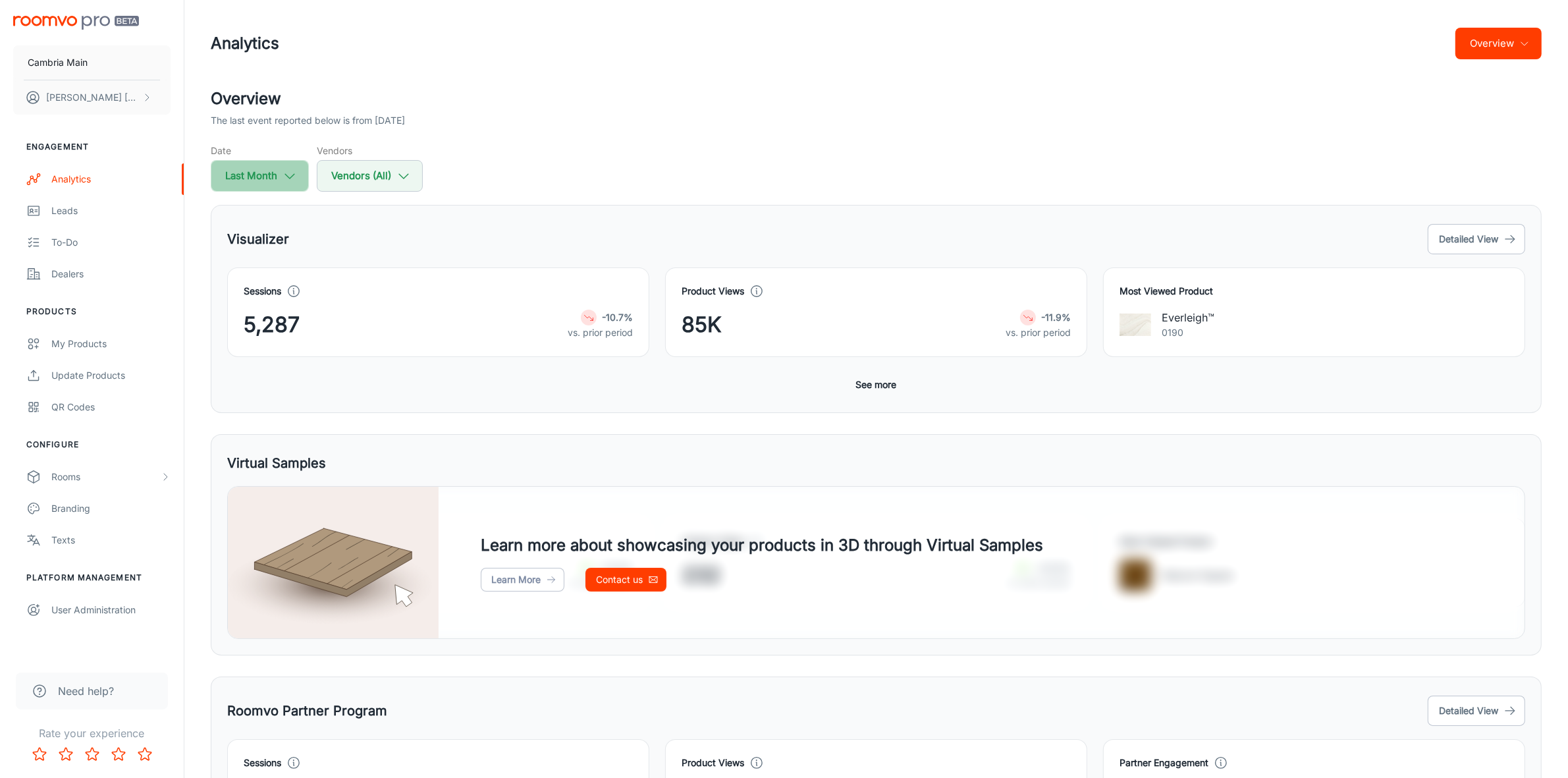
click at [287, 176] on polyline "button" at bounding box center [289, 176] width 9 height 5
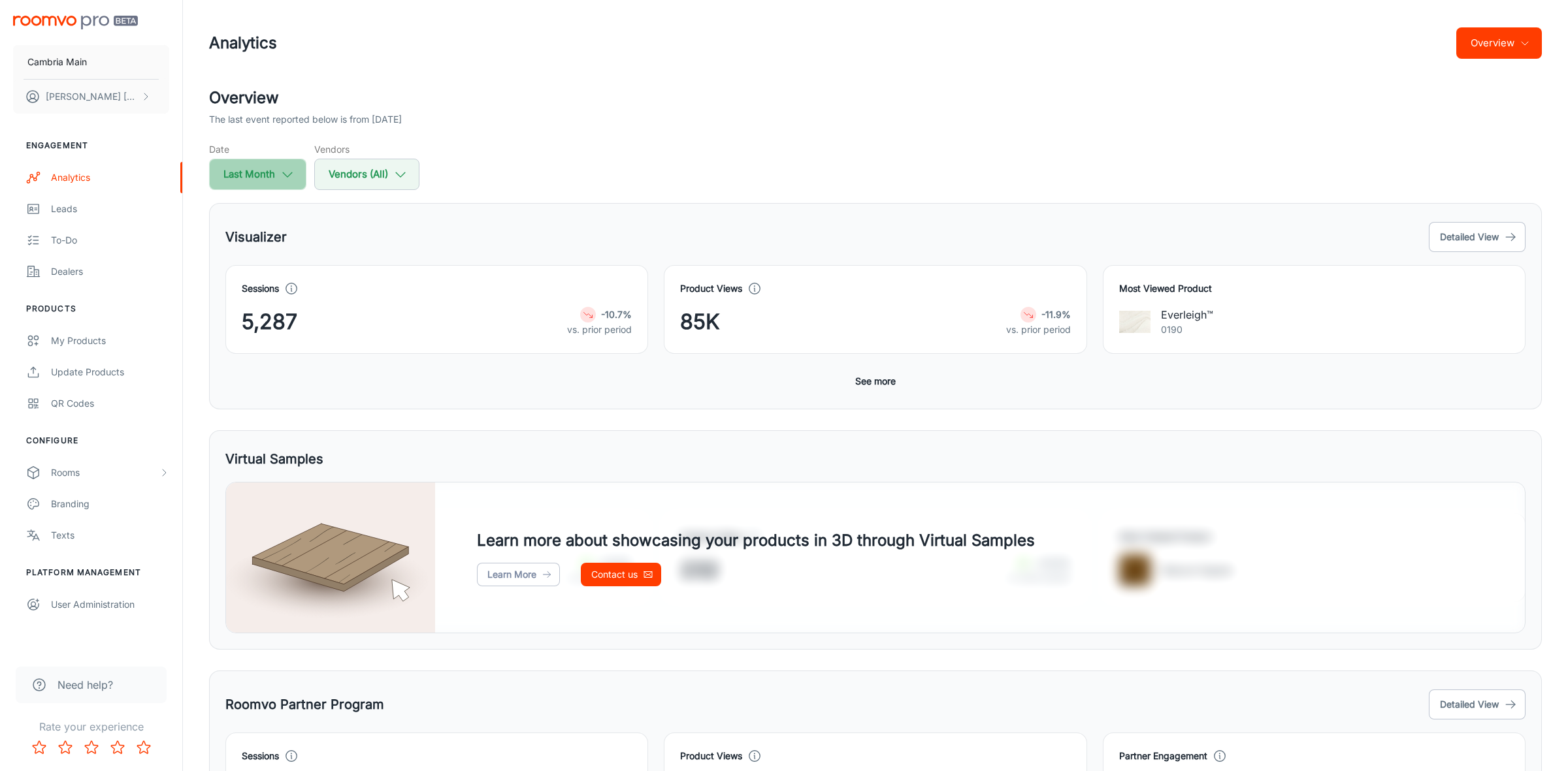
select select "8"
select select "2025"
select select "8"
select select "2025"
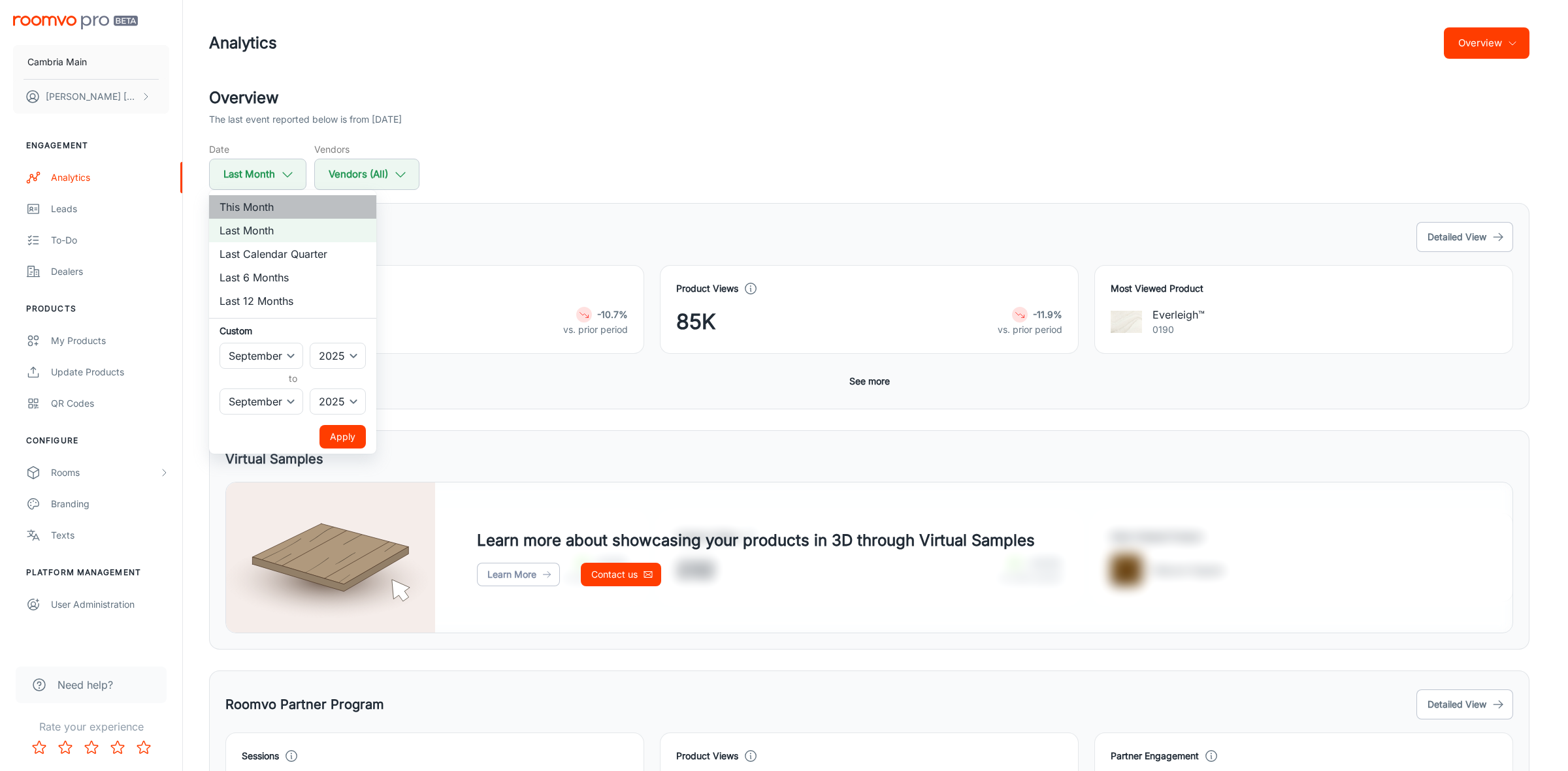
click at [266, 207] on li "This Month" at bounding box center [293, 207] width 167 height 24
select select "9"
click at [353, 435] on button "Apply" at bounding box center [343, 437] width 46 height 24
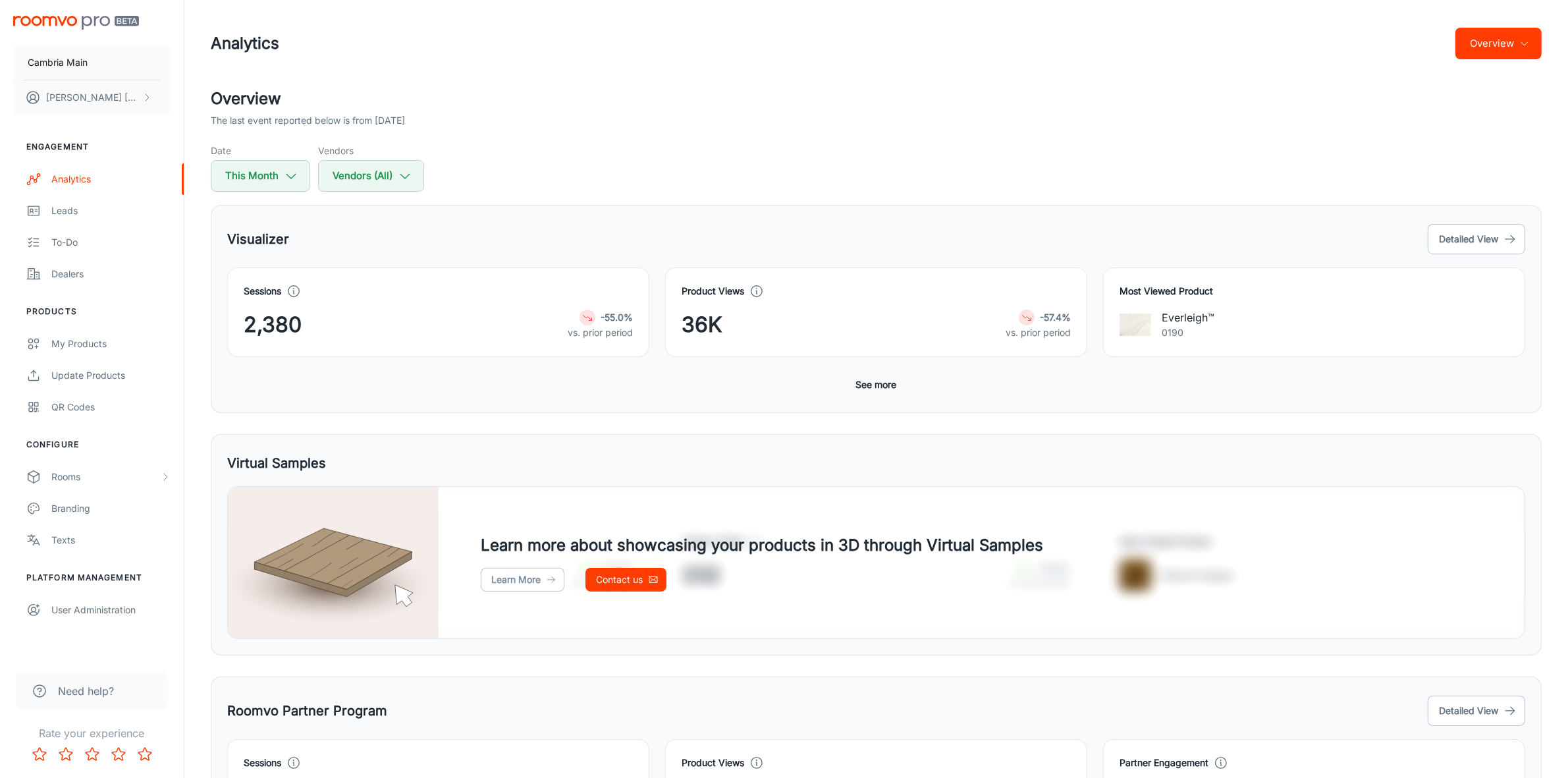
click at [883, 380] on button "See more" at bounding box center [876, 385] width 52 height 24
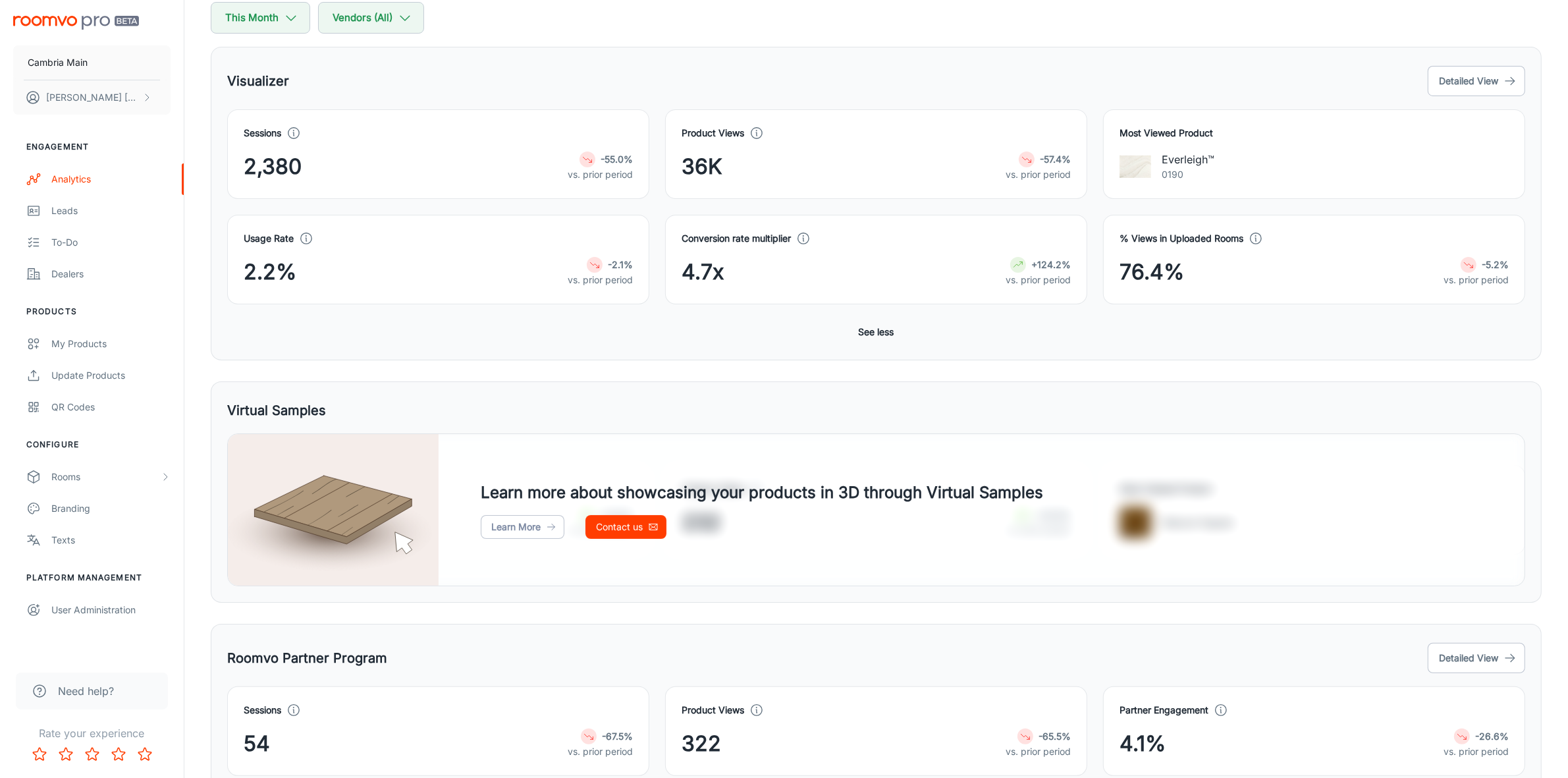
scroll to position [165, 0]
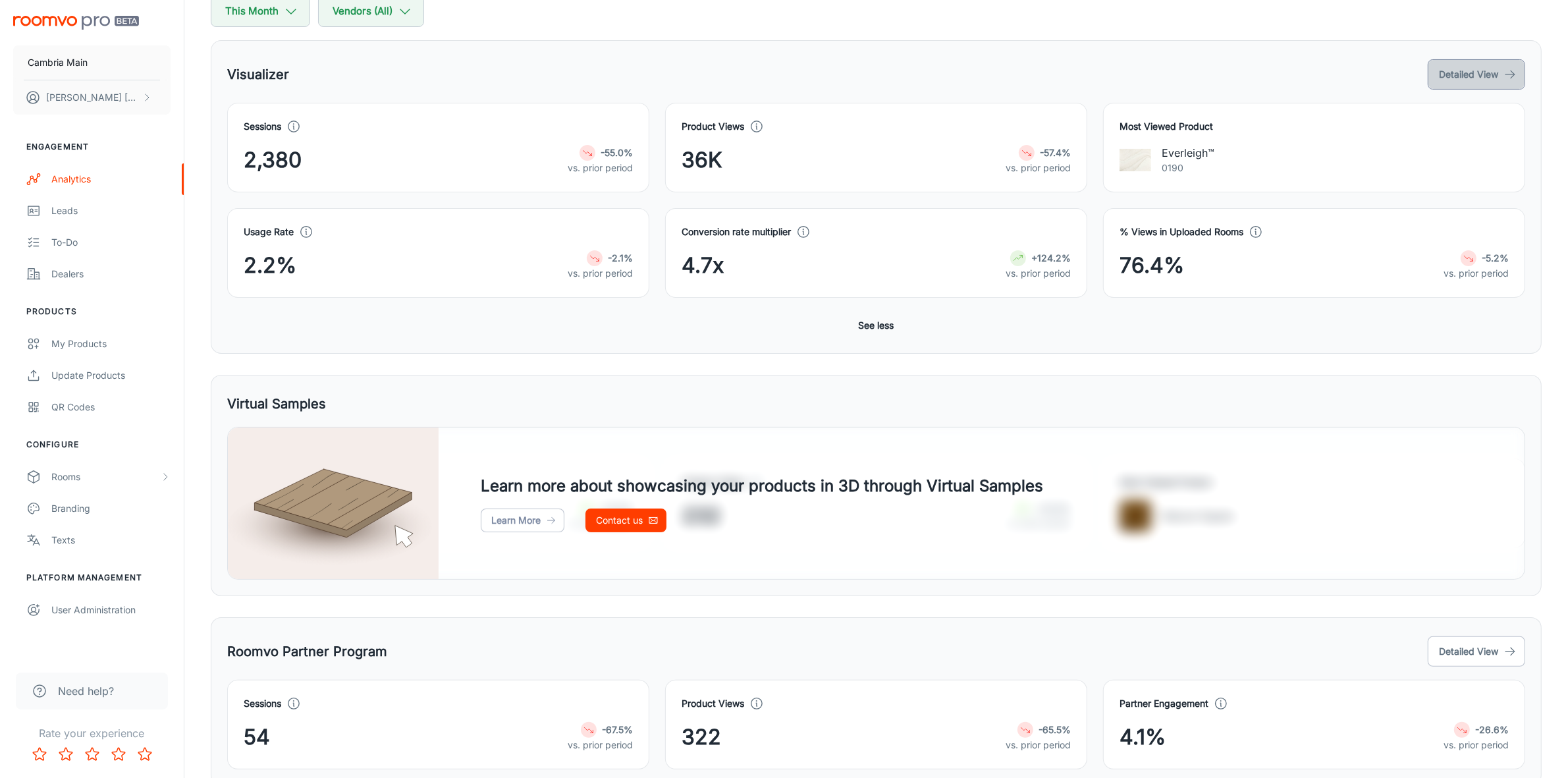
click at [1493, 80] on button "Detailed View" at bounding box center [1477, 74] width 98 height 30
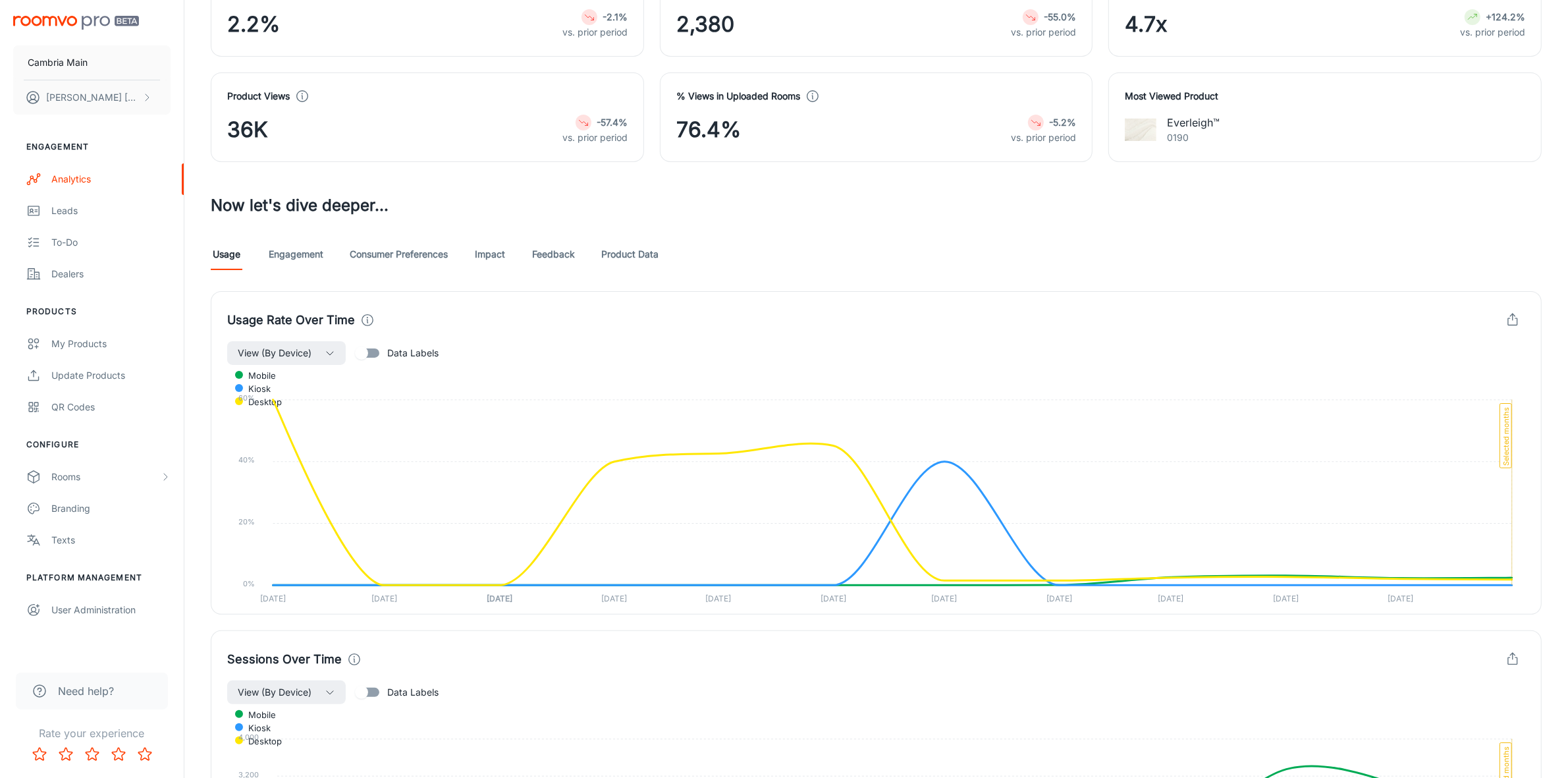
scroll to position [247, 0]
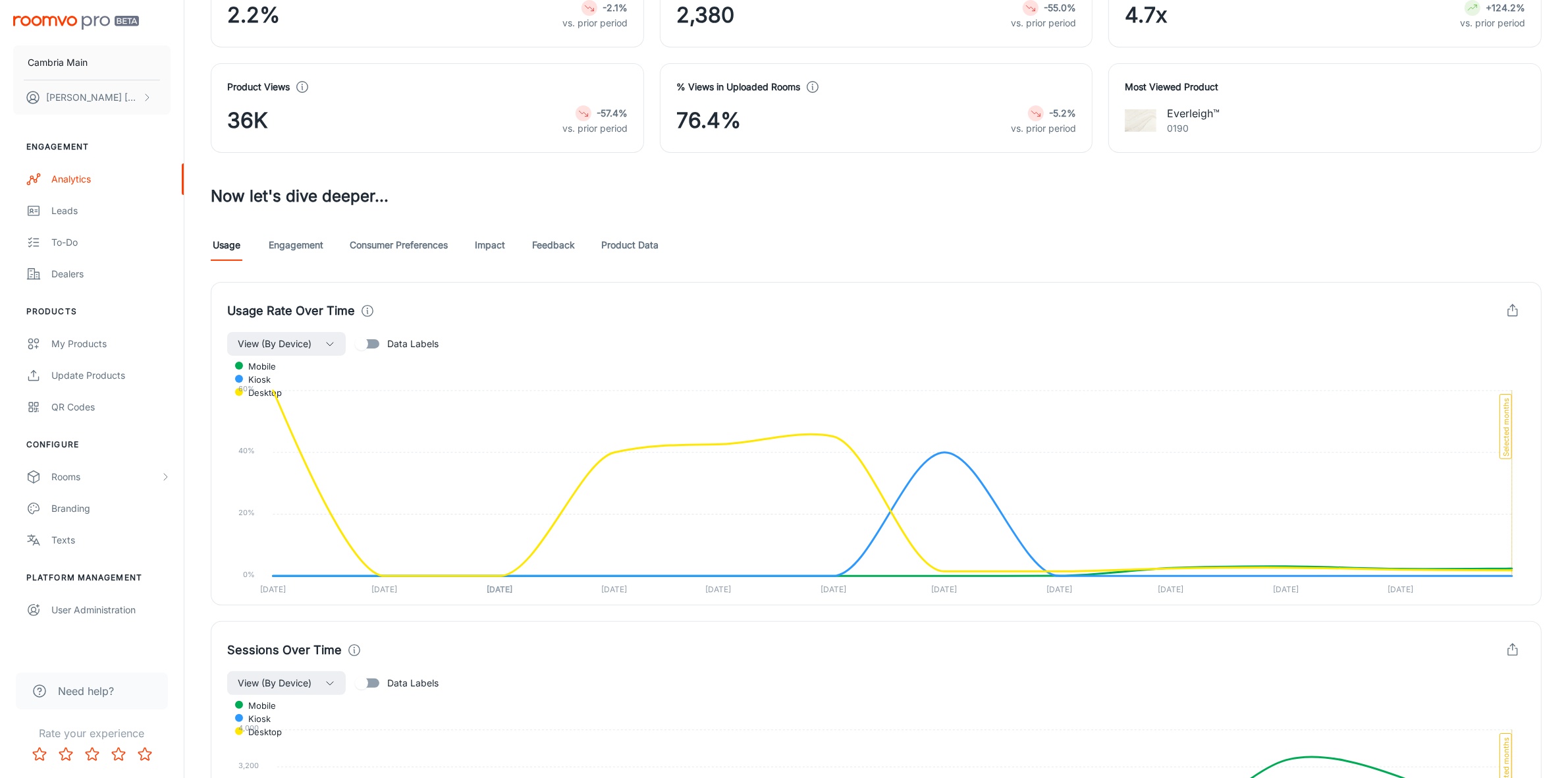
click at [399, 347] on span "Data Labels" at bounding box center [413, 344] width 52 height 14
click at [399, 347] on input "Data Labels" at bounding box center [362, 343] width 75 height 25
click at [399, 347] on span "Data Labels" at bounding box center [413, 344] width 52 height 14
click at [399, 347] on input "Data Labels" at bounding box center [375, 343] width 75 height 25
checkbox input "false"
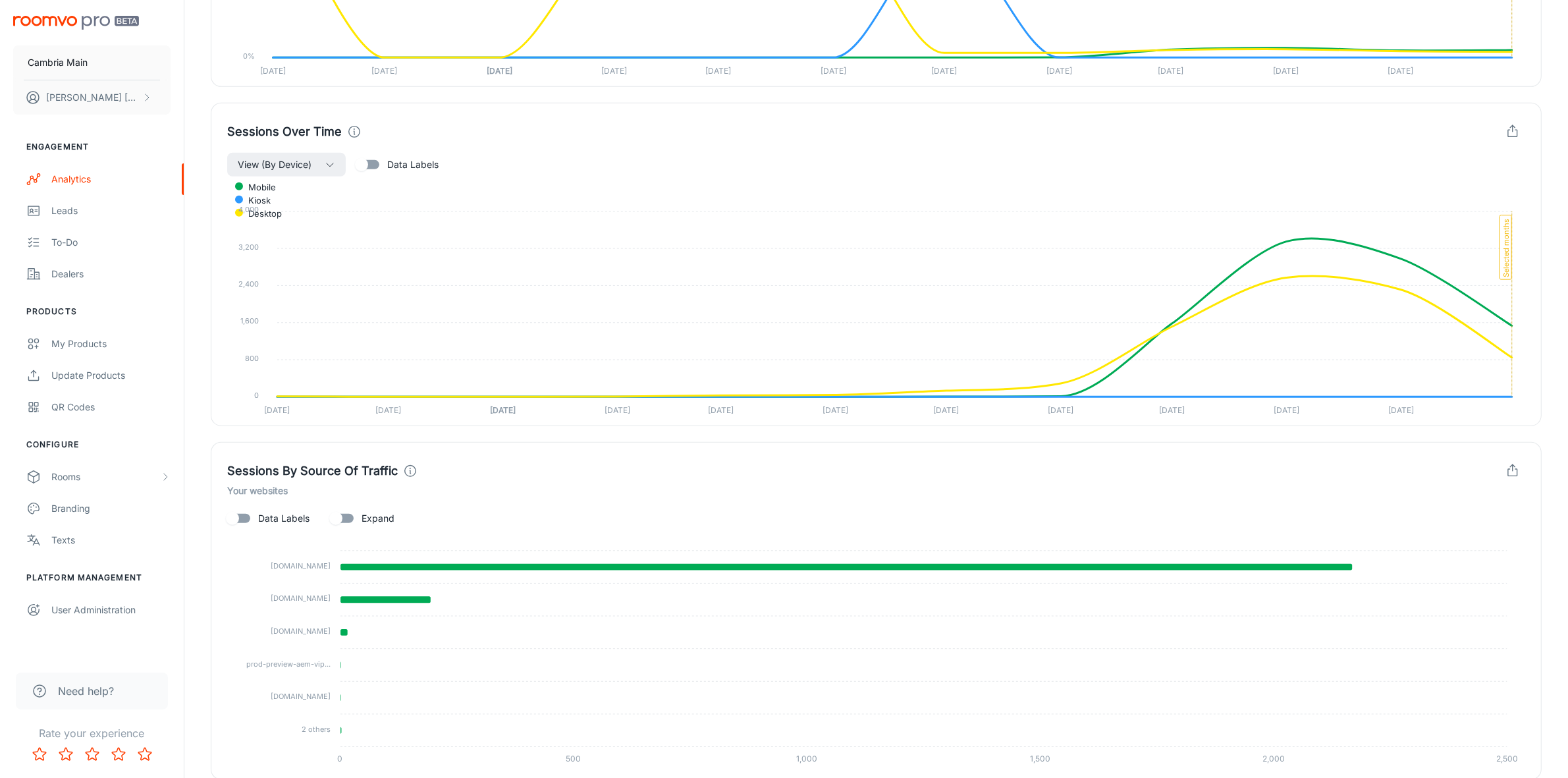
scroll to position [821, 0]
